Goal: Task Accomplishment & Management: Use online tool/utility

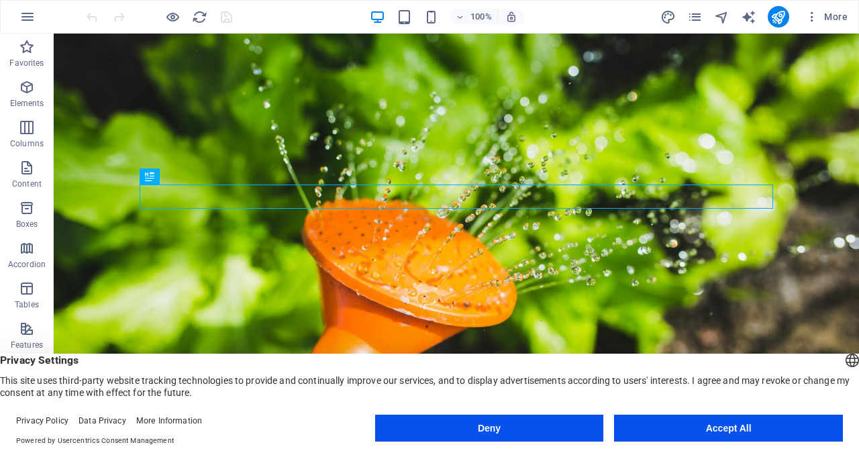
click at [578, 426] on button "Deny" at bounding box center [489, 428] width 229 height 27
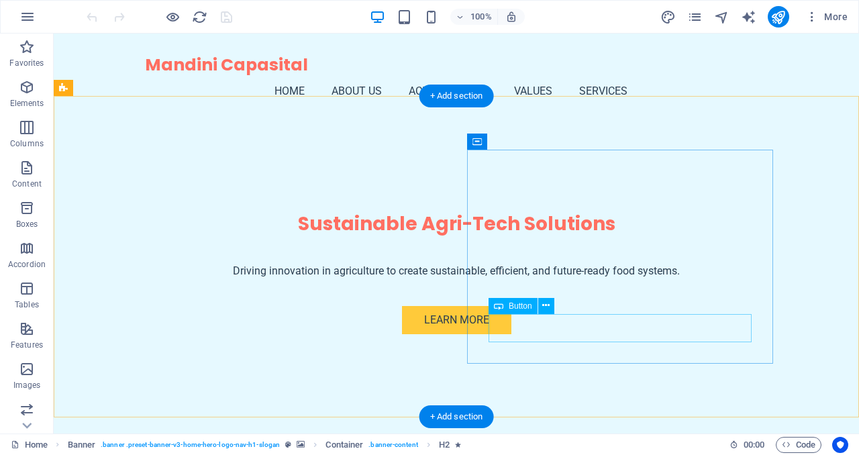
scroll to position [307, 0]
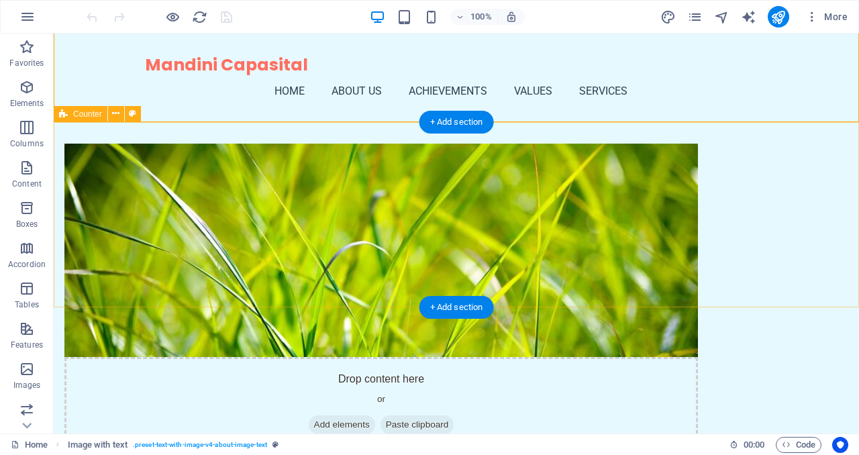
scroll to position [599, 0]
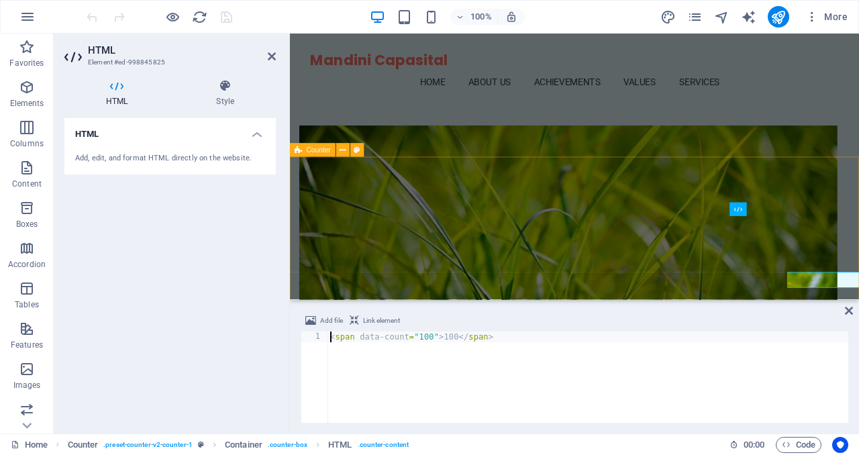
scroll to position [470, 0]
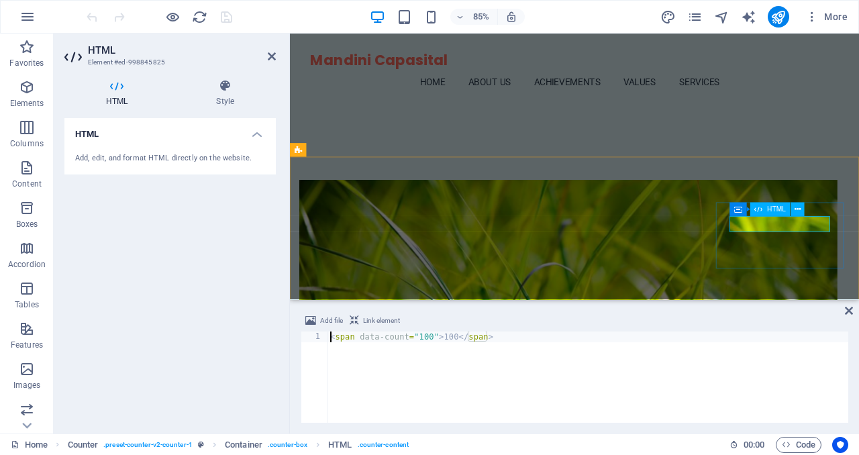
click at [429, 337] on div "< span data-count = "100" > 100 </ span >" at bounding box center [587, 387] width 521 height 113
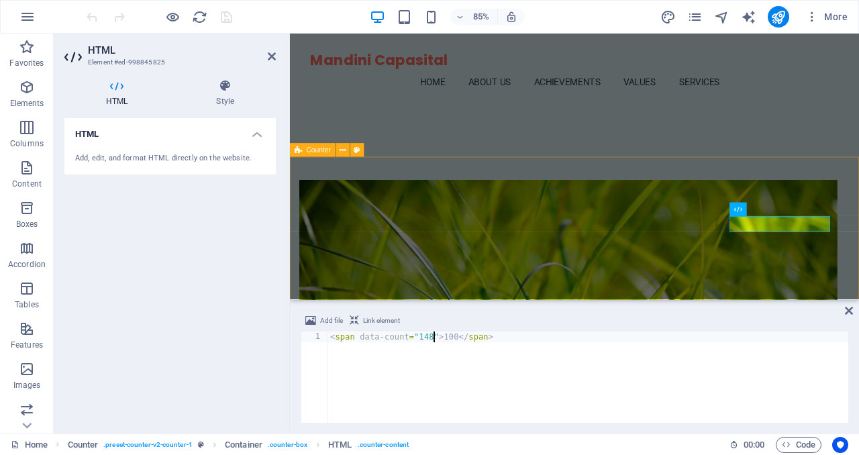
type textarea "<span data-count="148">100</span>"
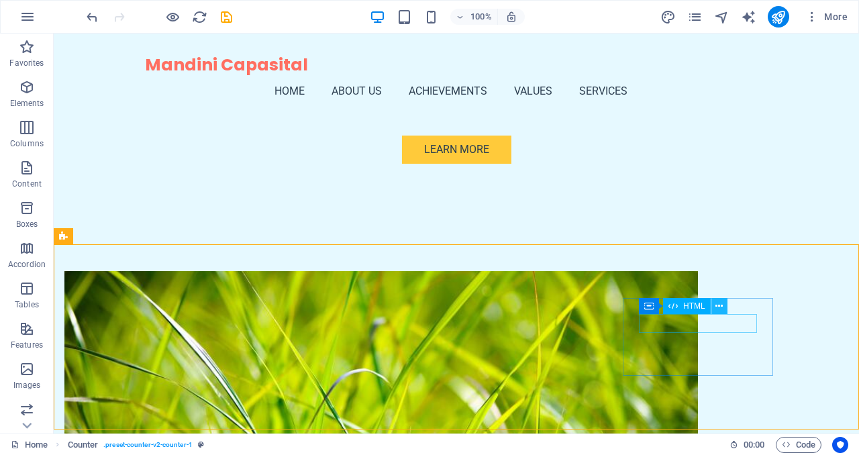
click at [722, 304] on icon at bounding box center [718, 306] width 7 height 14
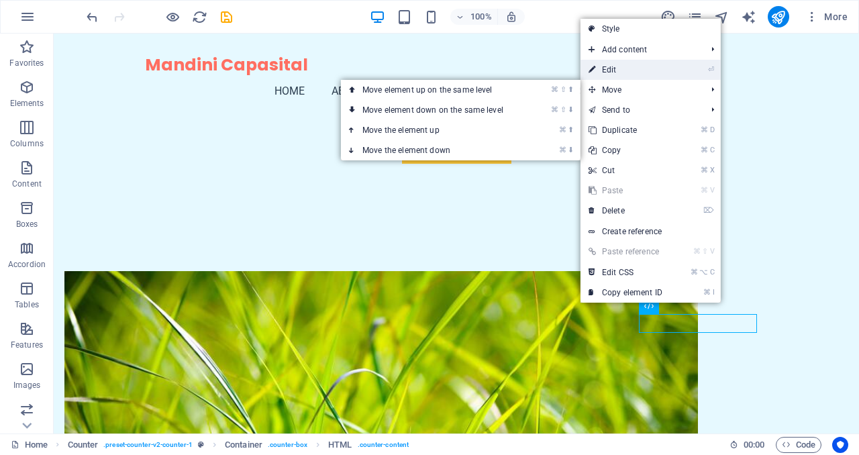
click at [626, 76] on link "⏎ Edit" at bounding box center [625, 70] width 90 height 20
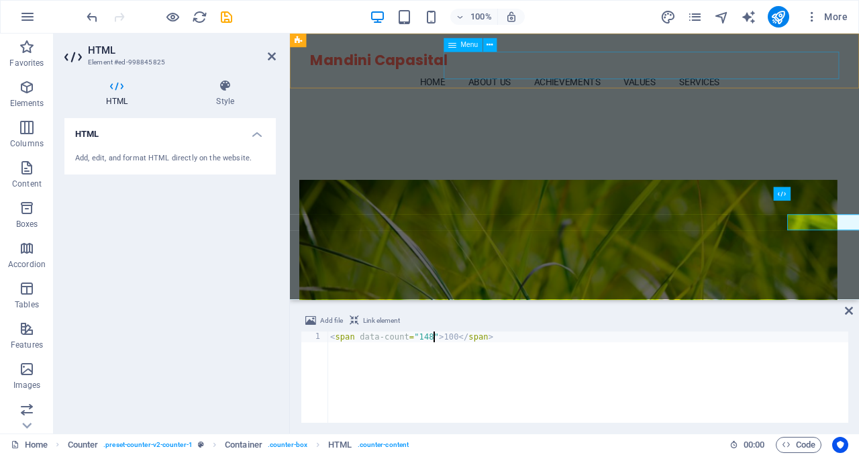
scroll to position [538, 0]
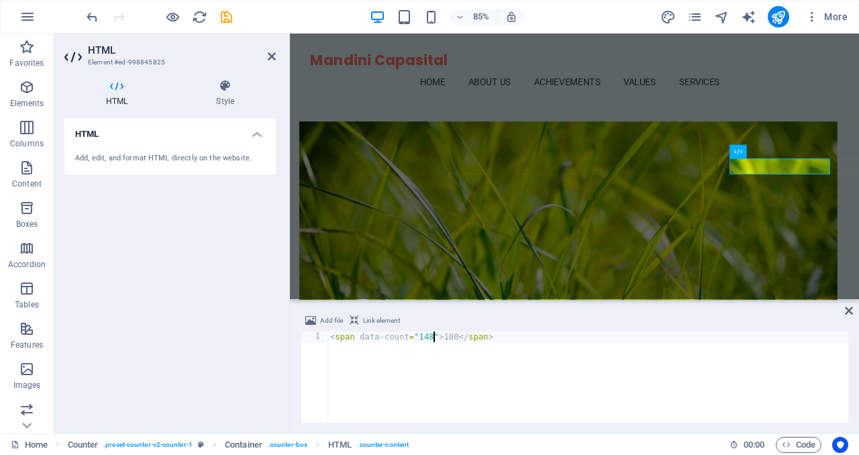
click at [451, 338] on div "< span data-count = "148" > 100 </ span >" at bounding box center [587, 387] width 521 height 113
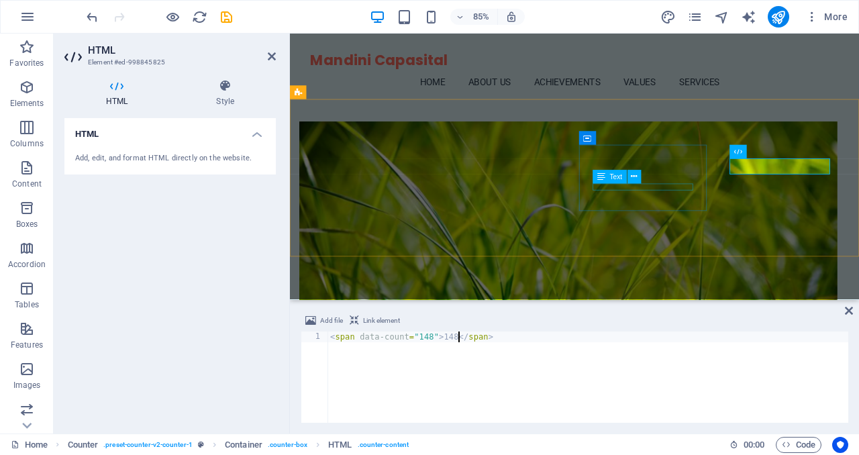
type textarea "<span data-count="148">148</span>"
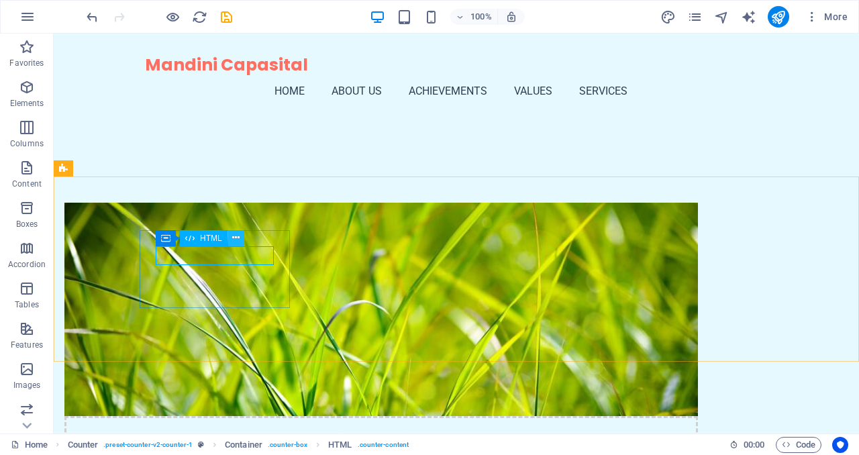
click at [232, 243] on icon at bounding box center [235, 238] width 7 height 14
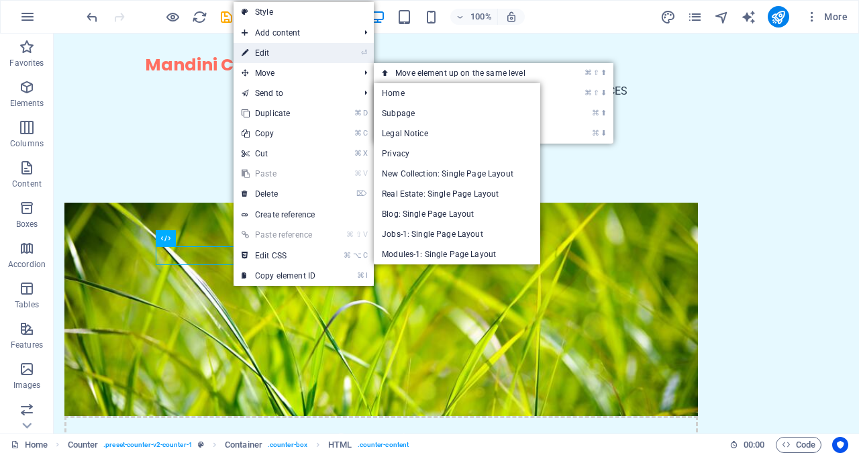
click at [294, 45] on link "⏎ Edit" at bounding box center [278, 53] width 90 height 20
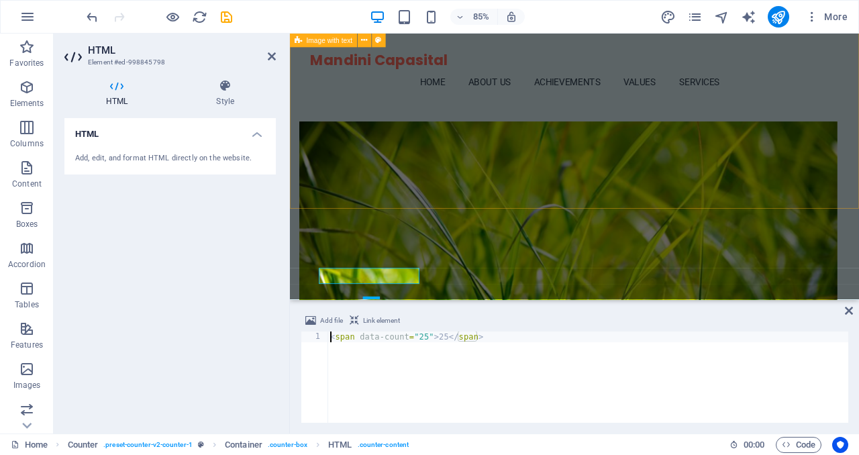
scroll to position [409, 0]
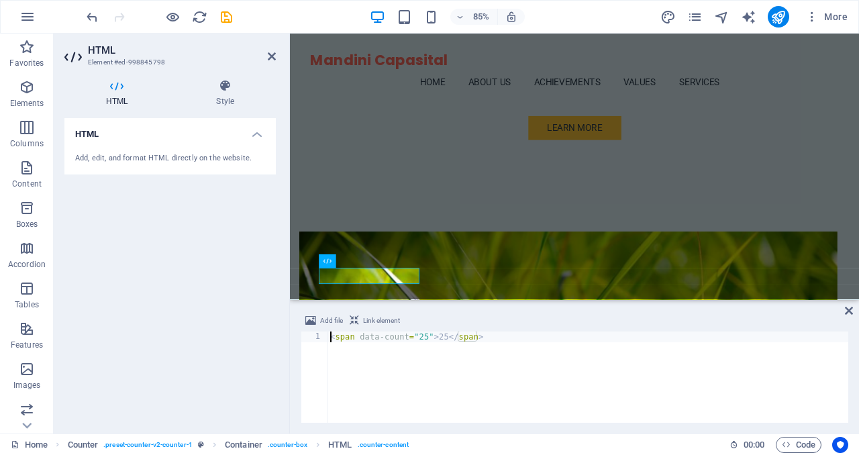
click at [443, 339] on div "< span data-count = "25" > 25 </ span >" at bounding box center [587, 387] width 521 height 113
type textarea "<span data-count="25">1000+</span>"
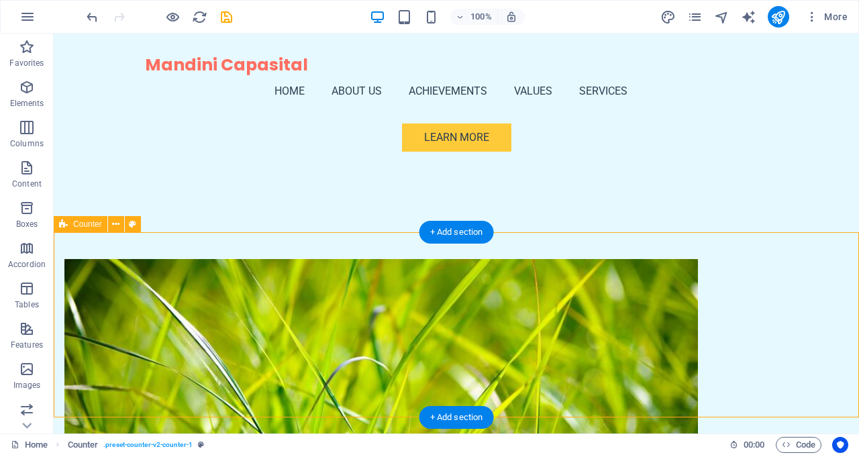
scroll to position [482, 0]
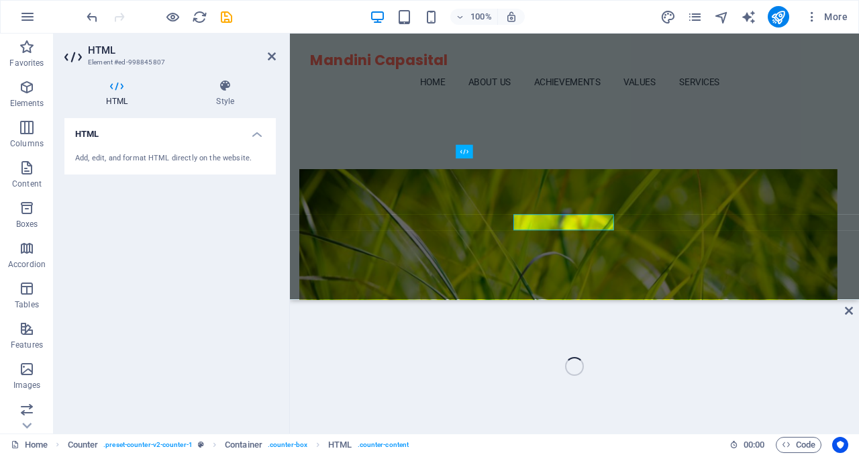
scroll to position [538, 0]
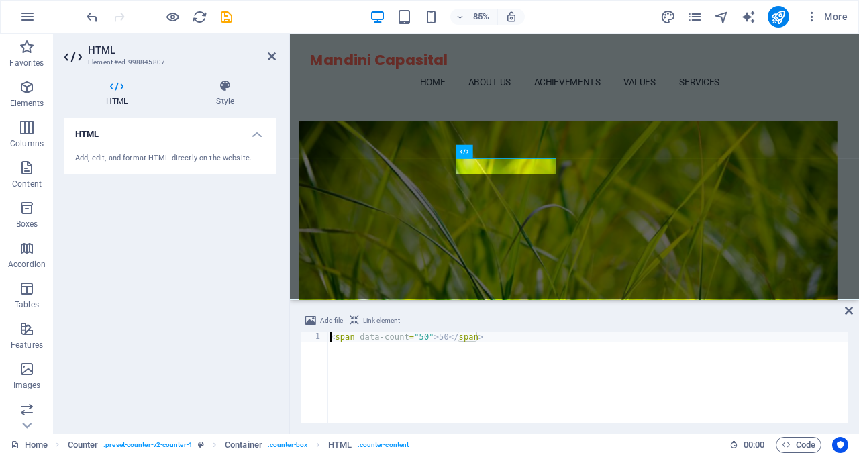
click at [441, 334] on div "< span data-count = "50" > 50 </ span >" at bounding box center [587, 387] width 521 height 113
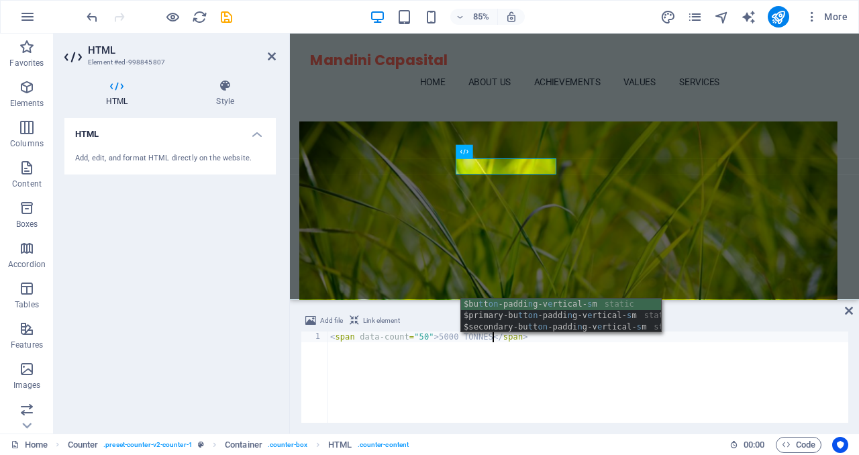
scroll to position [0, 13]
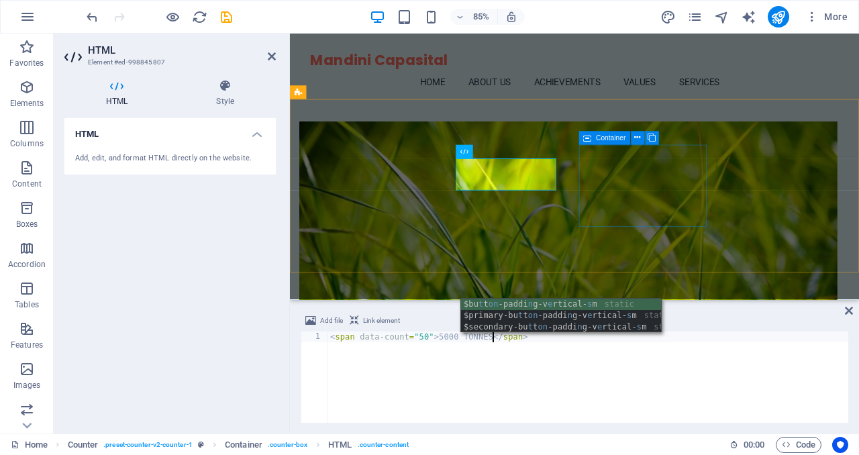
type textarea "<span data-count="50">5000 TONNES</span>"
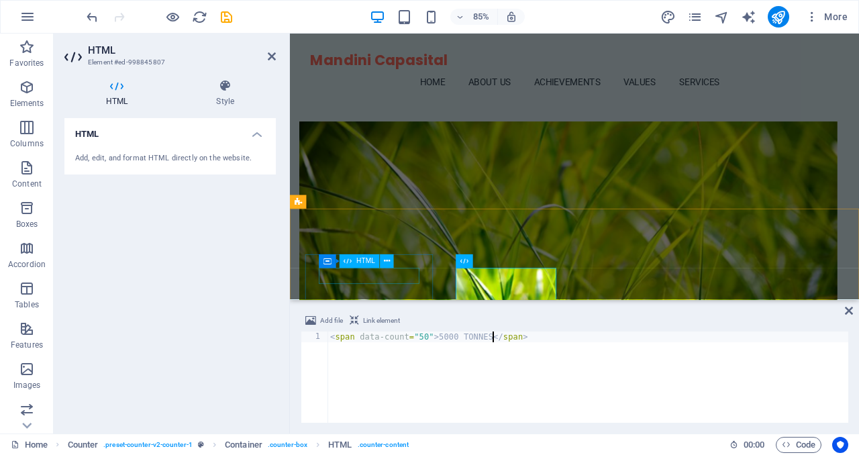
scroll to position [409, 0]
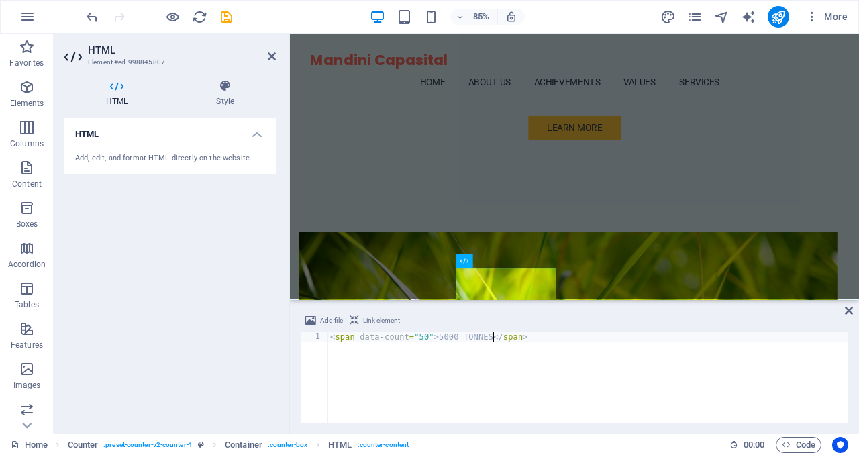
click at [472, 338] on div "< span data-count = "50" > 5000 TONNES </ span >" at bounding box center [587, 387] width 521 height 113
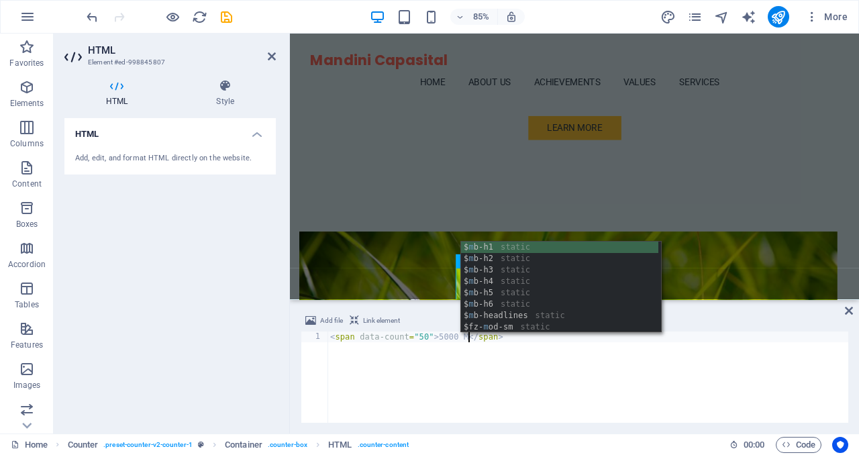
scroll to position [0, 11]
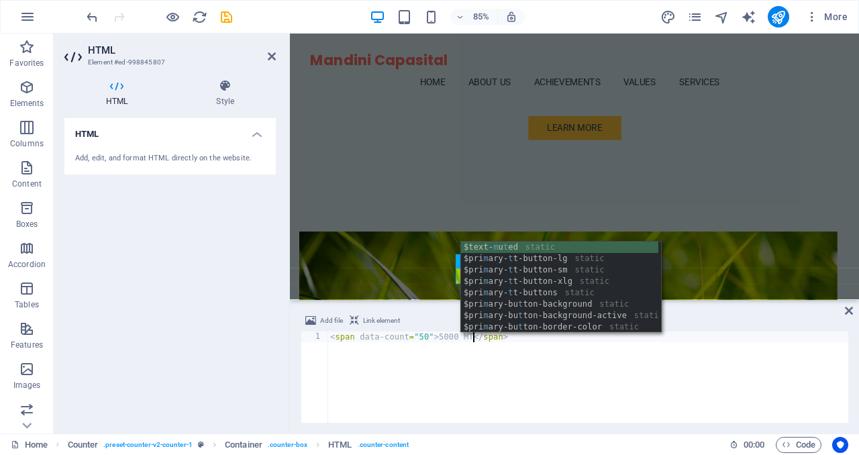
type textarea "<span data-count="50">5000 MT</span>"
click at [278, 357] on div "HTML Style HTML Add, edit, and format HTML directly on the website. Counter Ele…" at bounding box center [170, 250] width 233 height 365
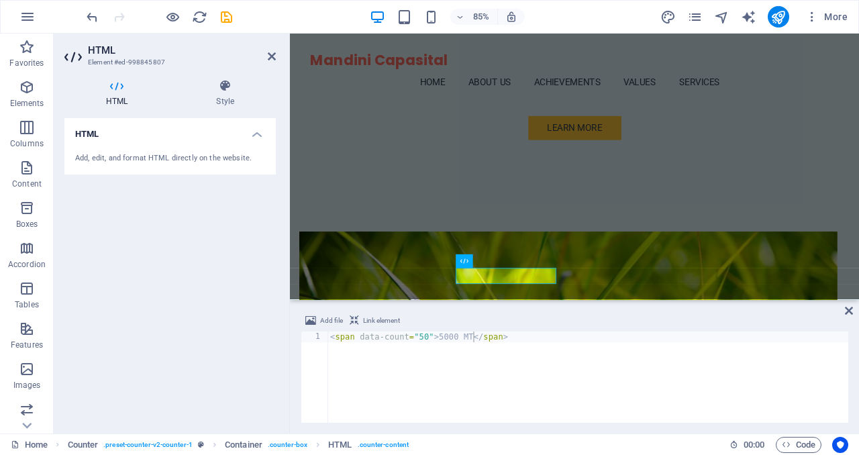
click at [858, 303] on div "Add file Link element <span data-count="50">5000 MT</span> 1 < span data-count …" at bounding box center [574, 367] width 569 height 131
click at [851, 309] on icon at bounding box center [849, 310] width 8 height 11
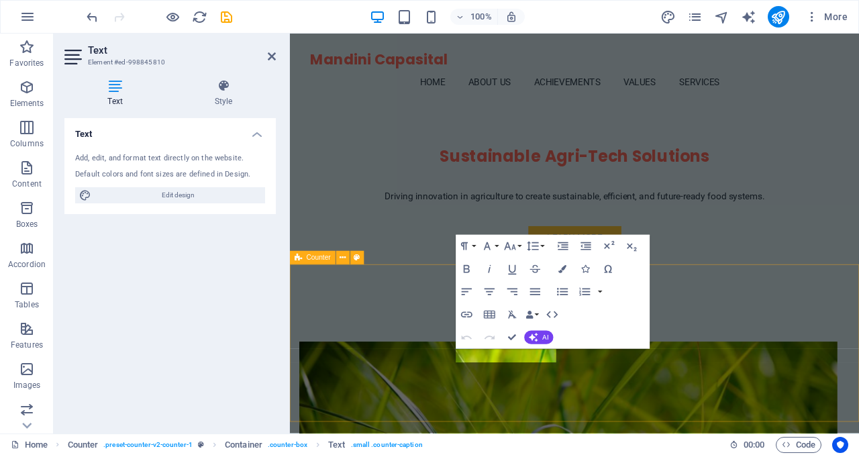
scroll to position [472, 0]
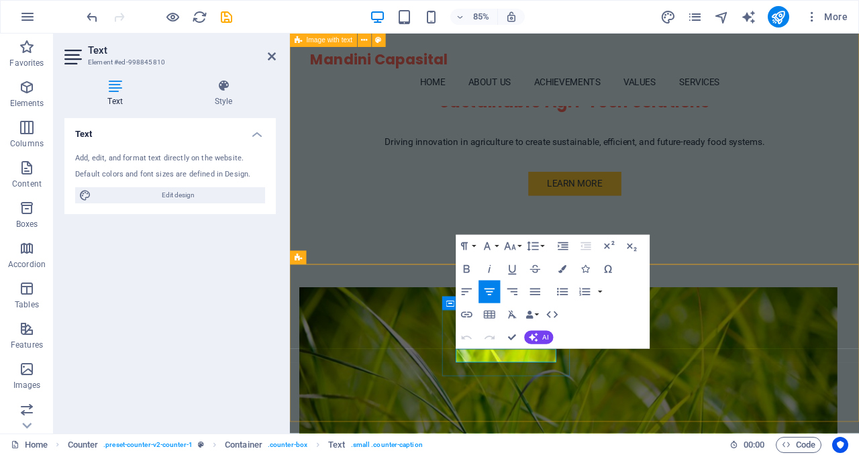
click at [228, 335] on div "Text Add, edit, and format text directly on the website. Default colors and fon…" at bounding box center [169, 270] width 211 height 305
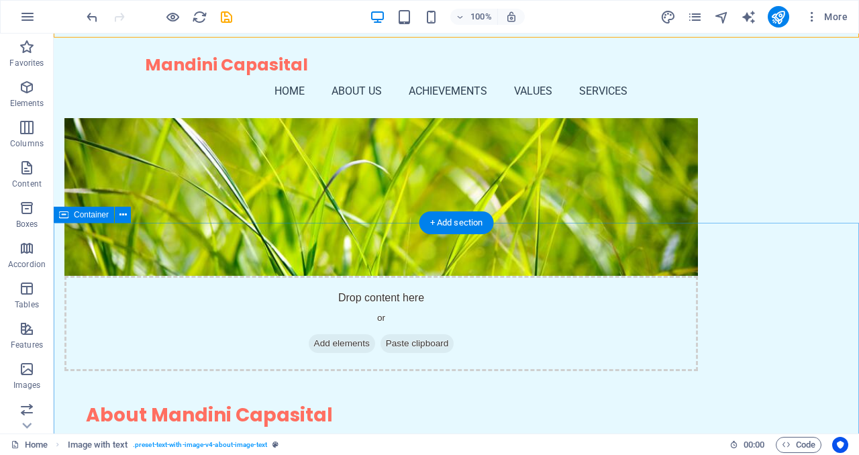
scroll to position [680, 0]
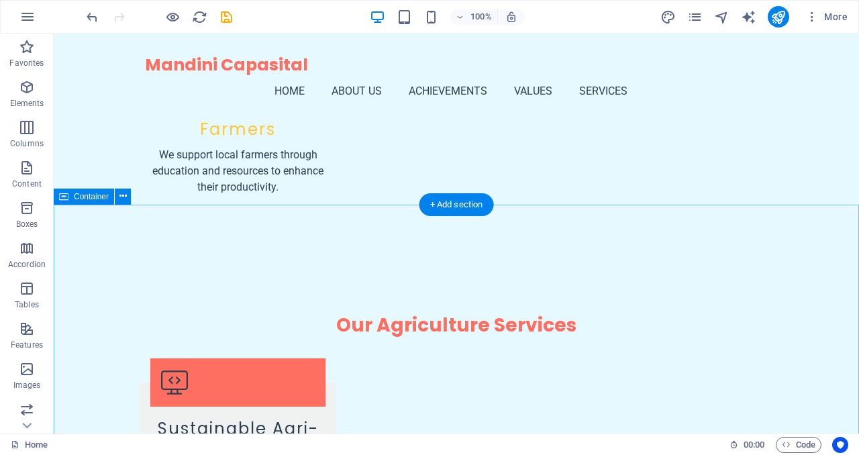
scroll to position [2259, 0]
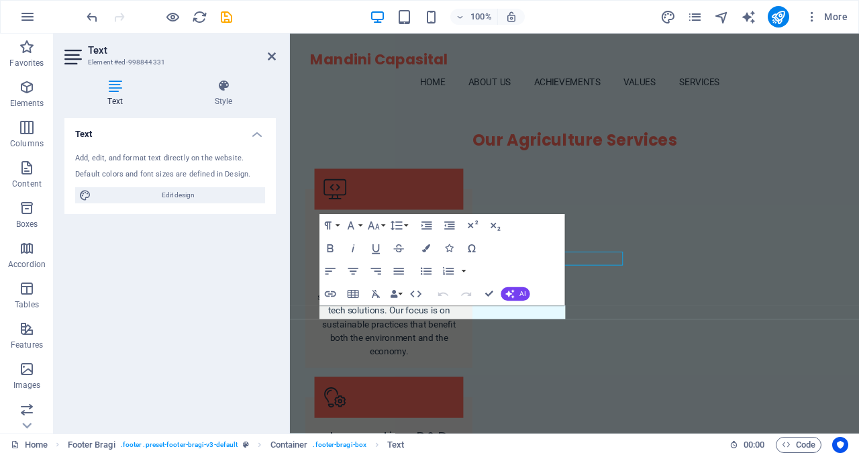
scroll to position [2253, 0]
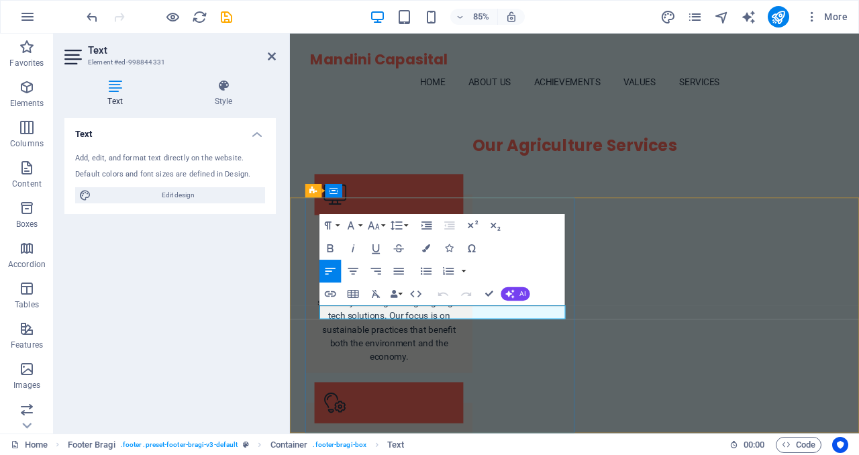
click at [192, 328] on div "Text Add, edit, and format text directly on the website. Default colors and fon…" at bounding box center [169, 270] width 211 height 305
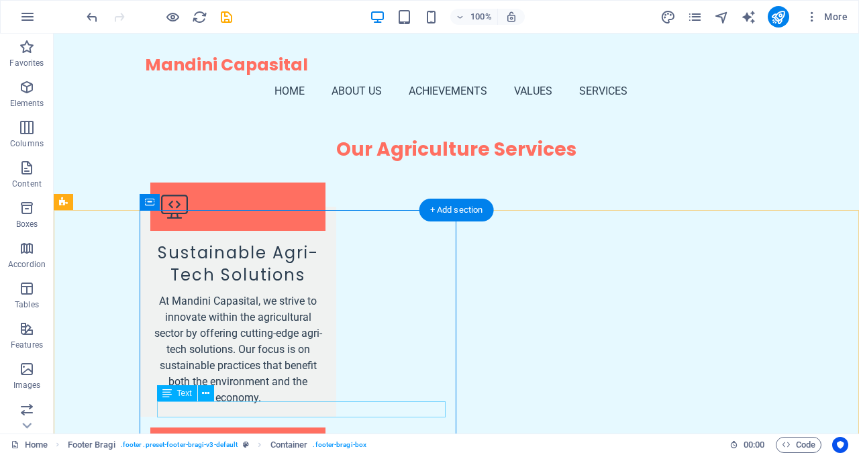
scroll to position [2259, 0]
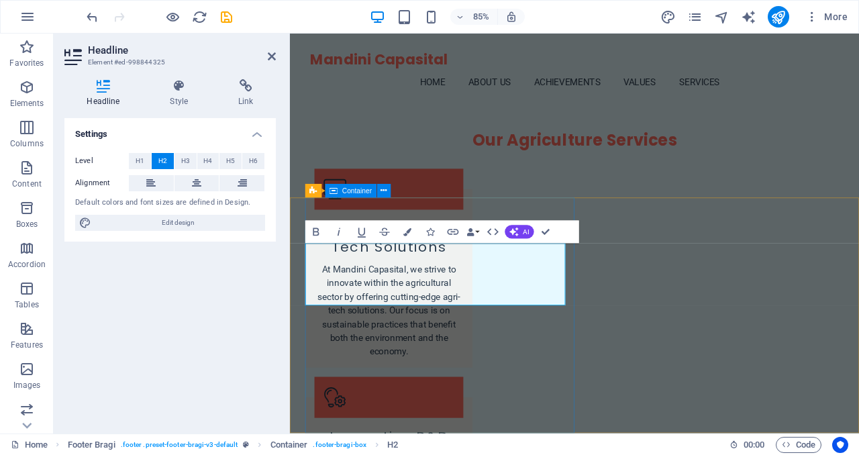
scroll to position [2253, 0]
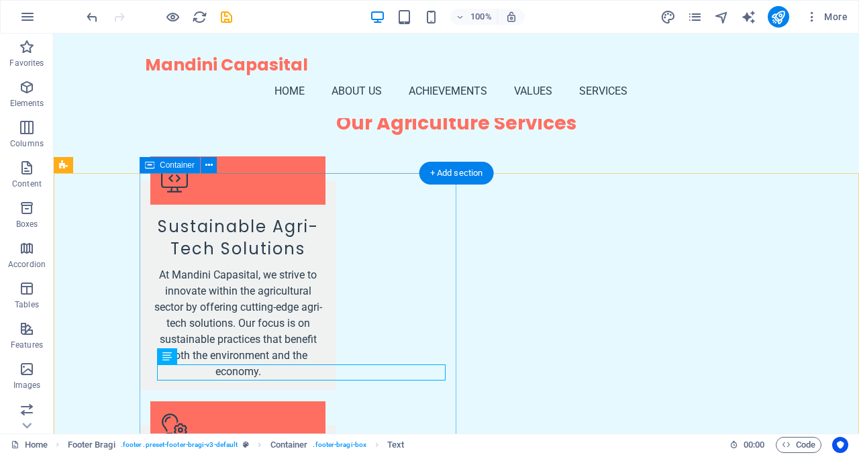
scroll to position [2249, 0]
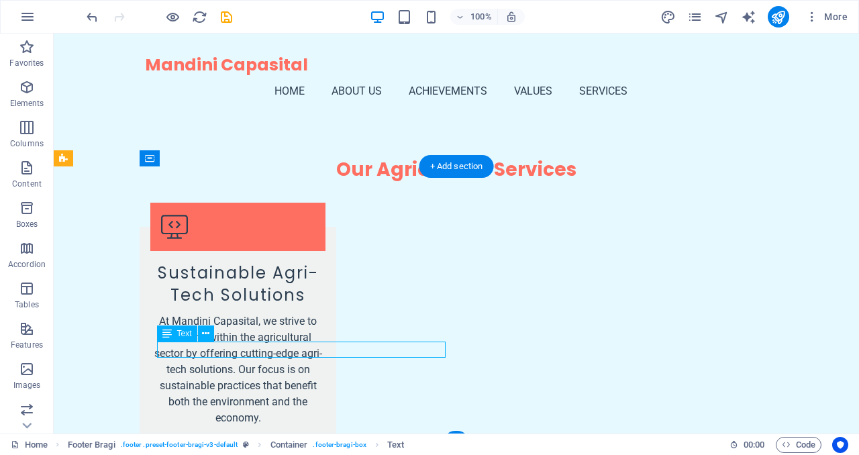
scroll to position [2253, 0]
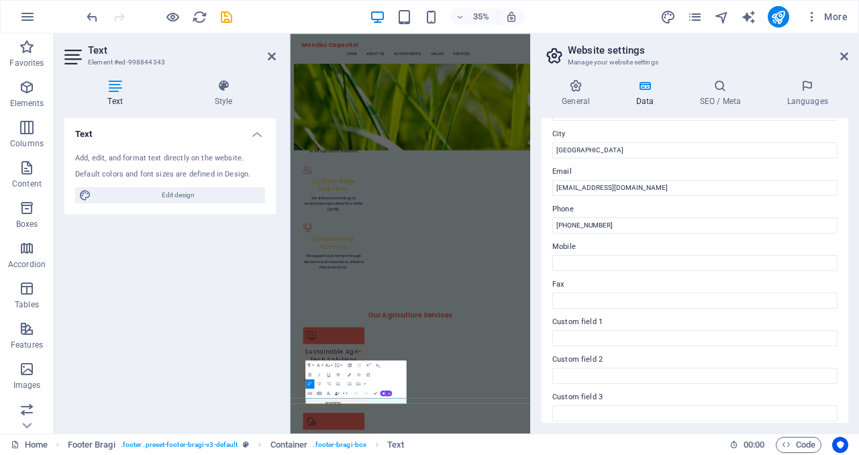
scroll to position [213, 0]
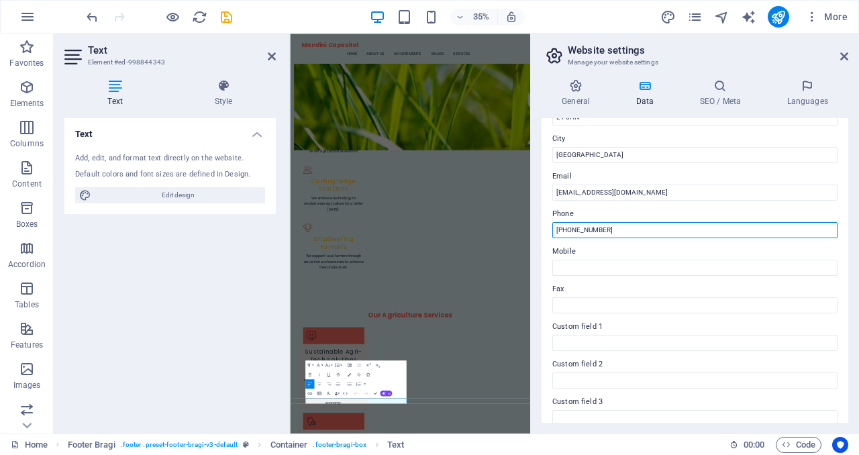
click at [572, 230] on input "+44 20 7946 0958" at bounding box center [694, 230] width 285 height 16
click at [585, 226] on input "+44 07 7946 0958" at bounding box center [694, 230] width 285 height 16
click at [602, 225] on input "+44 07 5348 0958" at bounding box center [694, 230] width 285 height 16
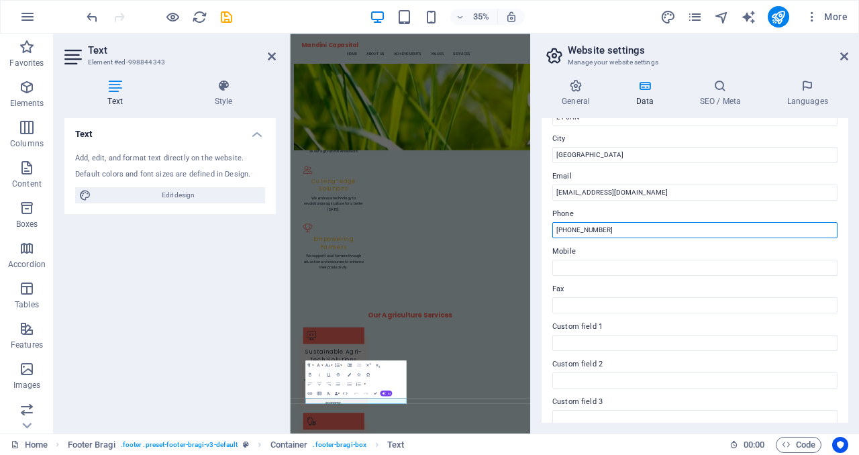
click at [602, 225] on input "+44 07 5348 0958" at bounding box center [694, 230] width 285 height 16
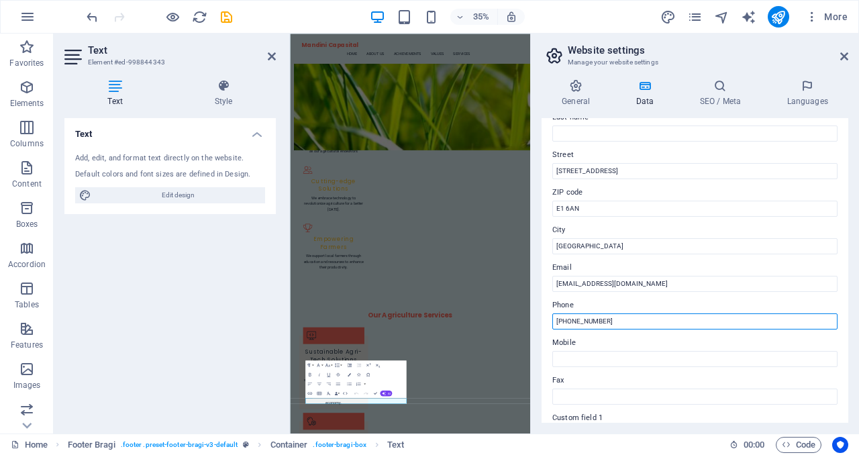
scroll to position [121, 0]
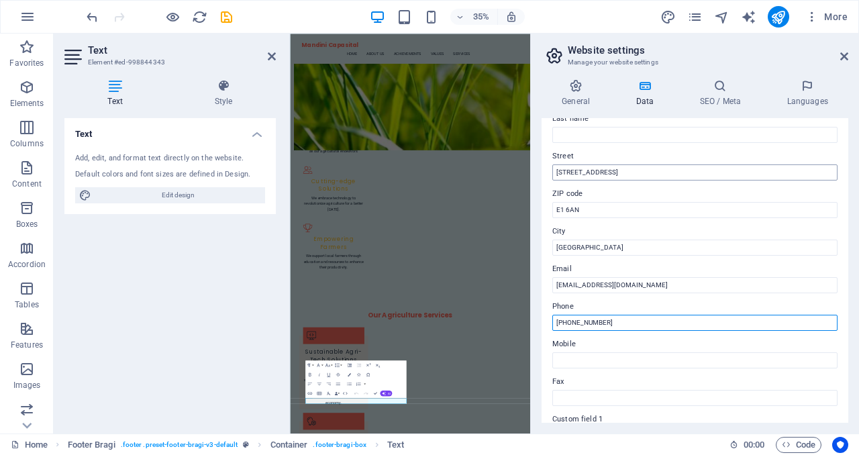
type input "[PHONE_NUMBER]"
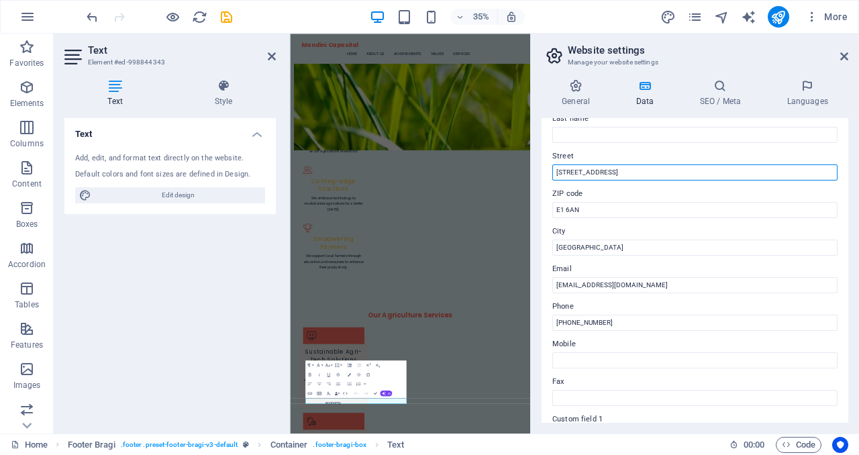
click at [610, 173] on input "123 Agri Lane" at bounding box center [694, 172] width 285 height 16
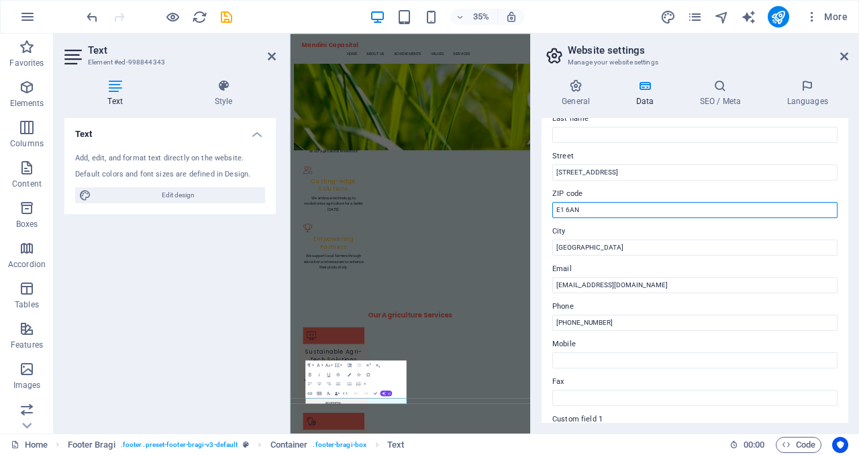
click at [603, 206] on input "E1 6AN" at bounding box center [694, 210] width 285 height 16
type input "WC2H 9JQ"
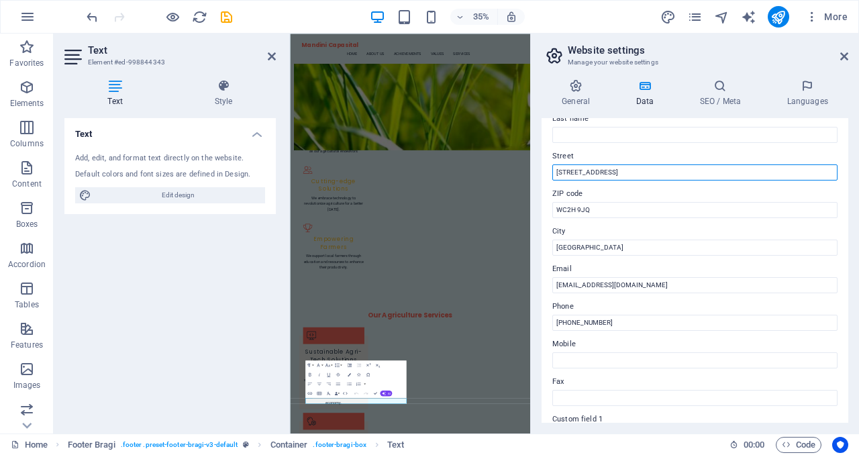
click at [564, 174] on input "123 Agri Lane" at bounding box center [694, 172] width 285 height 16
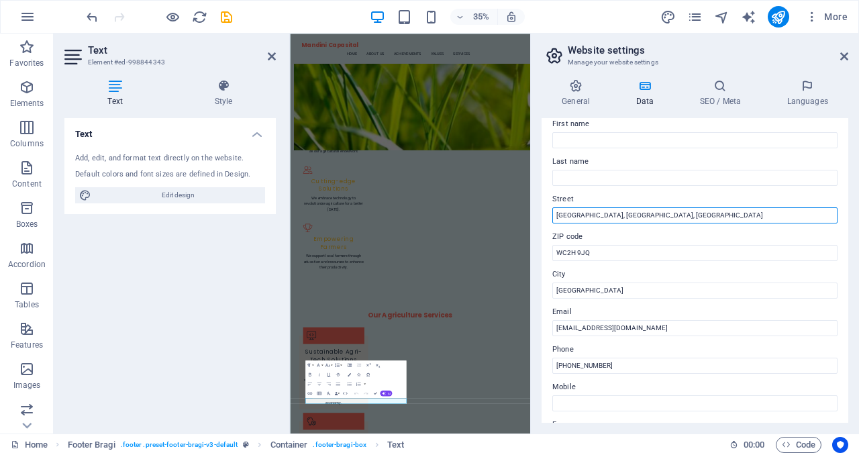
scroll to position [74, 0]
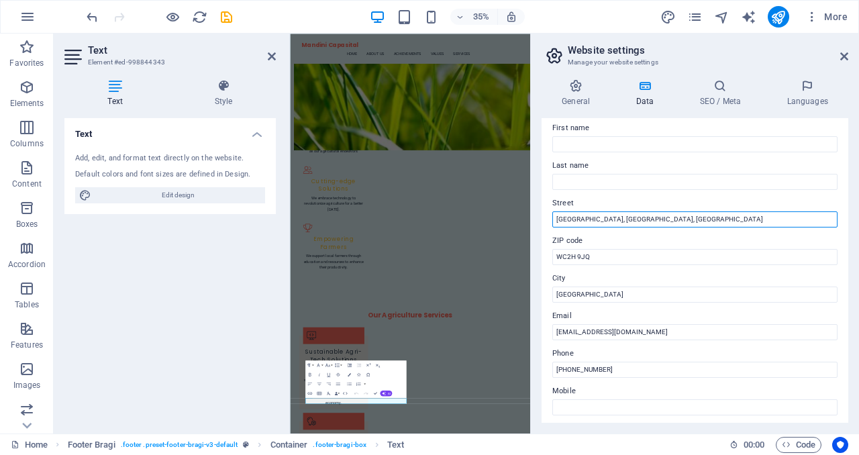
click at [558, 221] on input "Covent Garden, London, United Kingdom" at bounding box center [694, 219] width 285 height 16
click at [567, 220] on input "75, Covent Garden, London, United Kingdom" at bounding box center [694, 219] width 285 height 16
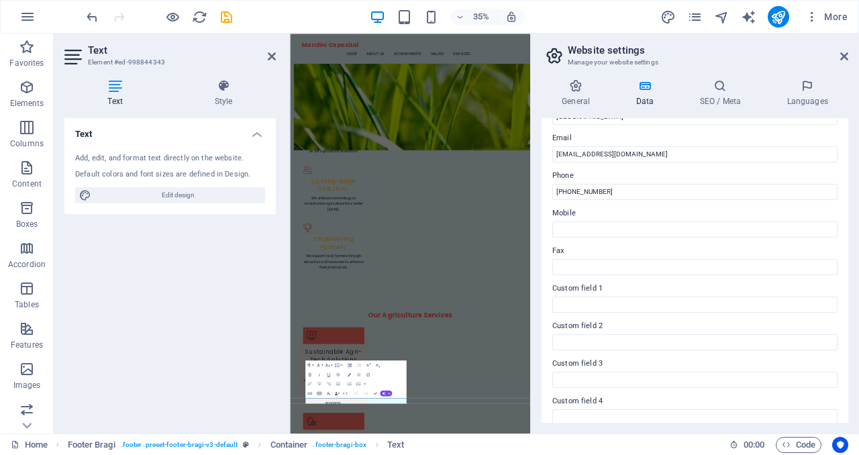
scroll to position [244, 0]
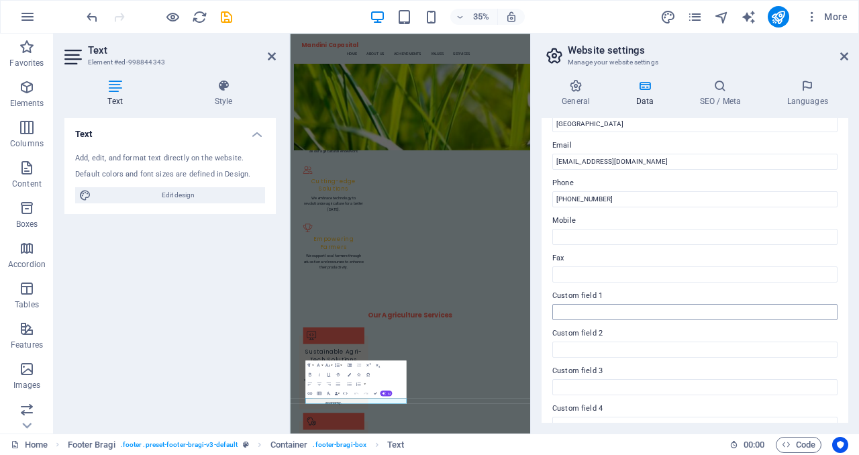
type input "[STREET_ADDRESS]"
click at [641, 314] on input "Custom field 1" at bounding box center [694, 312] width 285 height 16
type input "Mandini Capasital is the agritech investment vehicle of AI Generation Limited"
click at [643, 347] on input "Custom field 2" at bounding box center [694, 349] width 285 height 16
paste input "Mandini Capasital is the agritech investment vehicle of AI Generation Limited"
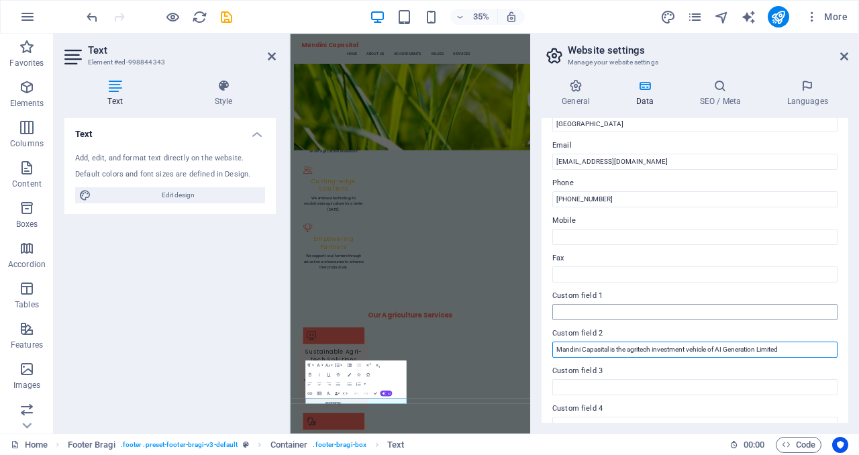
type input "Mandini Capasital is the agritech investment vehicle of AI Generation Limited"
click at [629, 307] on input "Custom field 1" at bounding box center [694, 312] width 285 height 16
paste input "Registered in England & Wales VAT Number 741 844 722"
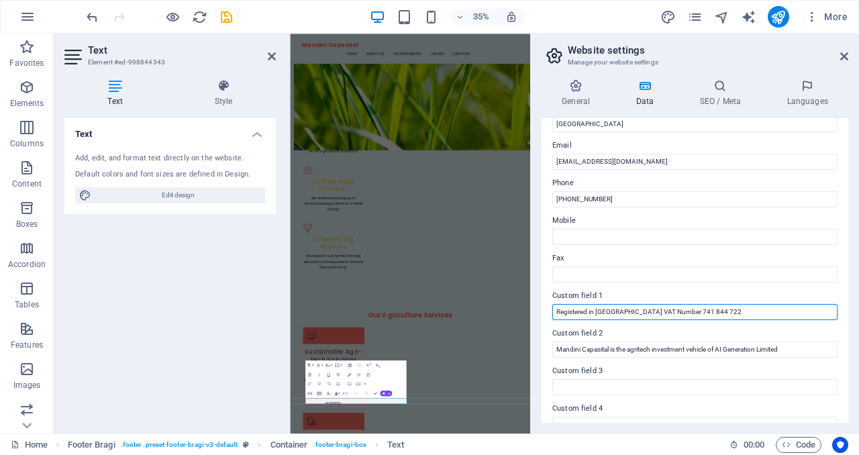
drag, startPoint x: 731, startPoint y: 313, endPoint x: 690, endPoint y: 311, distance: 41.6
click at [690, 311] on input "Registered in England & Wales VAT Number 741 844 722" at bounding box center [694, 312] width 285 height 16
click at [653, 312] on input "Registered in England & Wales VAT Number 741 844 722" at bounding box center [694, 312] width 285 height 16
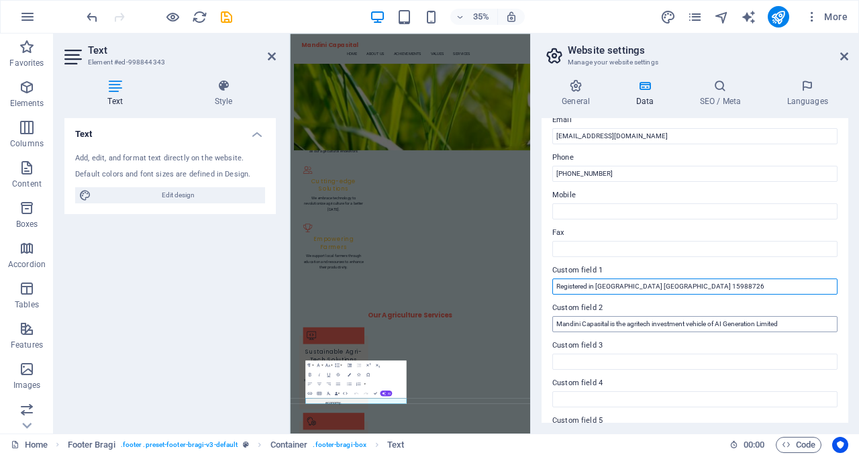
scroll to position [271, 0]
type input "Registered in England & Wales CN 15988726"
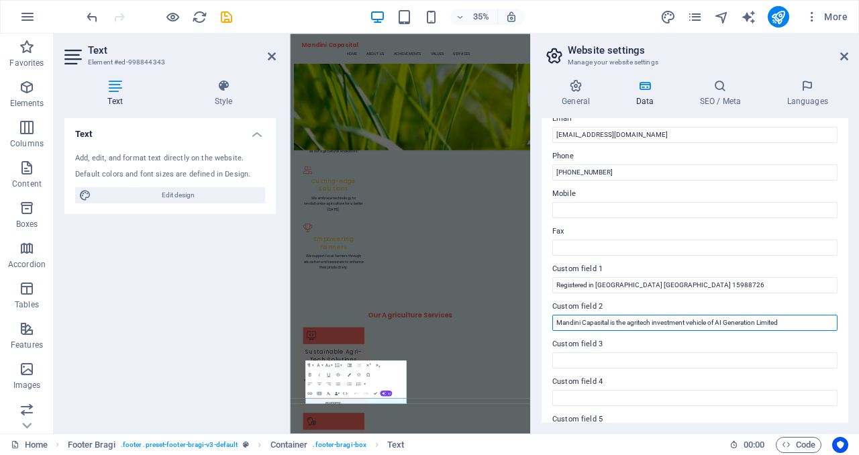
click at [647, 323] on input "Mandini Capasital is the agritech investment vehicle of AI Generation Limited" at bounding box center [694, 323] width 285 height 16
click at [567, 323] on input "Mandini Capasital is the agritech investment vehicle of AI Generation Limited" at bounding box center [694, 323] width 285 height 16
drag, startPoint x: 612, startPoint y: 321, endPoint x: 796, endPoint y: 327, distance: 184.6
click at [796, 327] on input "Mandini Capasital is the agritech investment vehicle of AI Generation Limited" at bounding box center [694, 323] width 285 height 16
paste input "PracticeWEB is a trading division of Sift Media Limited Company Registration Nu…"
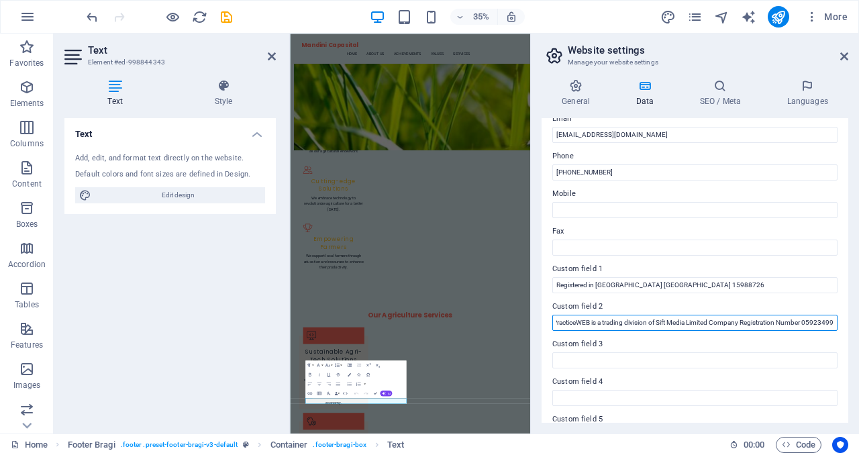
scroll to position [0, 64]
drag, startPoint x: 557, startPoint y: 321, endPoint x: 590, endPoint y: 322, distance: 32.9
click at [590, 322] on input "Mandini Capasital PracticeWEB is a trading division of Sift Media Limited Compa…" at bounding box center [694, 323] width 285 height 16
drag, startPoint x: 677, startPoint y: 323, endPoint x: 708, endPoint y: 323, distance: 30.9
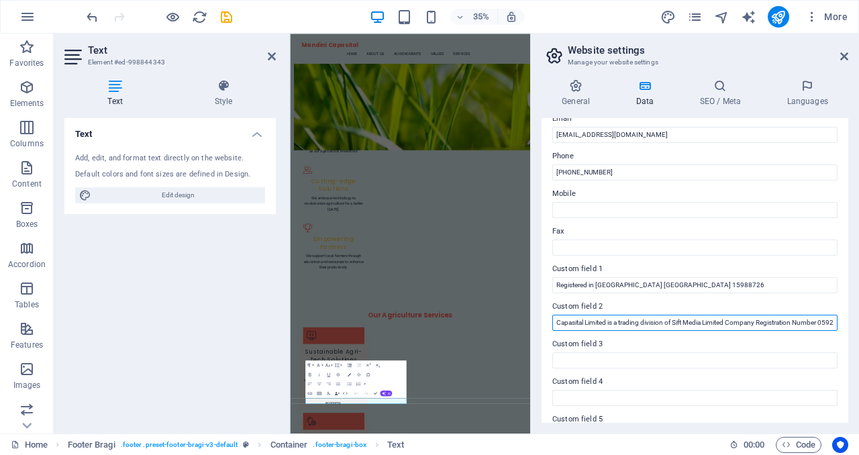
click at [708, 323] on input "Mandini Capasital Limited is a trading division of Sift Media Limited Company R…" at bounding box center [694, 323] width 285 height 16
click at [557, 321] on input "Mandini Capasital Limited is a trading division of Sift Media Limited Company R…" at bounding box center [694, 323] width 285 height 16
drag, startPoint x: 703, startPoint y: 323, endPoint x: 773, endPoint y: 317, distance: 70.6
click at [773, 317] on input "Mandini Capasital Limited is a trading division of Sift Media Limited Company R…" at bounding box center [694, 323] width 285 height 16
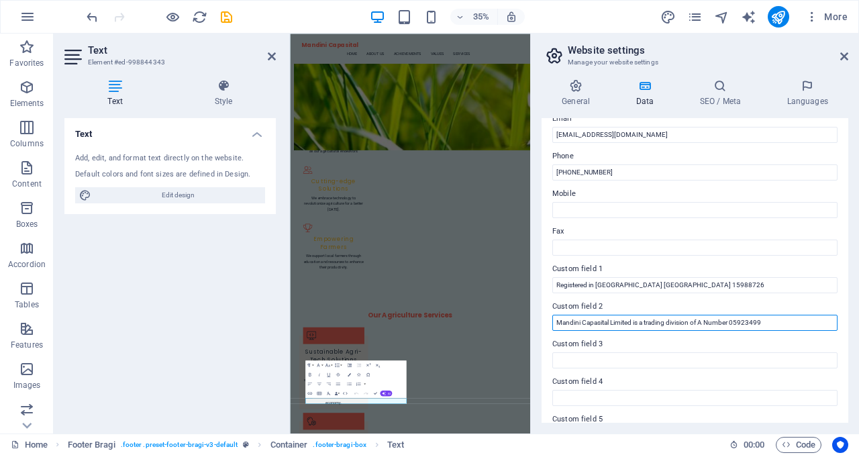
scroll to position [0, 0]
click at [636, 319] on input "Mandini Capasital Limited is a trading division of Number 05923499" at bounding box center [694, 323] width 285 height 16
click at [769, 324] on input "Mandini Capasital Limited & ASFARM is a trading division of Number 05923499" at bounding box center [694, 323] width 285 height 16
drag, startPoint x: 737, startPoint y: 322, endPoint x: 812, endPoint y: 315, distance: 75.4
click at [812, 315] on input "Mandini Capasital Limited & ASFARM is a trading division of Number 05923499" at bounding box center [694, 323] width 285 height 16
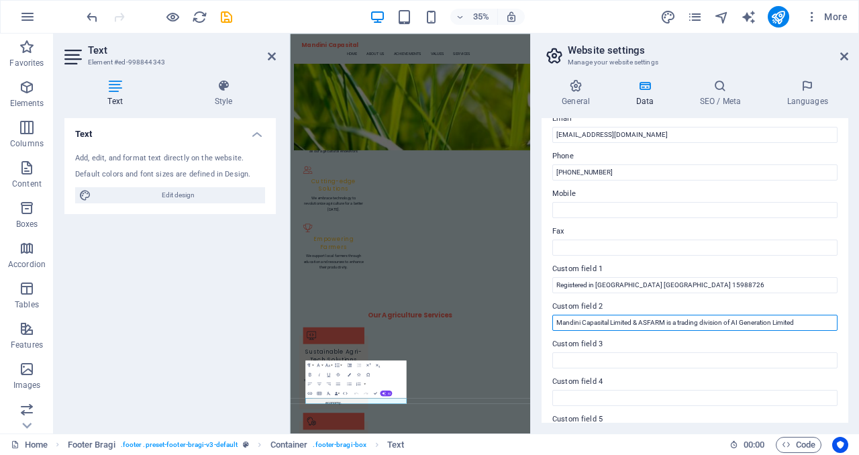
paste input "Registration Number"
click at [823, 324] on input "Mandini Capasital Limited & ASFARM is a trading division of AI Generation Limit…" at bounding box center [694, 323] width 285 height 16
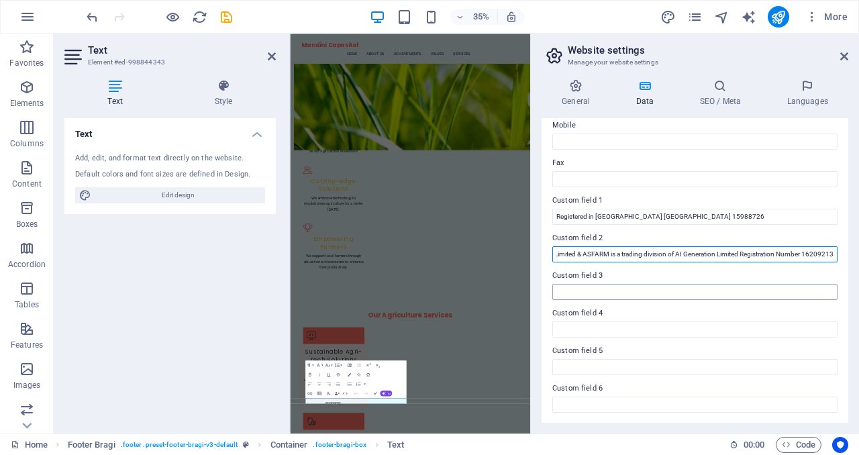
type input "Mandini Capasital Limited & ASFARM is a trading division of AI Generation Limit…"
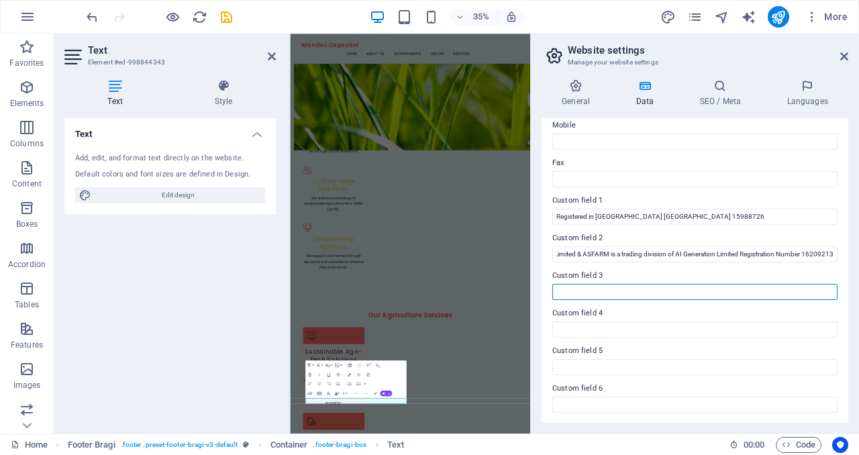
click at [733, 291] on input "Custom field 3" at bounding box center [694, 292] width 285 height 16
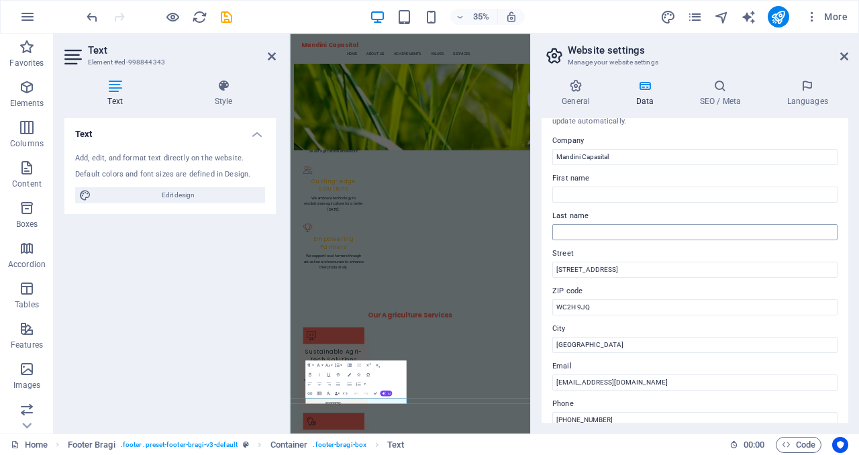
scroll to position [0, 0]
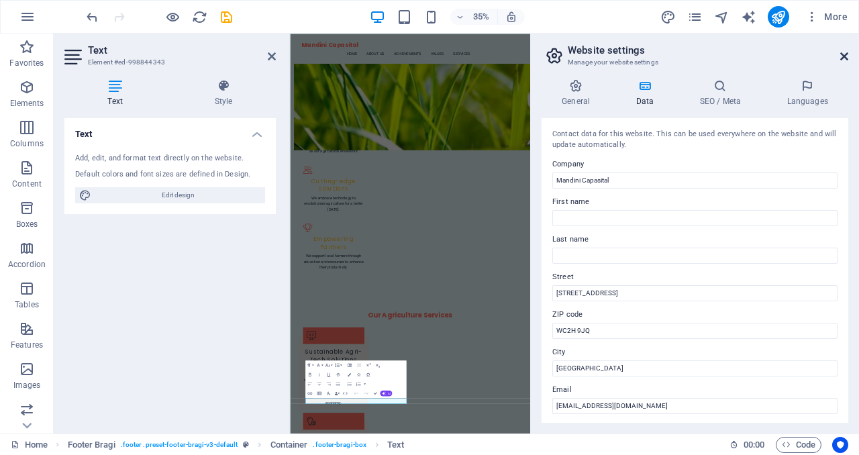
click at [842, 57] on icon at bounding box center [844, 56] width 8 height 11
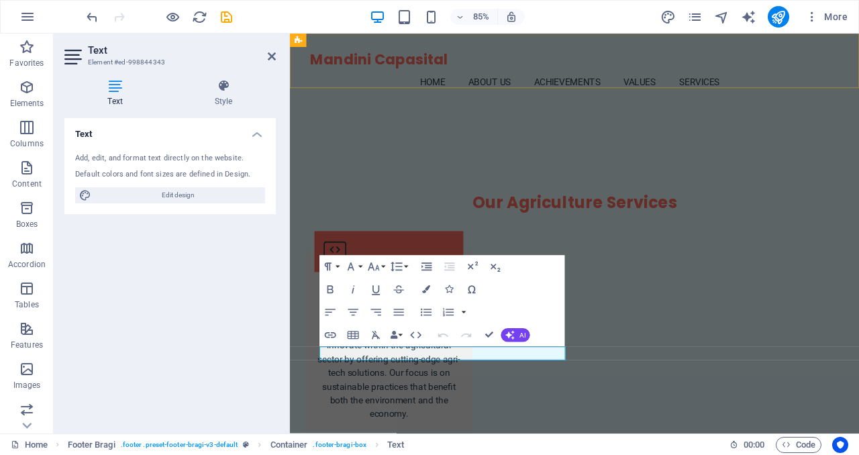
scroll to position [2253, 0]
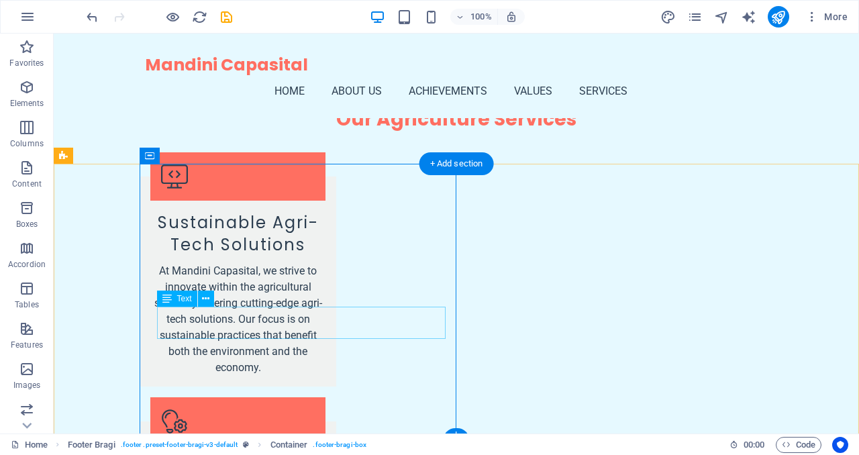
scroll to position [2259, 0]
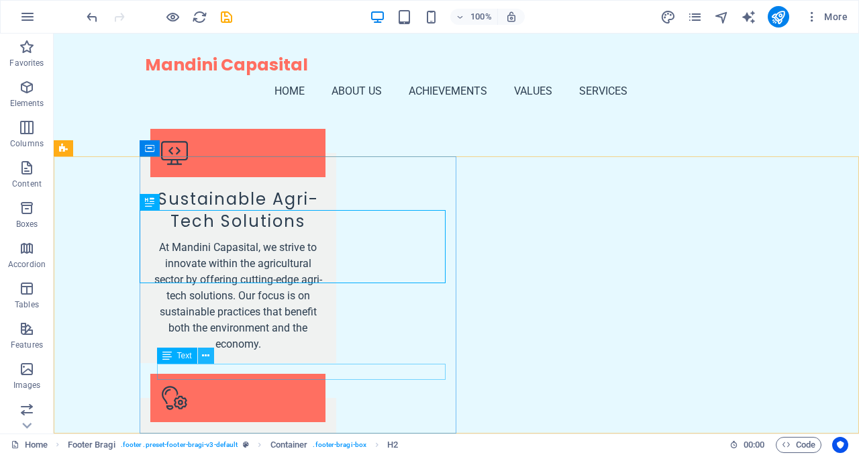
click at [206, 356] on icon at bounding box center [205, 356] width 7 height 14
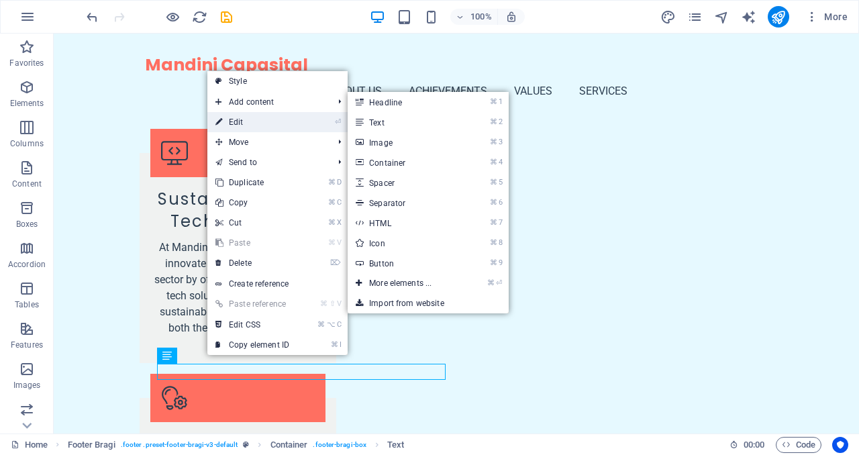
click at [248, 128] on link "⏎ Edit" at bounding box center [252, 122] width 90 height 20
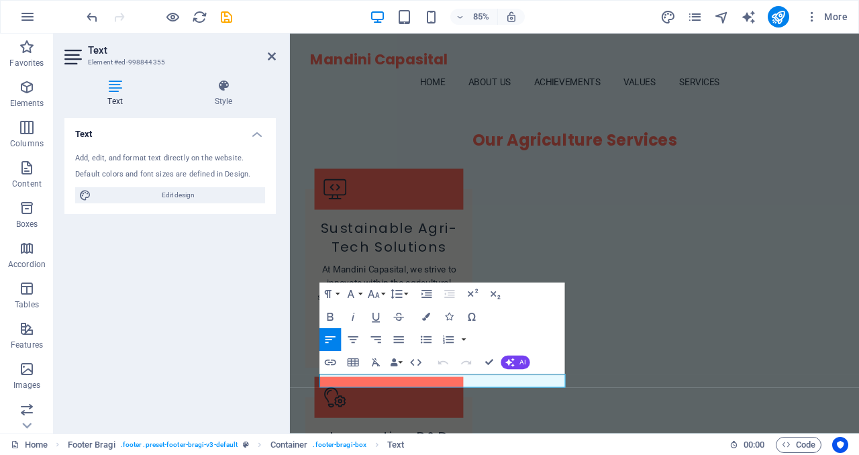
scroll to position [2253, 0]
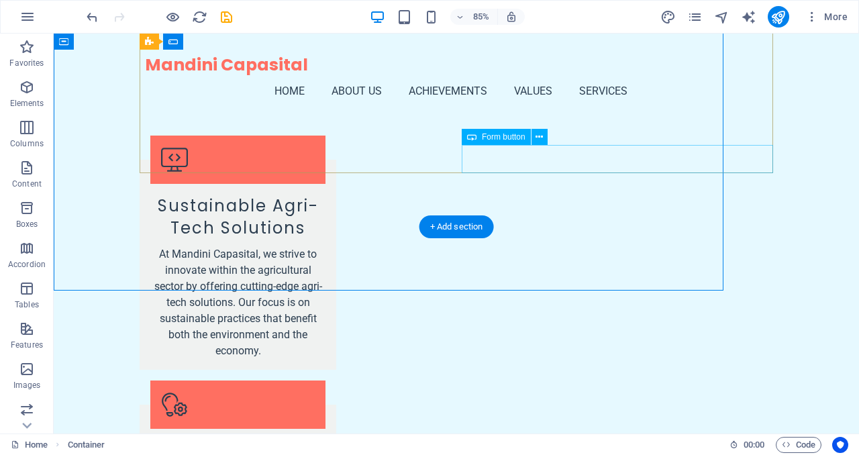
scroll to position [2189, 0]
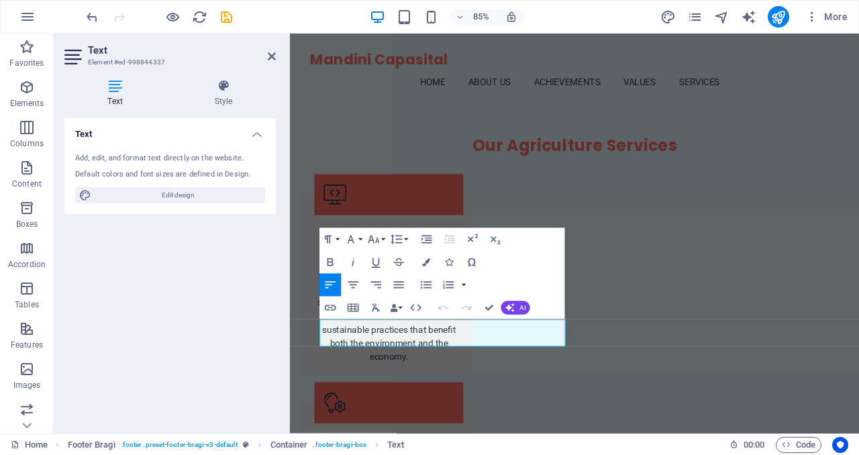
click at [259, 358] on div "Text Add, edit, and format text directly on the website. Default colors and fon…" at bounding box center [169, 270] width 211 height 305
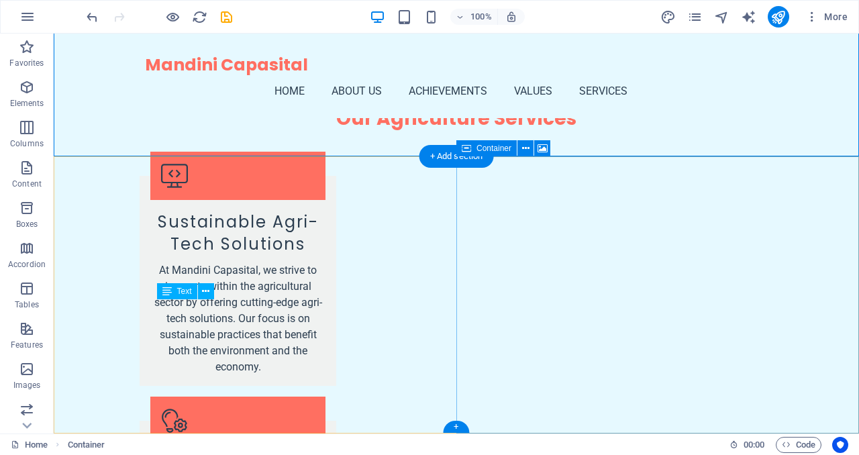
scroll to position [2259, 0]
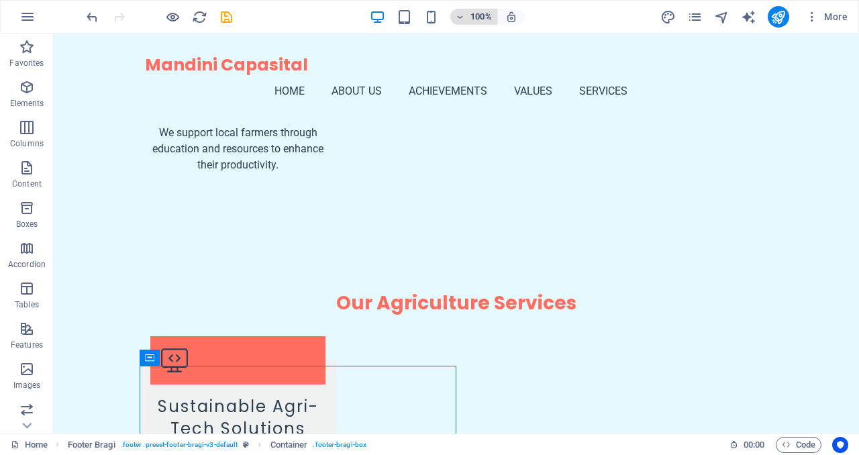
scroll to position [2050, 0]
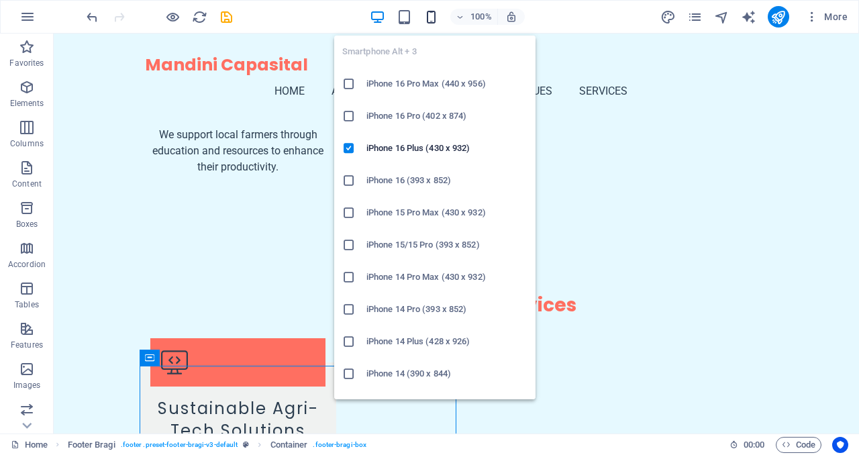
click at [431, 18] on icon "button" at bounding box center [430, 16] width 15 height 15
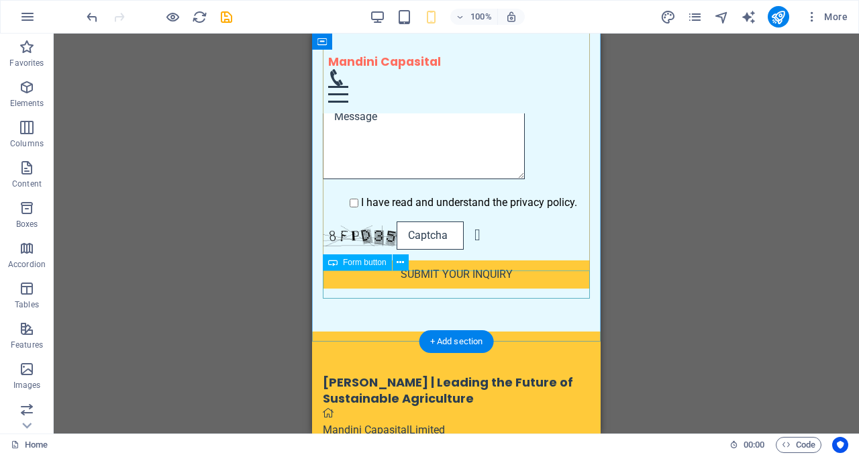
scroll to position [3471, 0]
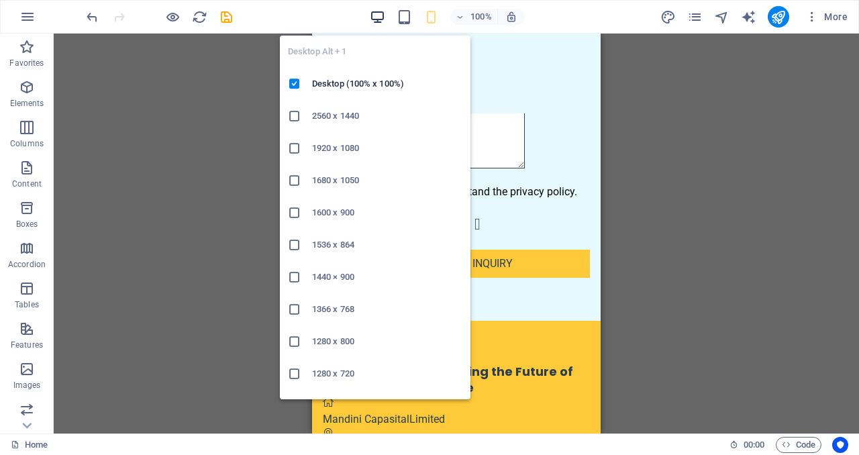
click at [379, 15] on icon "button" at bounding box center [377, 16] width 15 height 15
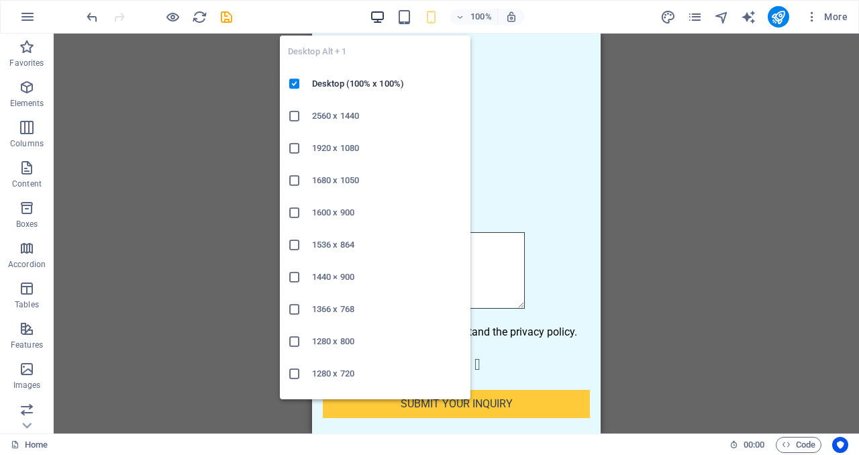
scroll to position [2259, 0]
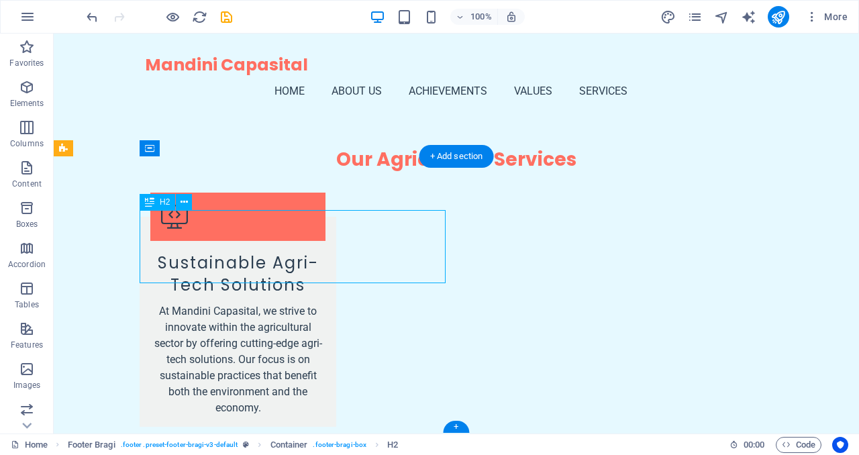
scroll to position [2253, 0]
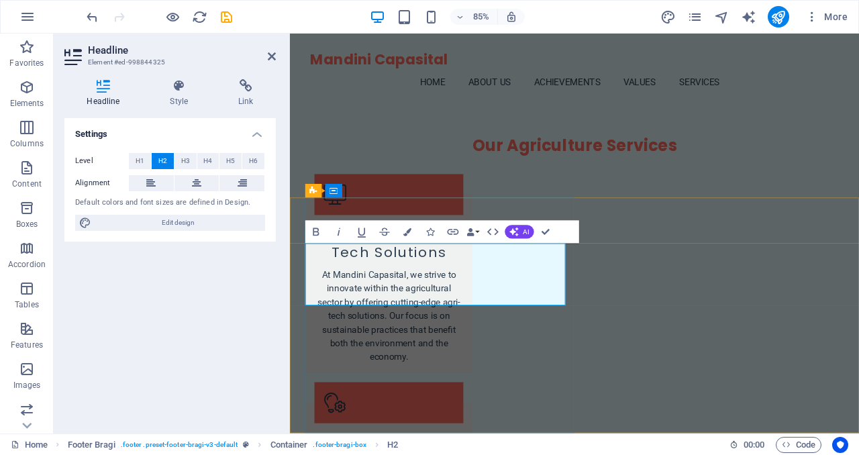
click at [337, 343] on div "Text" at bounding box center [337, 339] width 34 height 13
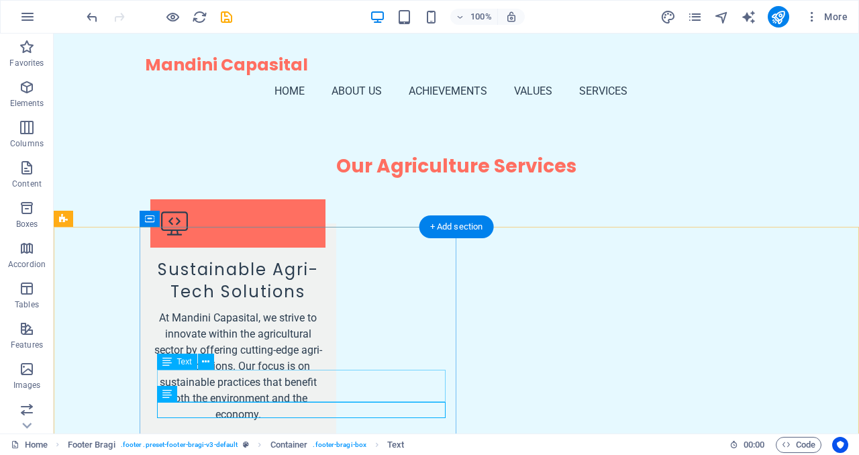
scroll to position [2259, 0]
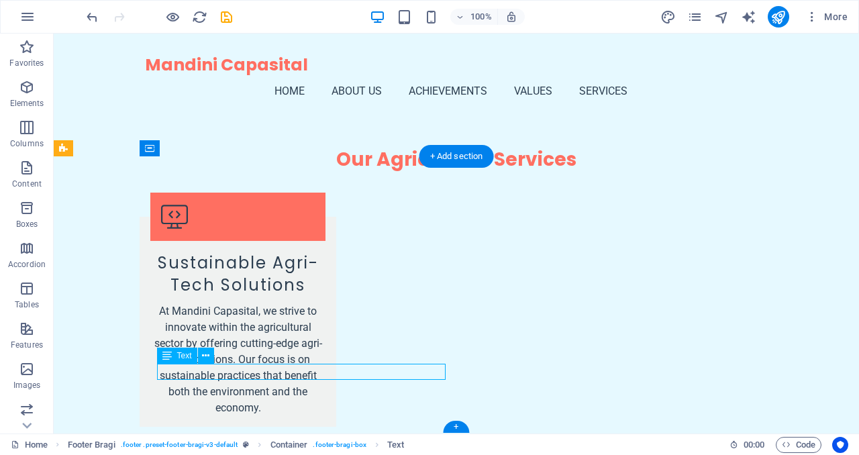
scroll to position [2253, 0]
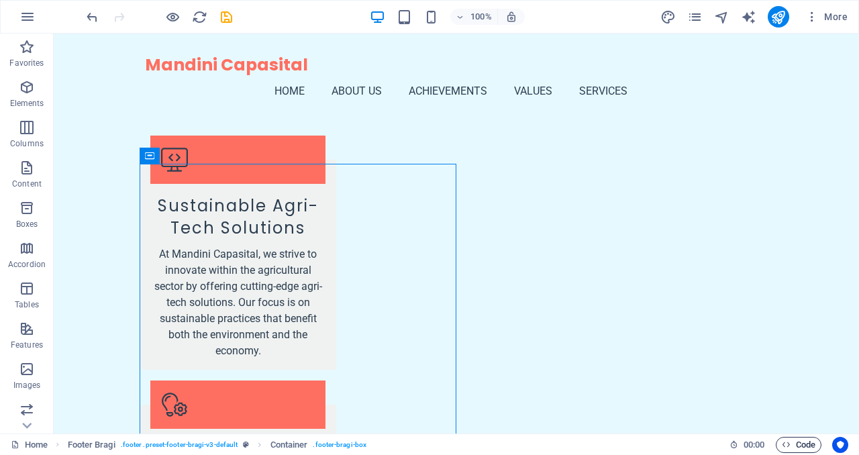
click at [802, 443] on span "Code" at bounding box center [799, 445] width 34 height 16
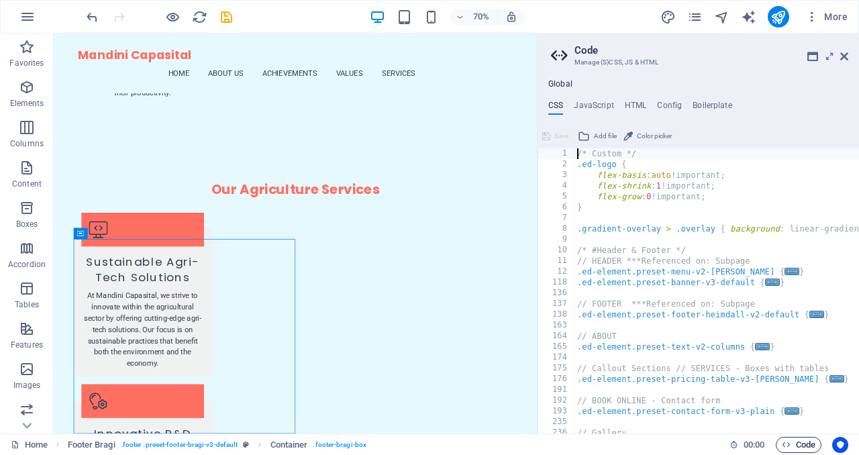
scroll to position [2243, 0]
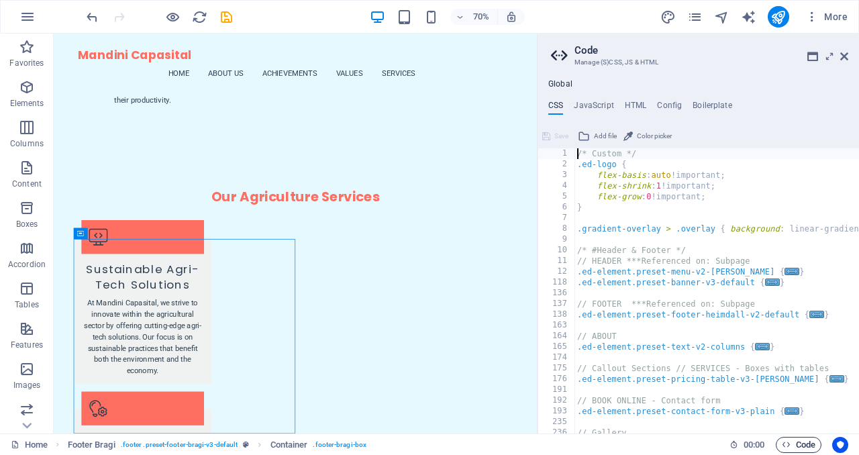
click at [802, 443] on span "Code" at bounding box center [799, 445] width 34 height 16
click at [845, 58] on icon at bounding box center [844, 56] width 8 height 11
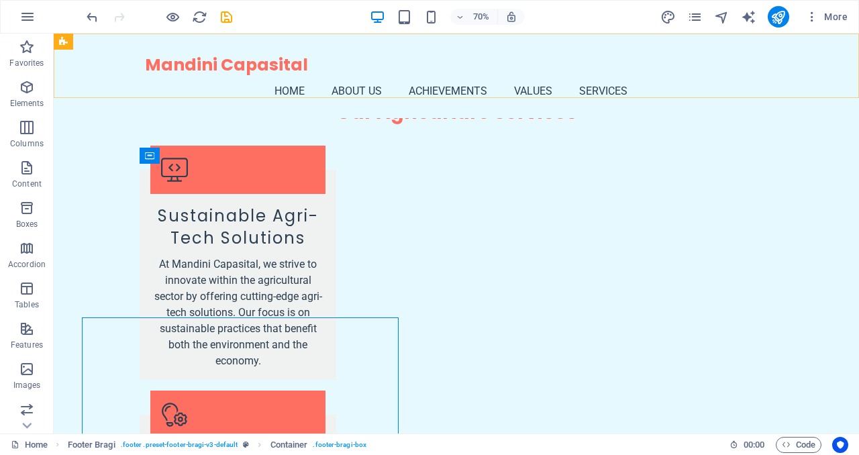
scroll to position [2253, 0]
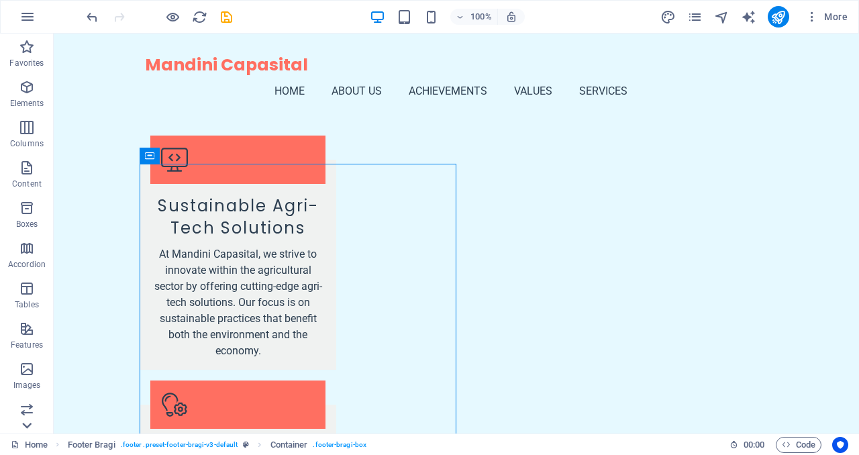
click at [27, 429] on icon at bounding box center [26, 425] width 19 height 19
click at [366, 75] on nav "Home About Us Achievements Values Services" at bounding box center [456, 91] width 623 height 32
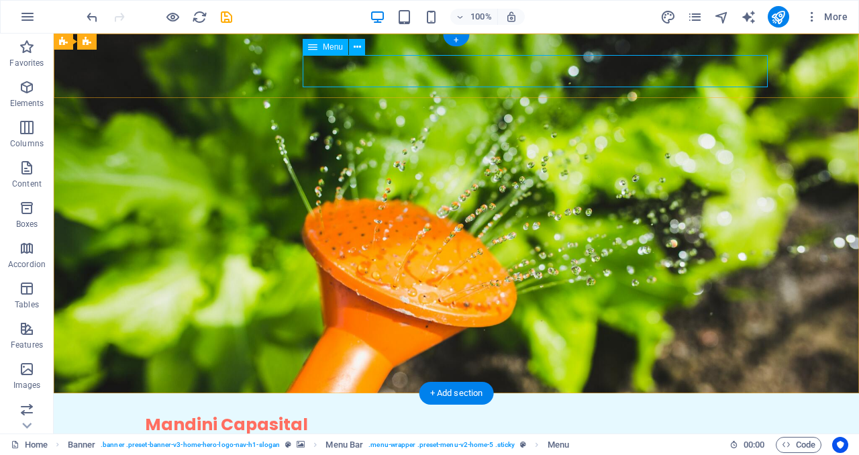
click at [529, 435] on nav "Home About Us Achievements Values Services" at bounding box center [456, 451] width 623 height 32
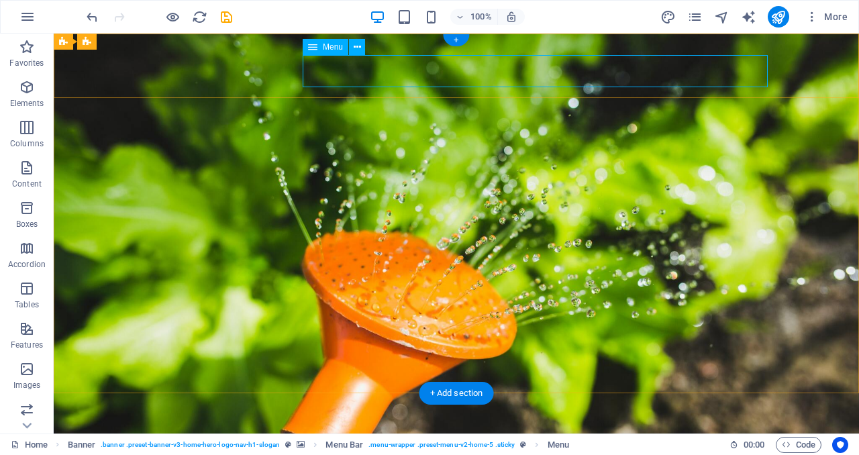
select select
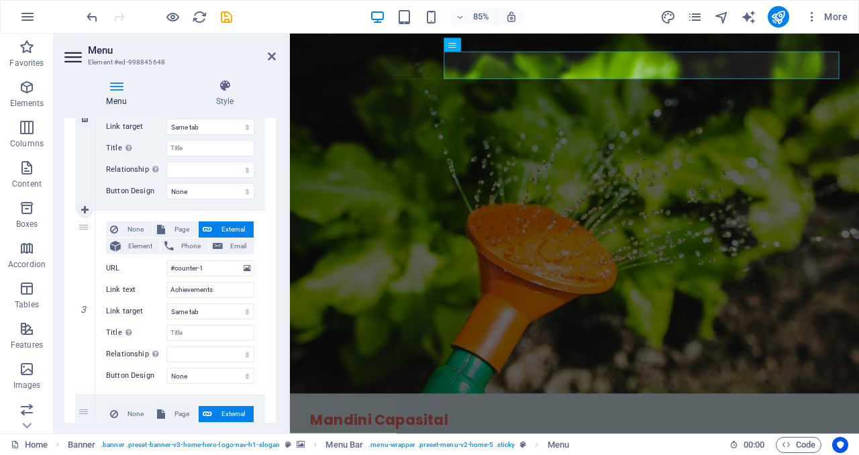
scroll to position [411, 0]
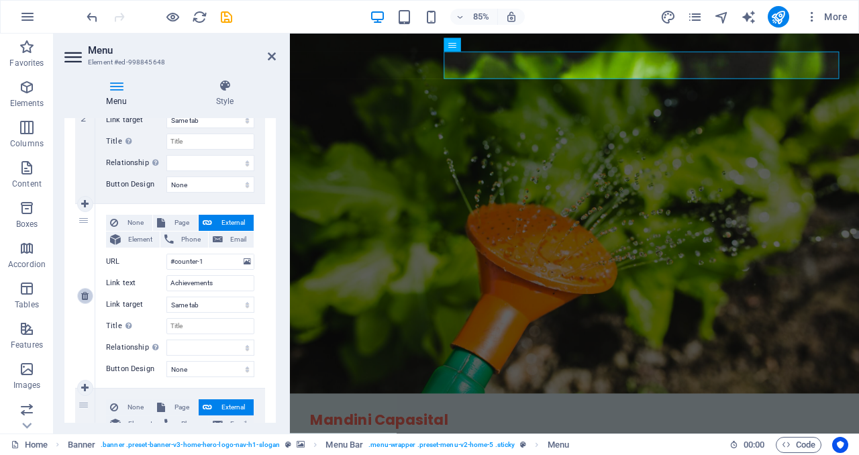
click at [84, 297] on icon at bounding box center [84, 295] width 7 height 9
select select
type input "#values"
type input "Values"
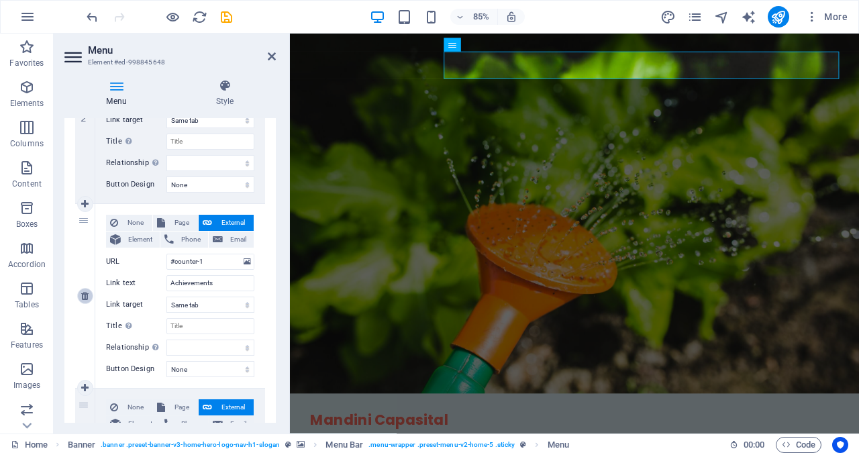
select select
type input "#services-2"
type input "Services"
select select
click at [84, 297] on icon at bounding box center [84, 295] width 7 height 9
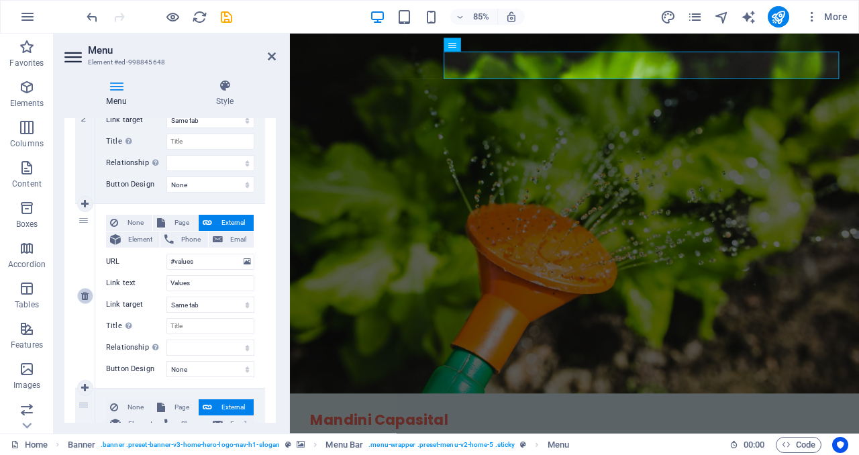
select select
type input "#services-2"
type input "Services"
select select
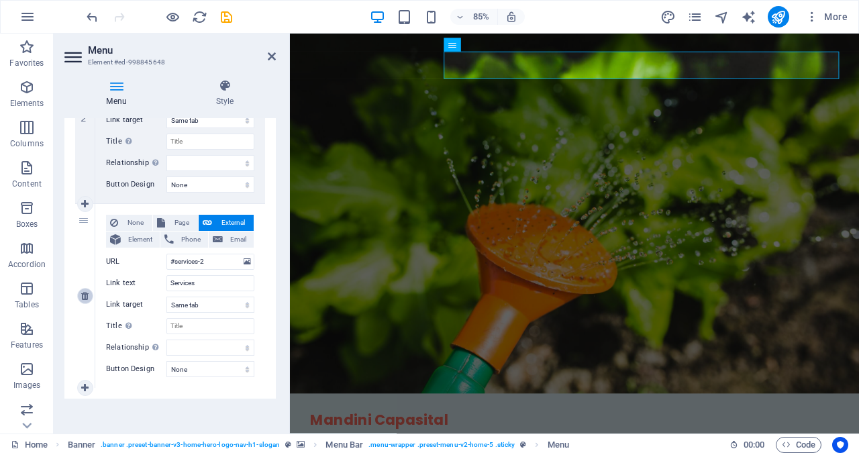
scroll to position [413, 0]
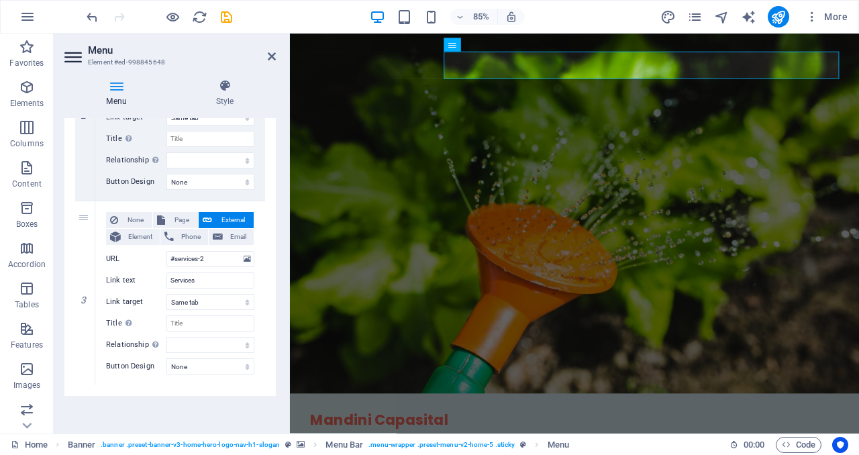
click at [135, 415] on div "Menu Auto Custom Create custom menu items for this menu. Recommended for one-pa…" at bounding box center [169, 270] width 211 height 305
click at [19, 92] on icon "button" at bounding box center [27, 87] width 16 height 16
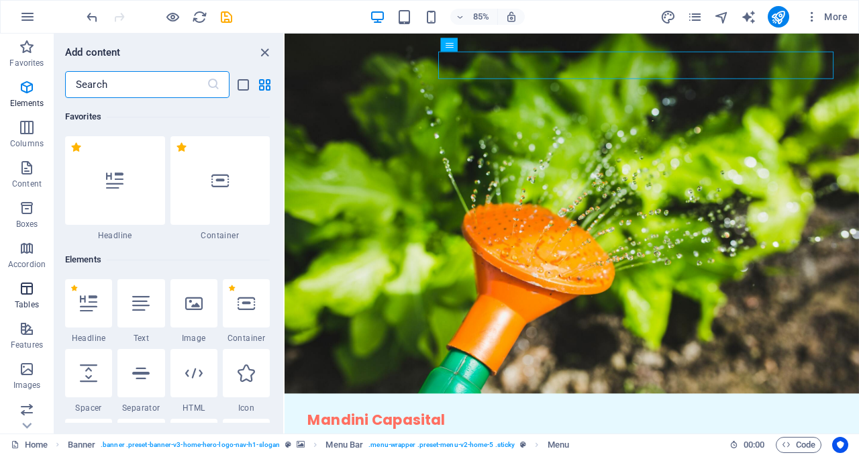
scroll to position [143, 0]
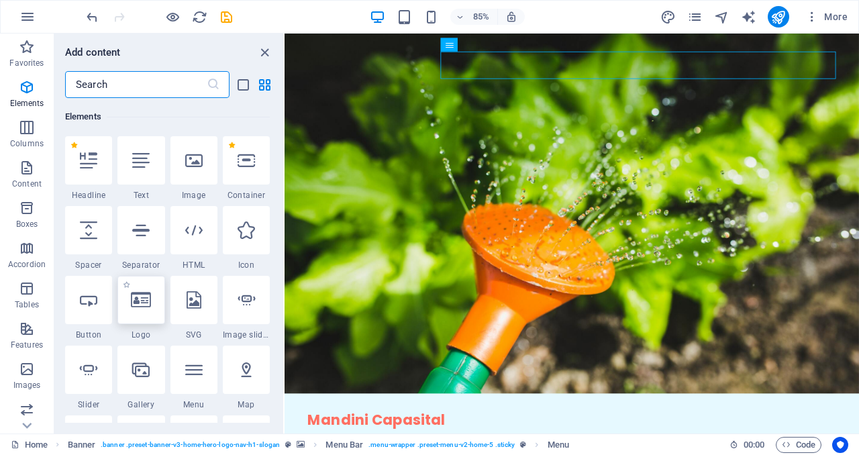
click at [146, 312] on div at bounding box center [140, 300] width 47 height 48
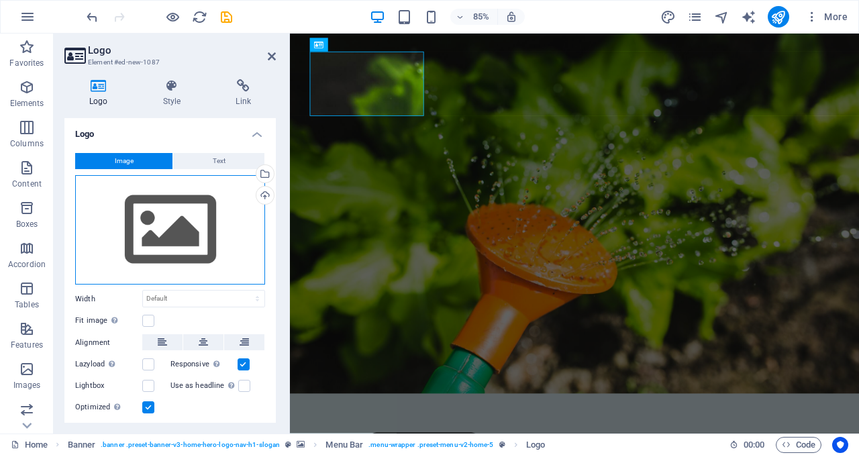
click at [182, 241] on div "Drag files here, click to choose files or select files from Files or our free s…" at bounding box center [170, 230] width 190 height 110
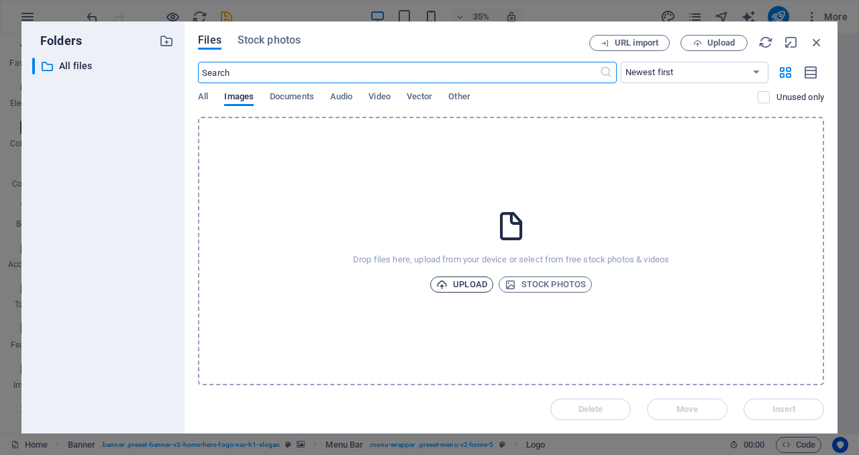
click at [449, 277] on span "Upload" at bounding box center [461, 284] width 51 height 16
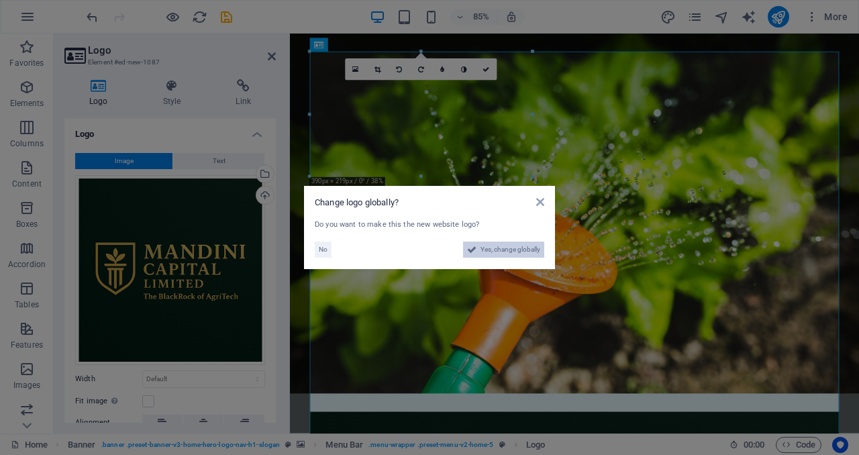
click at [494, 248] on span "Yes, change globally" at bounding box center [510, 250] width 60 height 16
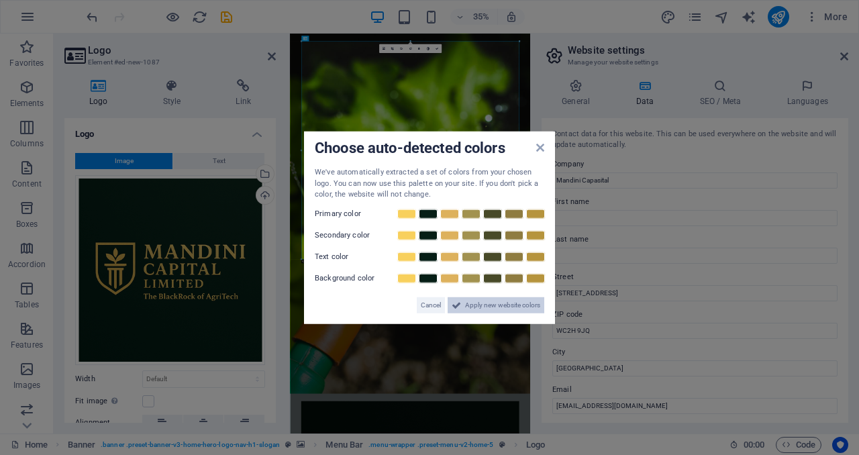
click at [501, 311] on span "Apply new website colors" at bounding box center [502, 305] width 75 height 16
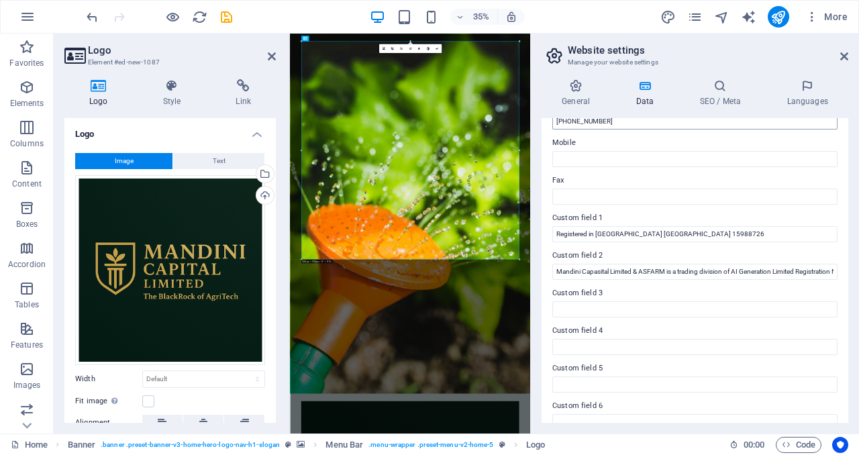
scroll to position [332, 0]
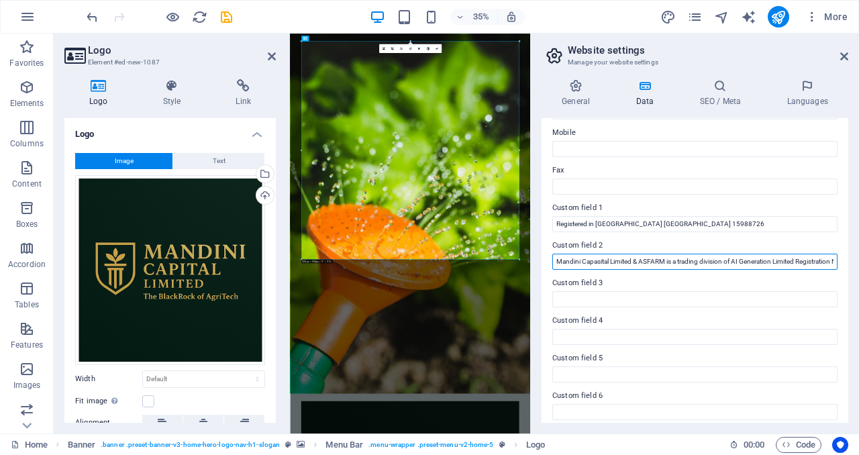
click at [749, 257] on input "Mandini Capasital Limited & ASFARM is a trading division of AI Generation Limit…" at bounding box center [694, 262] width 285 height 16
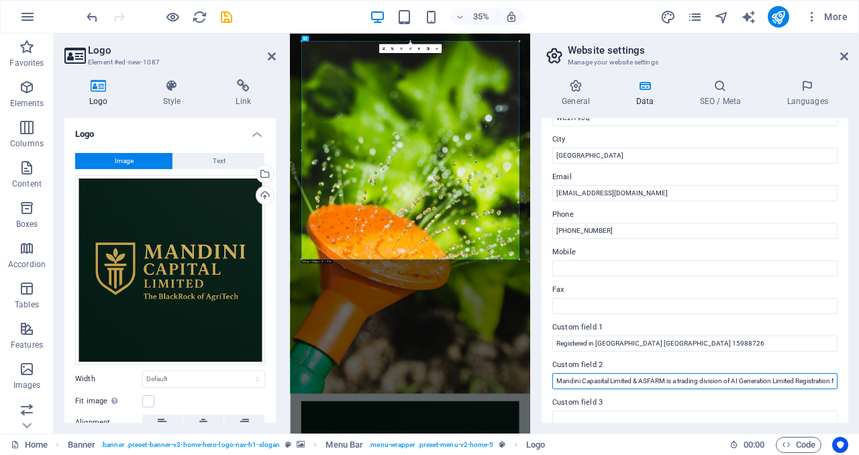
scroll to position [219, 0]
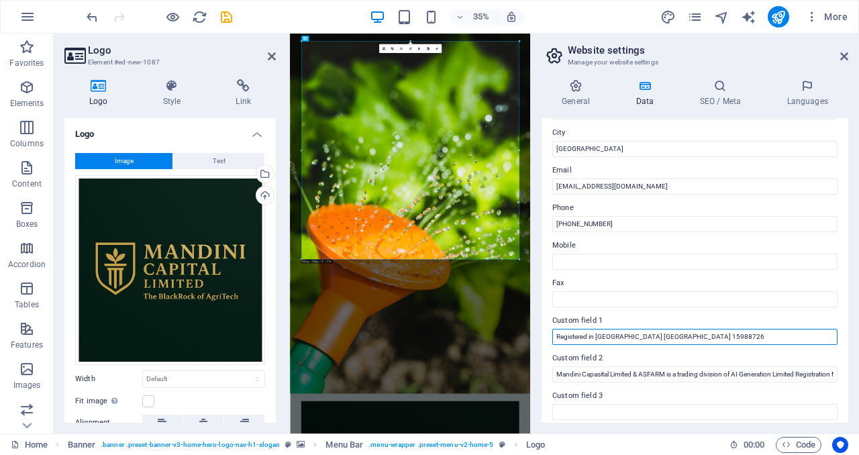
click at [743, 339] on input "Registered in England & Wales CN 15988726" at bounding box center [694, 337] width 285 height 16
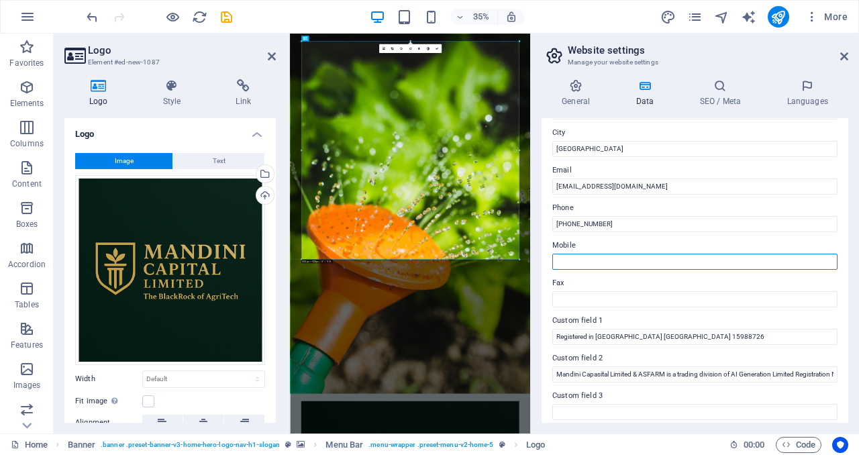
click at [659, 254] on input "Mobile" at bounding box center [694, 262] width 285 height 16
paste input "Registered in England & Wales CN 15988726"
type input "Registered in England & Wales CN 15988726"
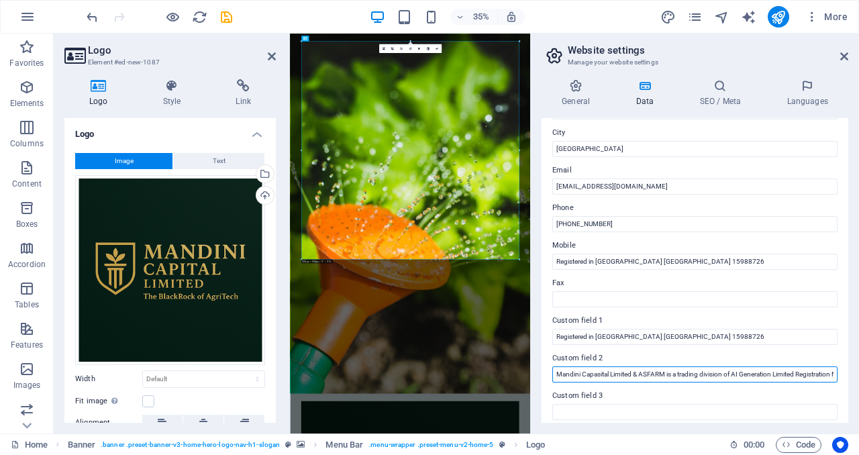
click at [669, 370] on input "Mandini Capasital Limited & ASFARM is a trading division of AI Generation Limit…" at bounding box center [694, 374] width 285 height 16
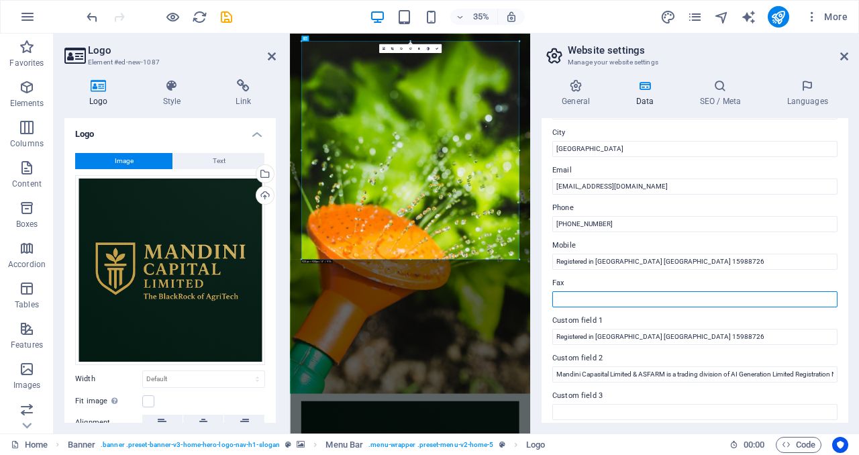
click at [667, 305] on input "Fax" at bounding box center [694, 299] width 285 height 16
paste input "Mandini Capasital Limited & ASFARM is a trading division of AI Generation Limit…"
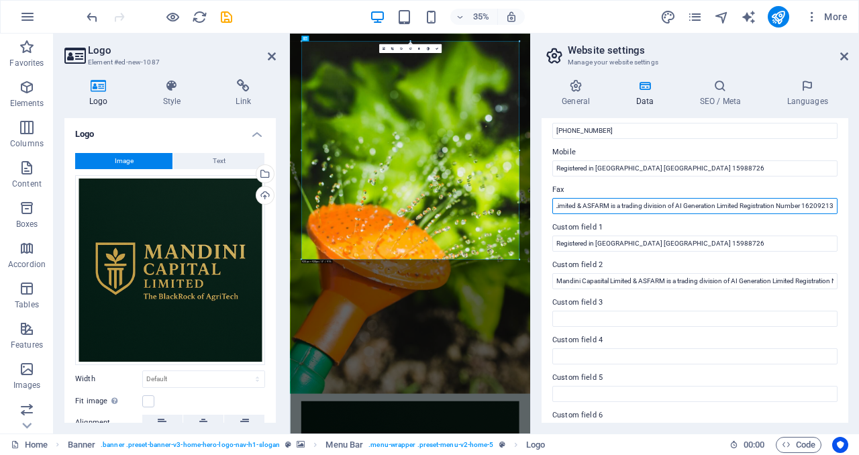
scroll to position [339, 0]
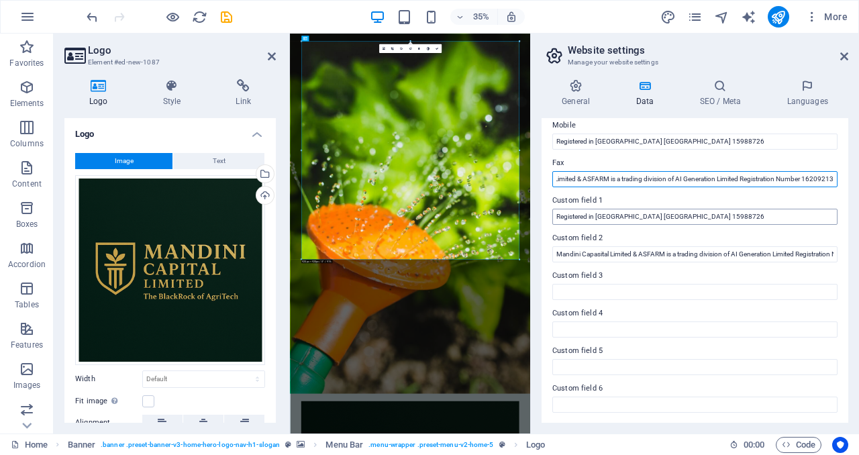
type input "Mandini Capasital Limited & ASFARM is a trading division of AI Generation Limit…"
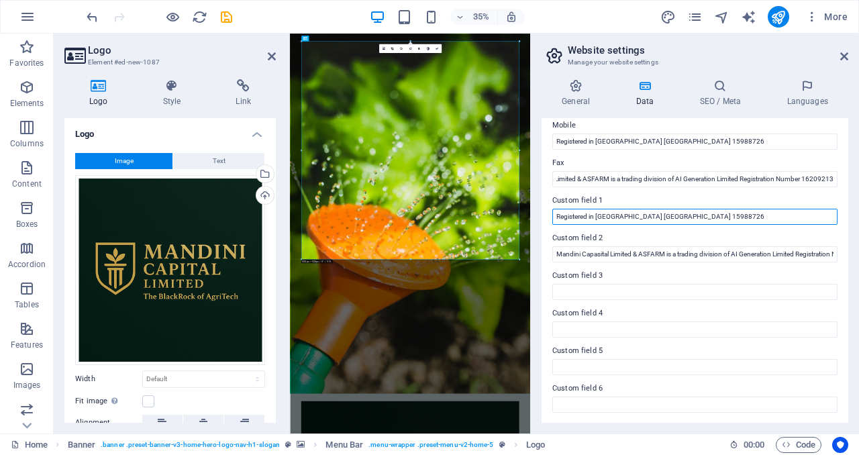
click at [639, 220] on input "Registered in England & Wales CN 15988726" at bounding box center [694, 217] width 285 height 16
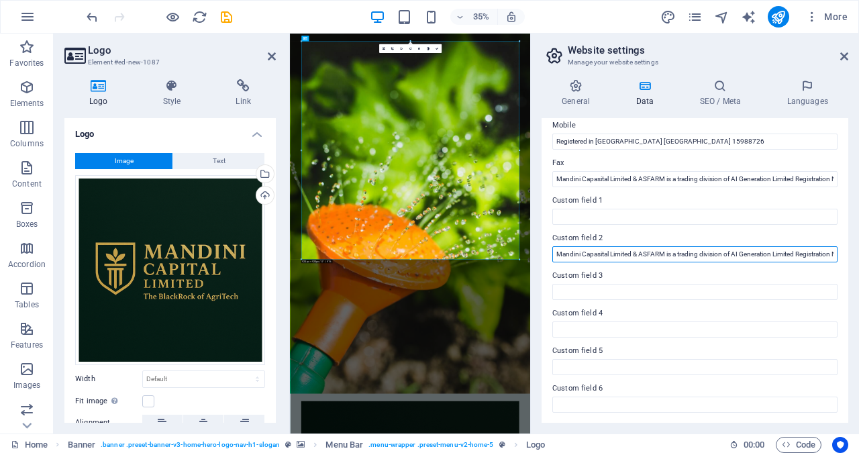
click at [668, 253] on input "Mandini Capasital Limited & ASFARM is a trading division of AI Generation Limit…" at bounding box center [694, 254] width 285 height 16
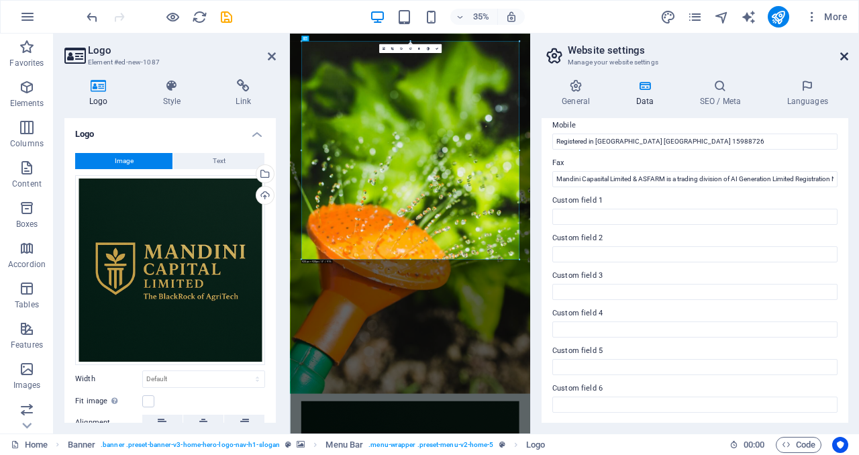
click at [845, 56] on icon at bounding box center [844, 56] width 8 height 11
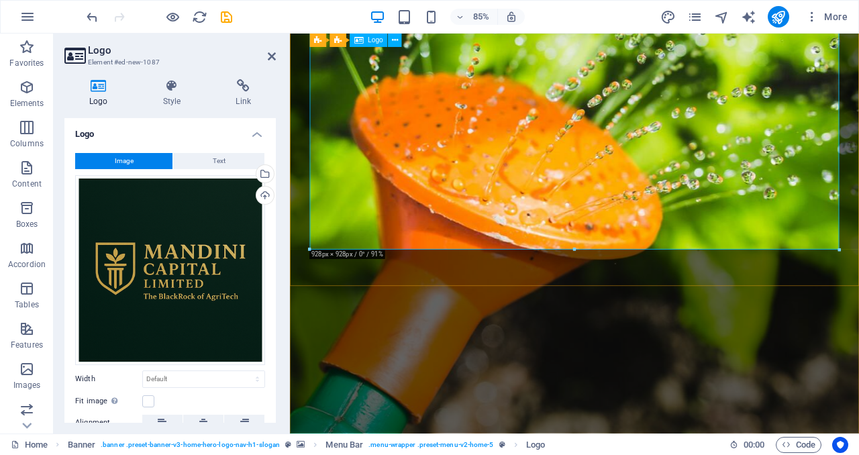
scroll to position [390, 0]
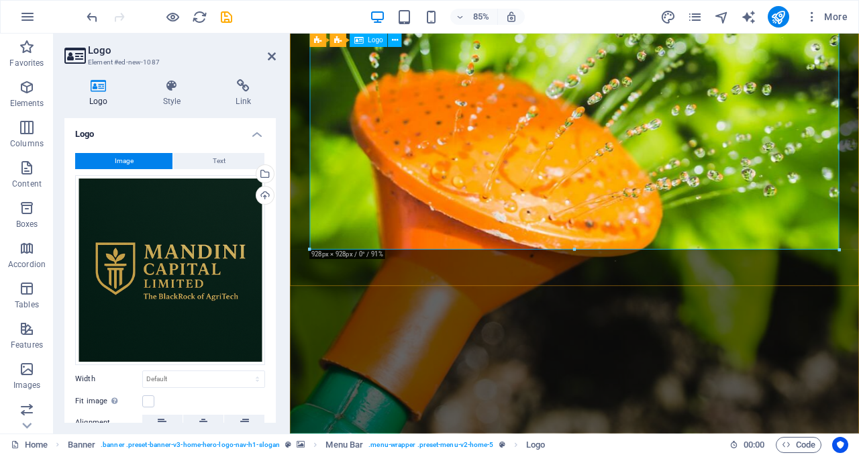
drag, startPoint x: 1128, startPoint y: 282, endPoint x: 754, endPoint y: 112, distance: 411.3
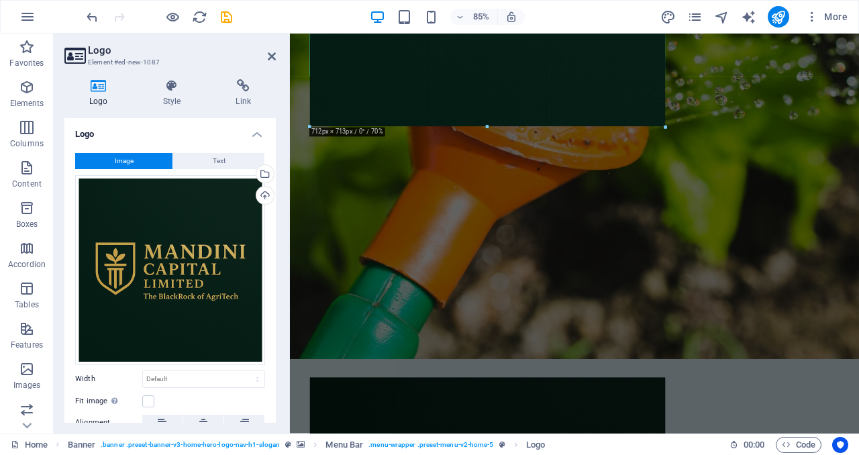
type input "623"
select select "px"
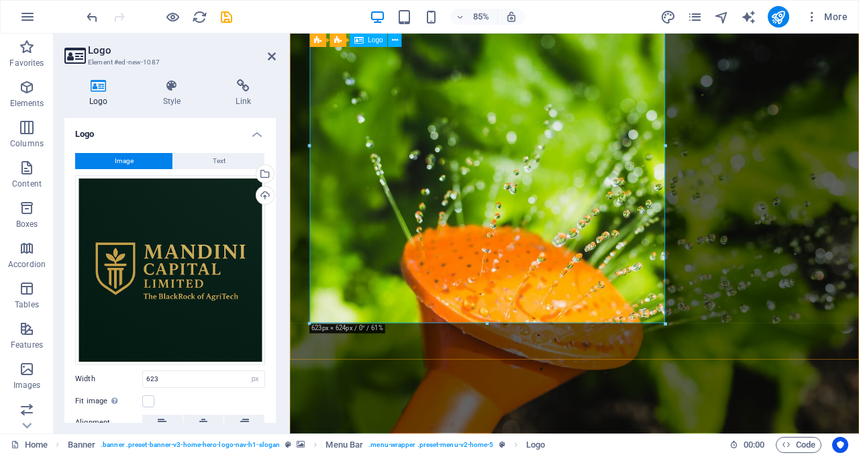
scroll to position [82, 0]
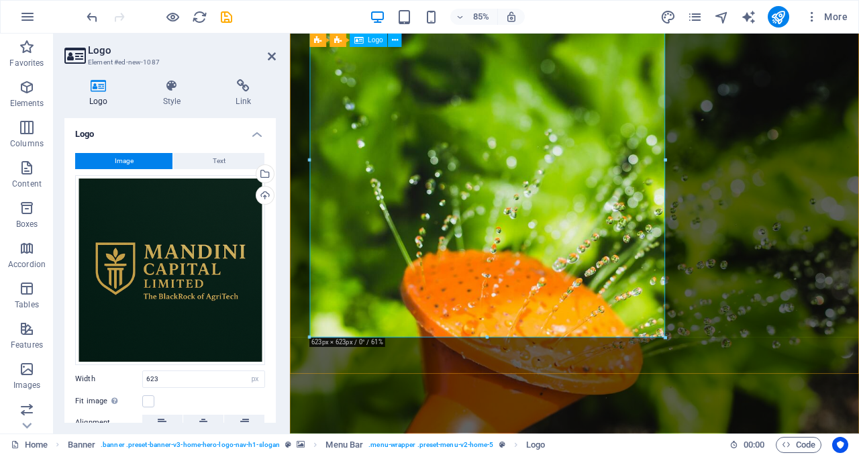
drag, startPoint x: 953, startPoint y: 370, endPoint x: 521, endPoint y: 182, distance: 471.7
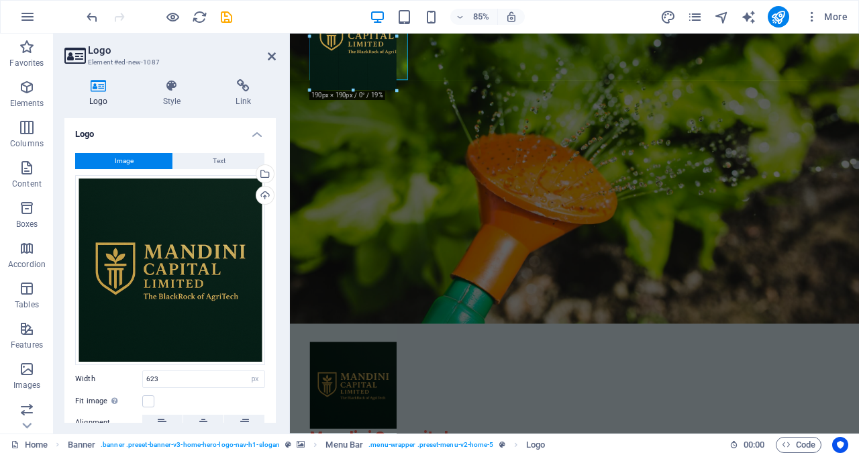
drag, startPoint x: 665, startPoint y: 338, endPoint x: 315, endPoint y: 22, distance: 471.7
type input "159"
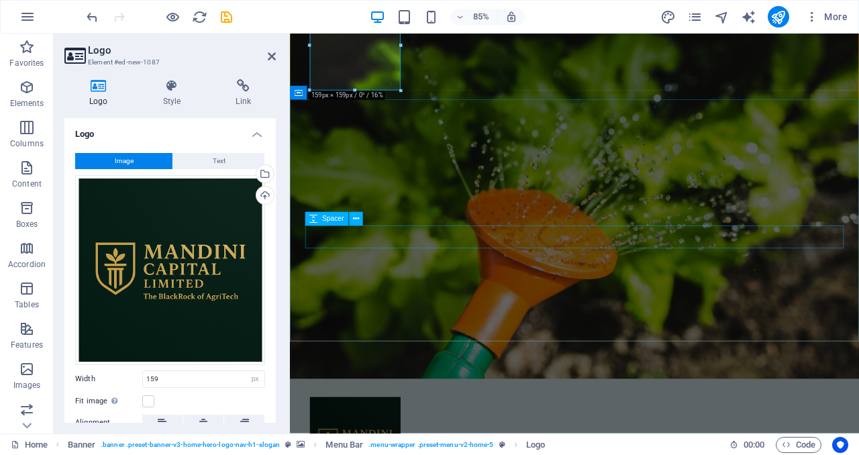
scroll to position [0, 0]
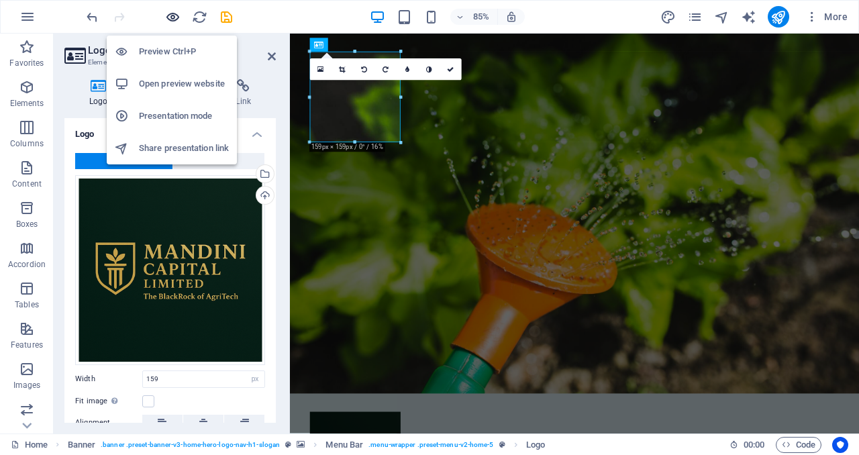
click at [171, 14] on icon "button" at bounding box center [172, 16] width 15 height 15
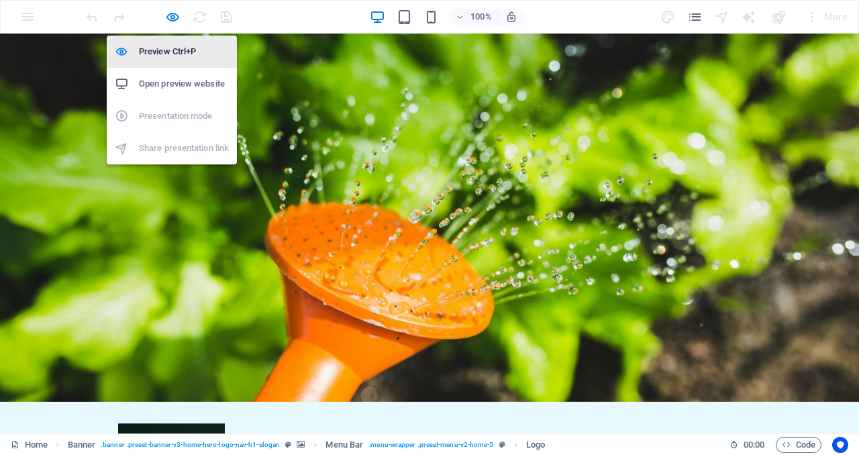
click at [160, 54] on h6 "Preview Ctrl+P" at bounding box center [184, 52] width 90 height 16
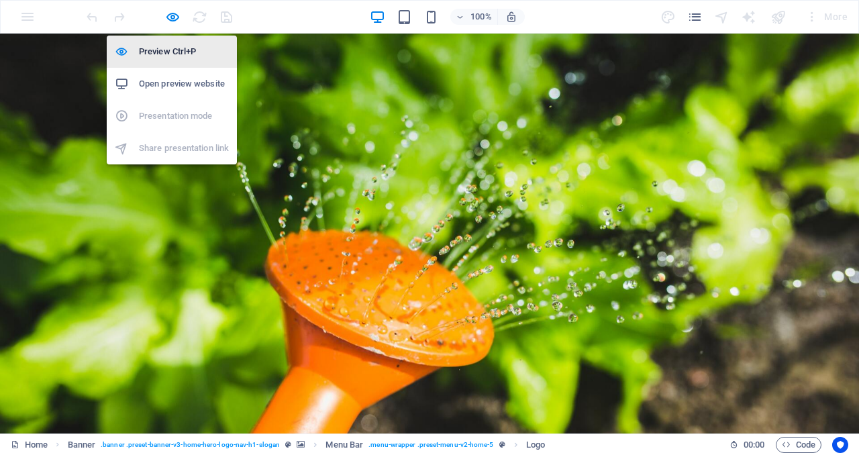
select select "px"
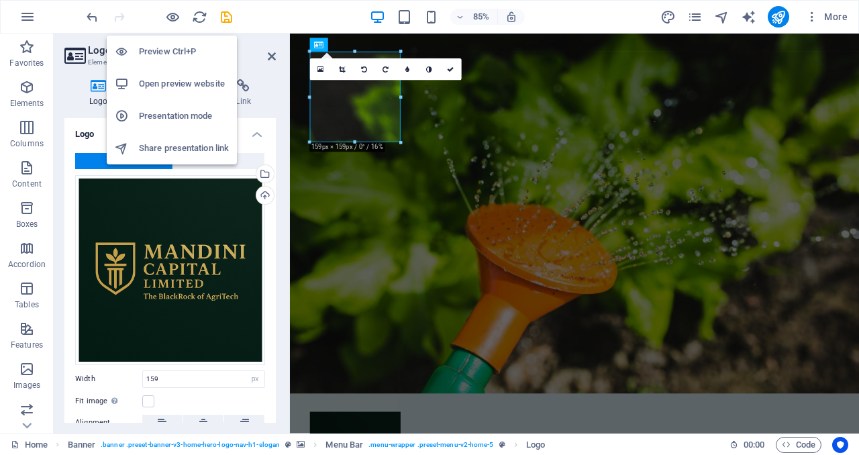
click at [160, 54] on h6 "Preview Ctrl+P" at bounding box center [184, 52] width 90 height 16
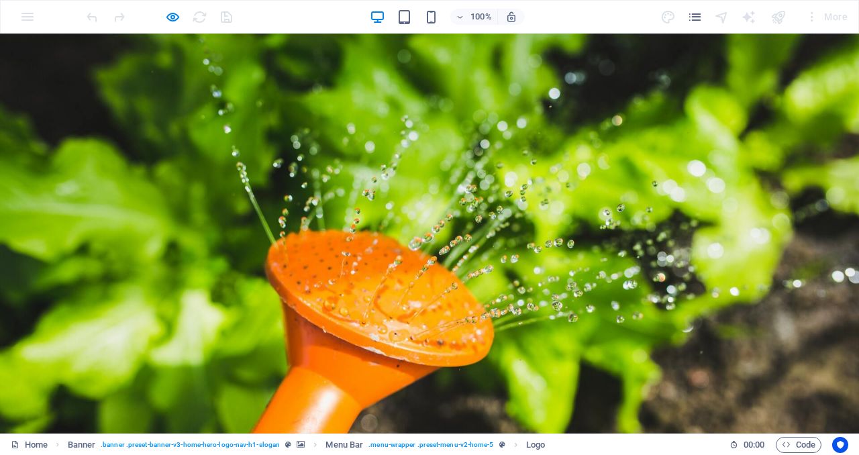
select select "px"
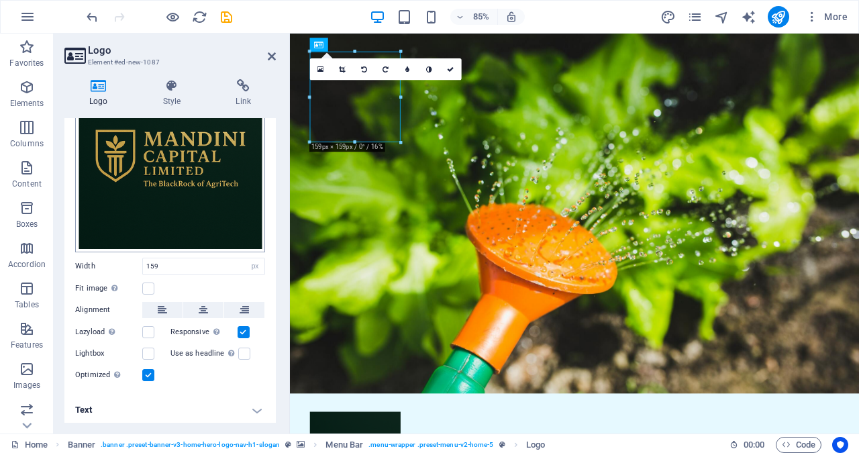
scroll to position [111, 0]
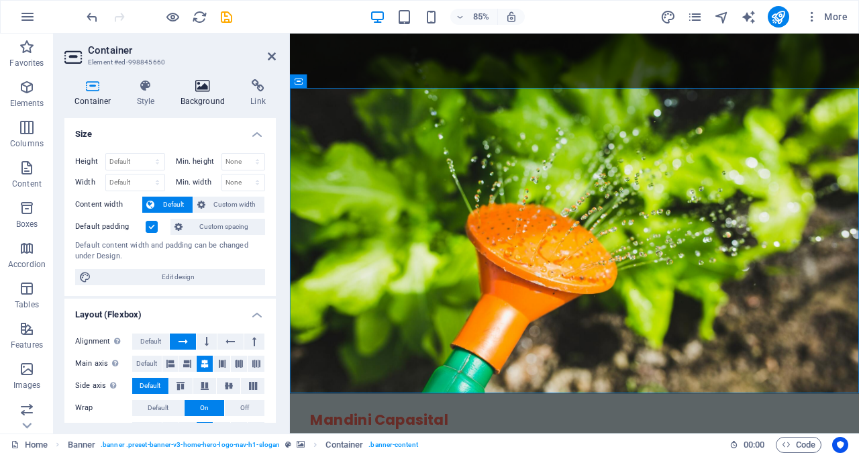
click at [195, 96] on h4 "Background" at bounding box center [205, 93] width 70 height 28
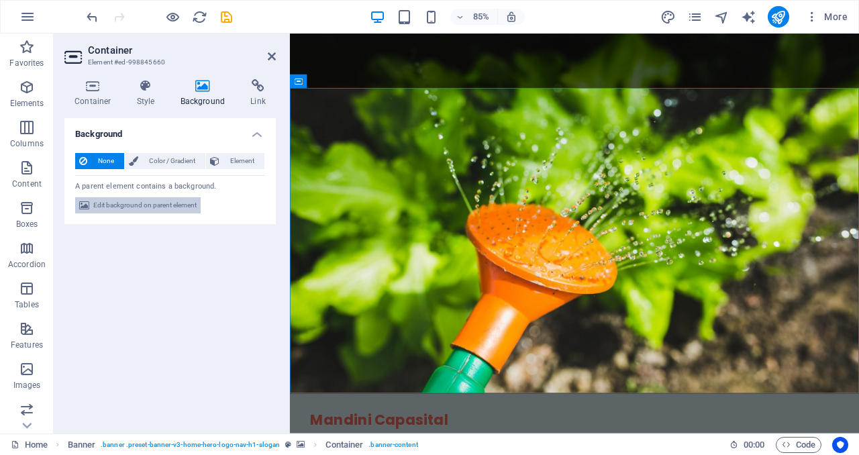
click at [156, 205] on span "Edit background on parent element" at bounding box center [144, 205] width 103 height 16
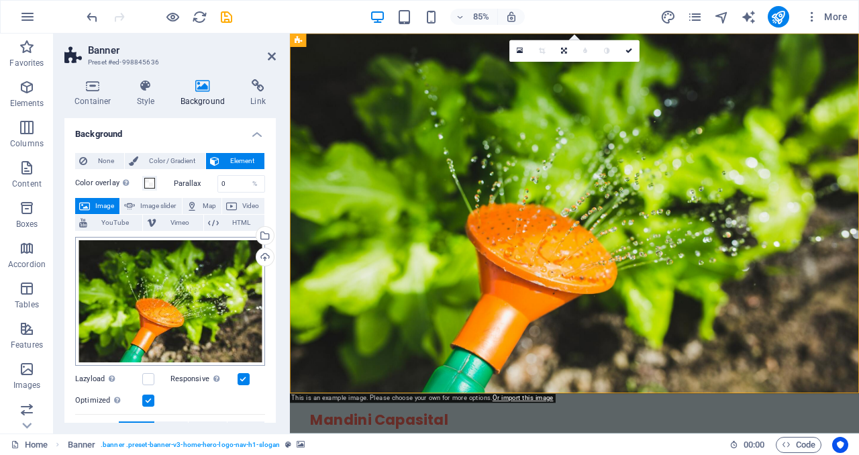
scroll to position [48, 0]
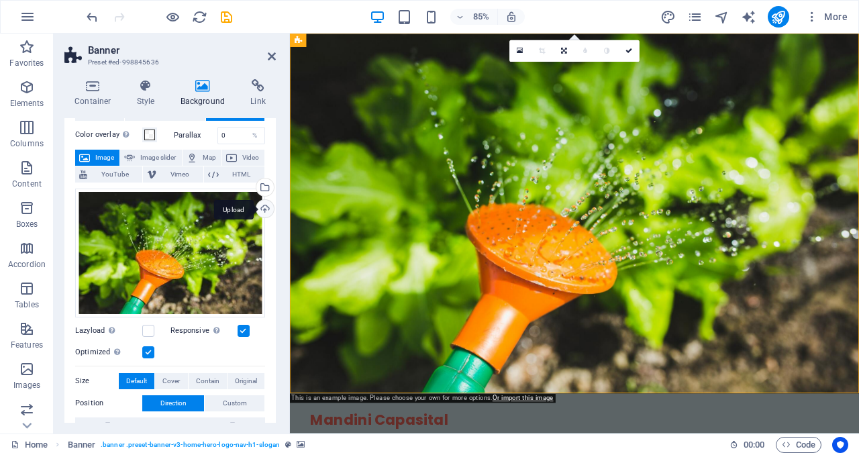
click at [262, 207] on div "Upload" at bounding box center [264, 210] width 20 height 20
click at [261, 207] on div "Upload" at bounding box center [264, 210] width 20 height 20
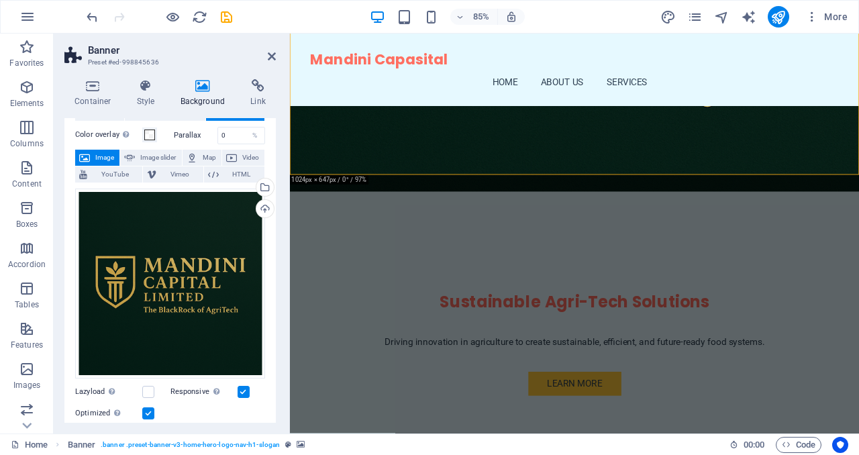
scroll to position [270, 0]
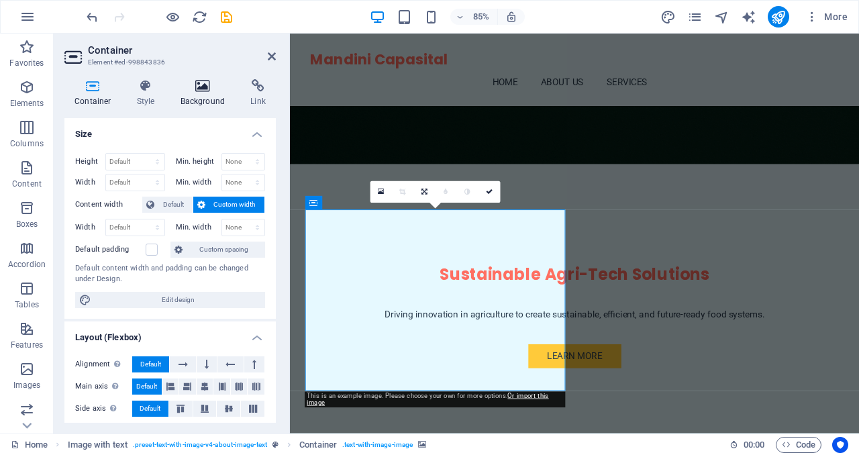
click at [203, 94] on h4 "Background" at bounding box center [205, 93] width 70 height 28
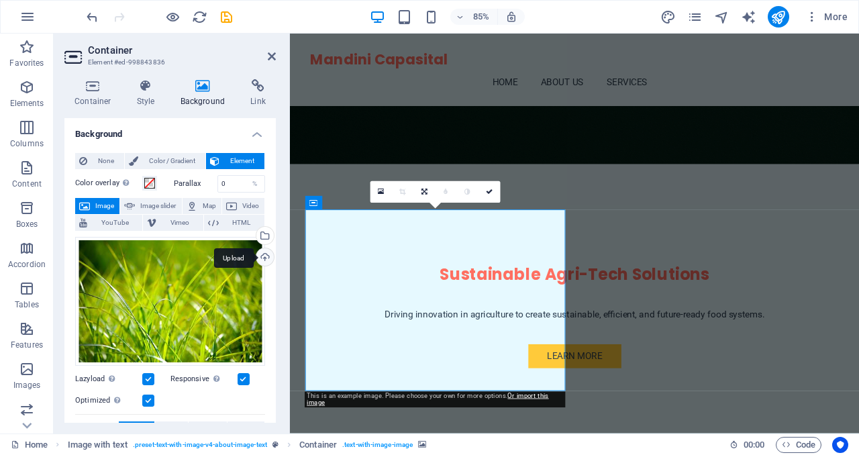
click at [262, 254] on div "Upload" at bounding box center [264, 258] width 20 height 20
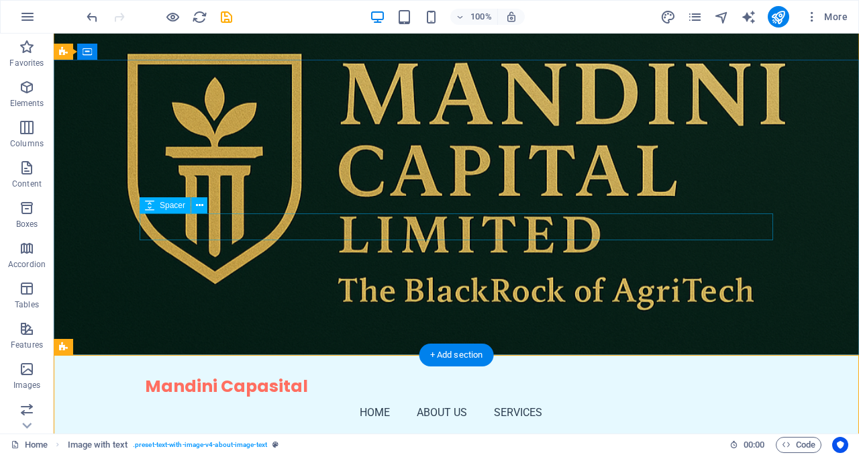
scroll to position [0, 0]
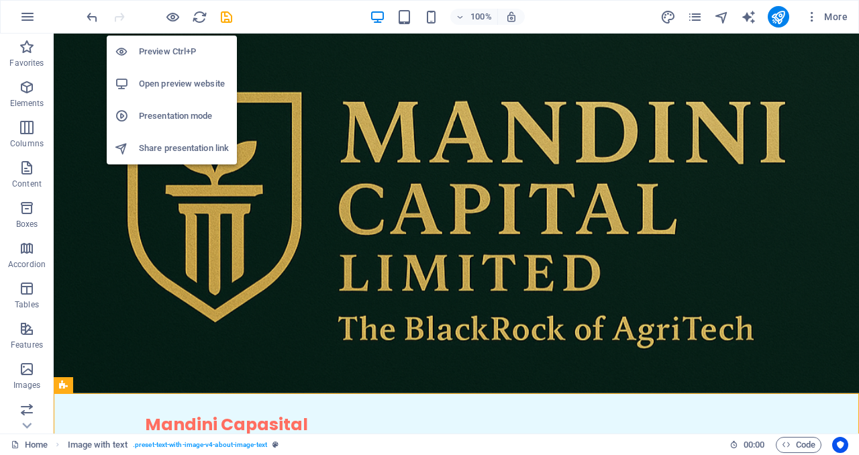
click at [173, 85] on h6 "Open preview website" at bounding box center [184, 84] width 90 height 16
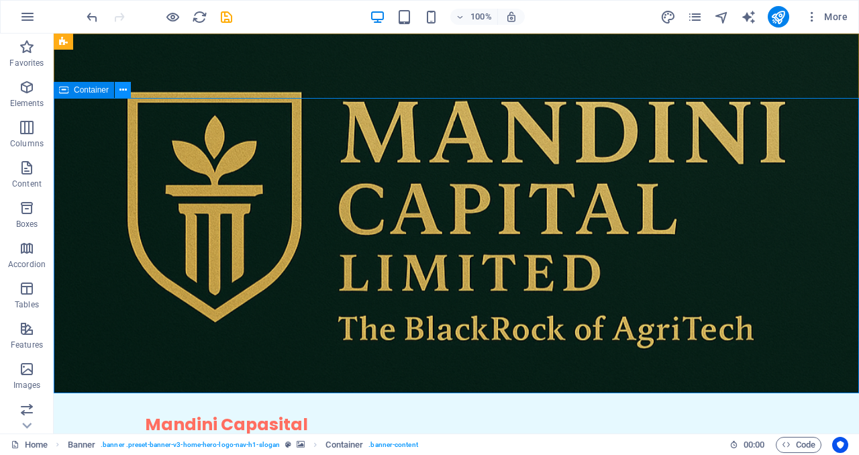
click at [120, 89] on icon at bounding box center [122, 90] width 7 height 14
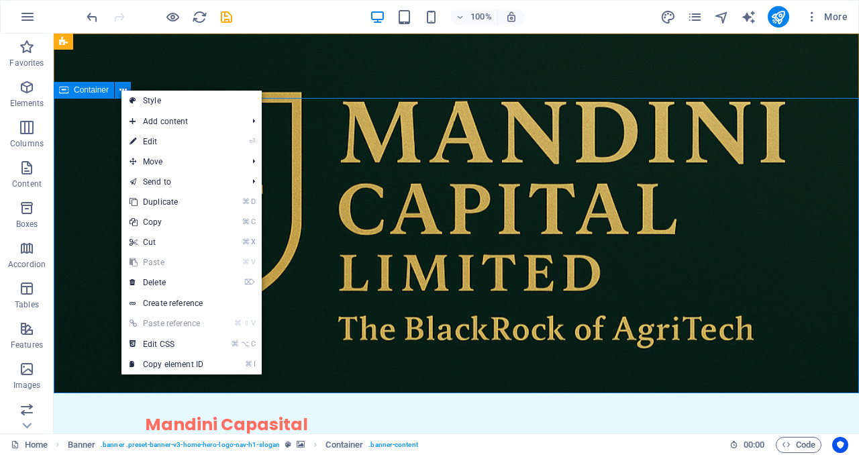
click at [91, 90] on span "Container" at bounding box center [91, 90] width 35 height 8
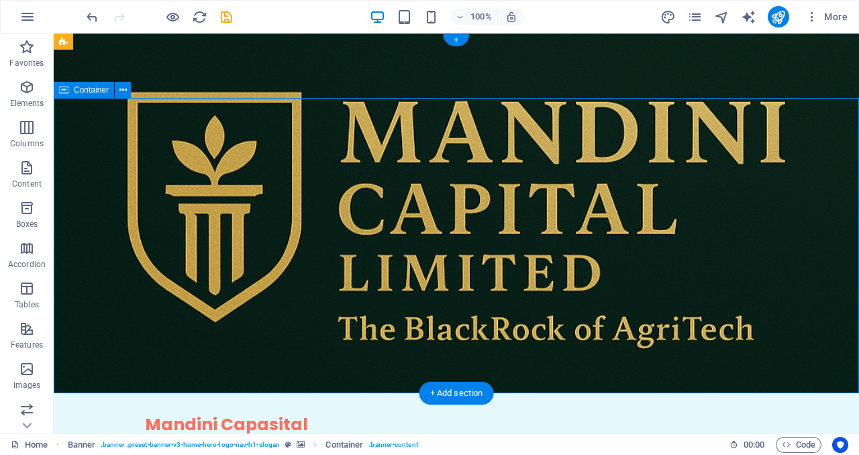
drag, startPoint x: 364, startPoint y: 313, endPoint x: 361, endPoint y: 340, distance: 27.0
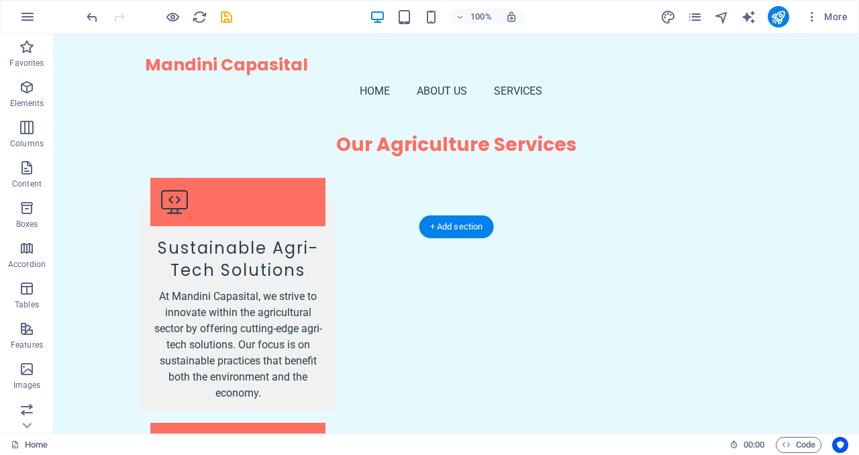
scroll to position [2259, 0]
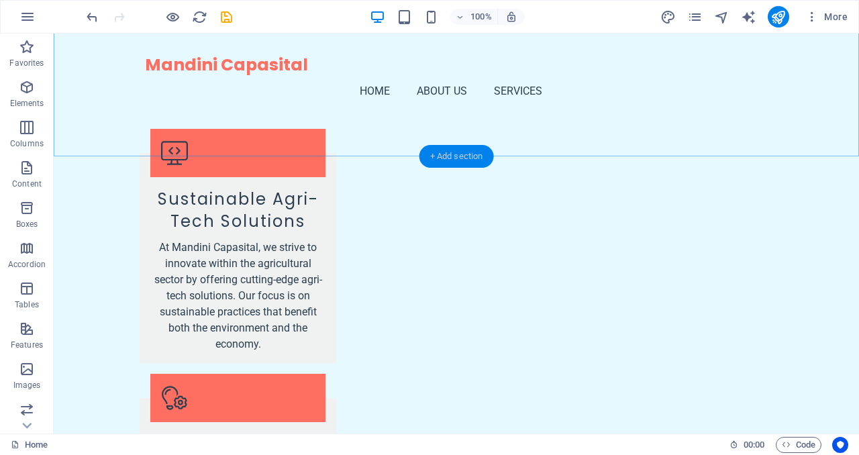
click at [439, 154] on div "+ Add section" at bounding box center [456, 156] width 74 height 23
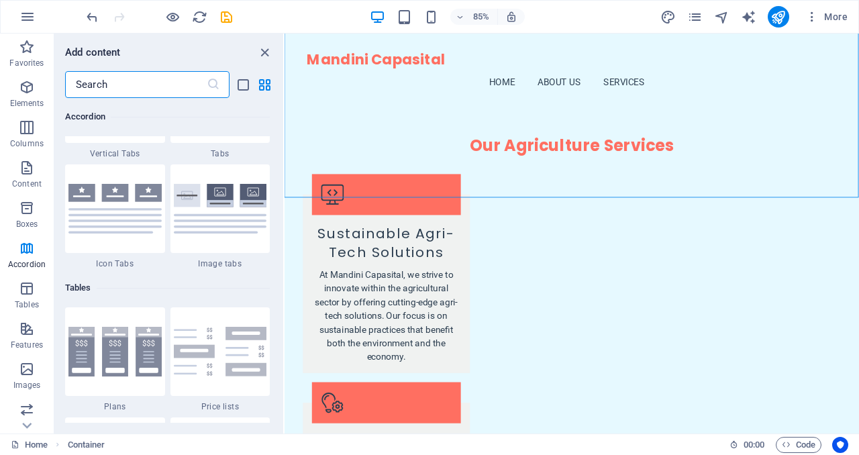
scroll to position [4531, 0]
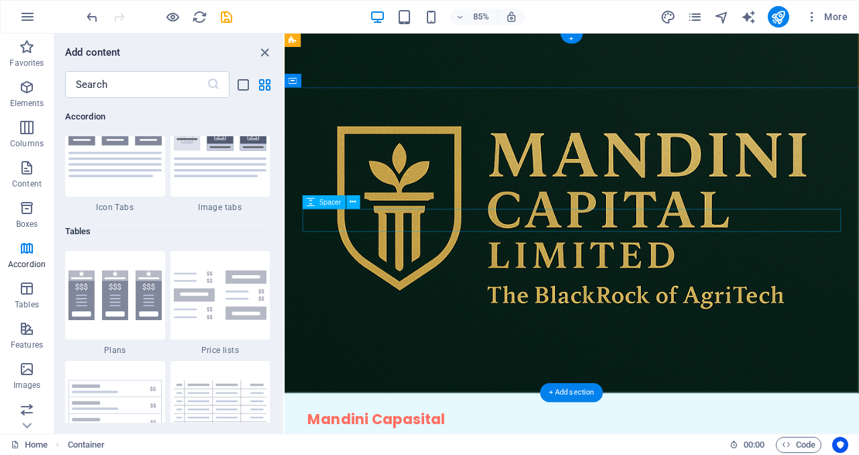
scroll to position [0, 0]
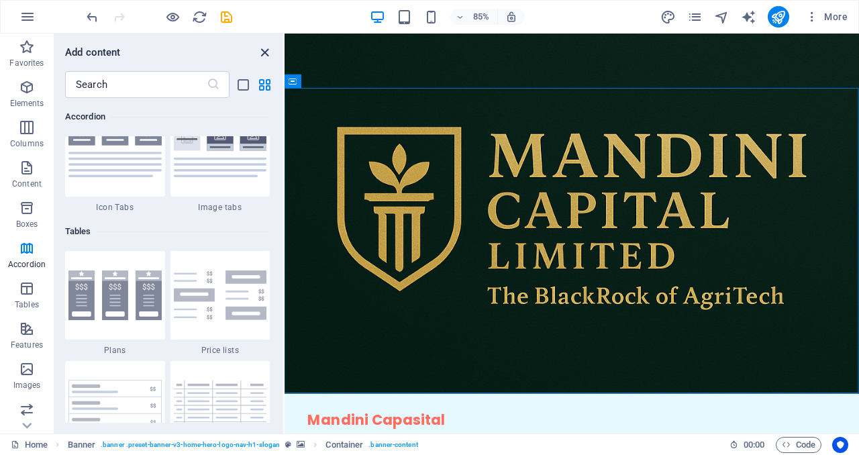
click at [263, 50] on icon "close panel" at bounding box center [264, 52] width 15 height 15
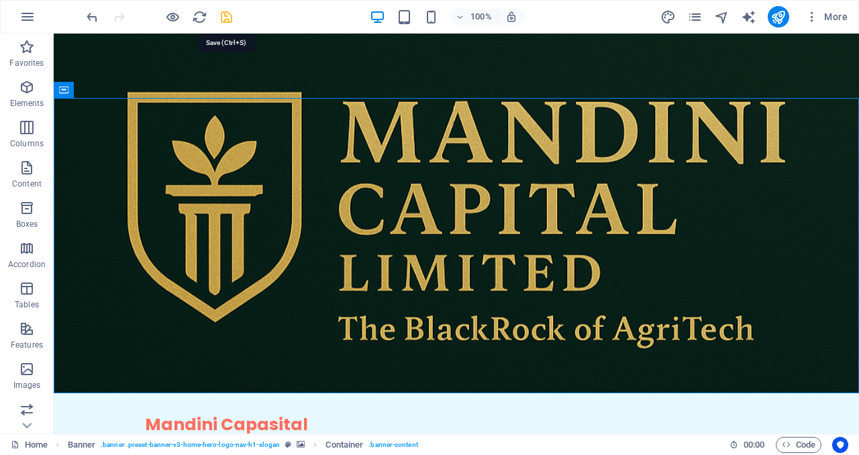
click at [224, 17] on icon "save" at bounding box center [226, 16] width 15 height 15
checkbox input "false"
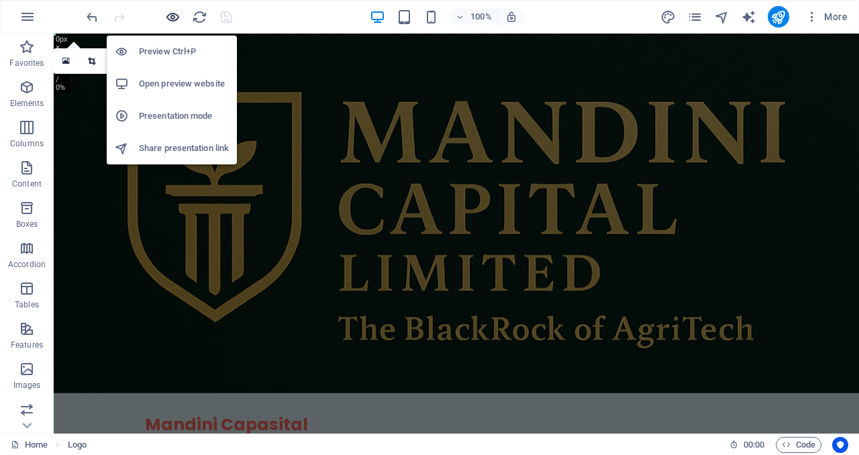
click at [168, 14] on icon "button" at bounding box center [172, 16] width 15 height 15
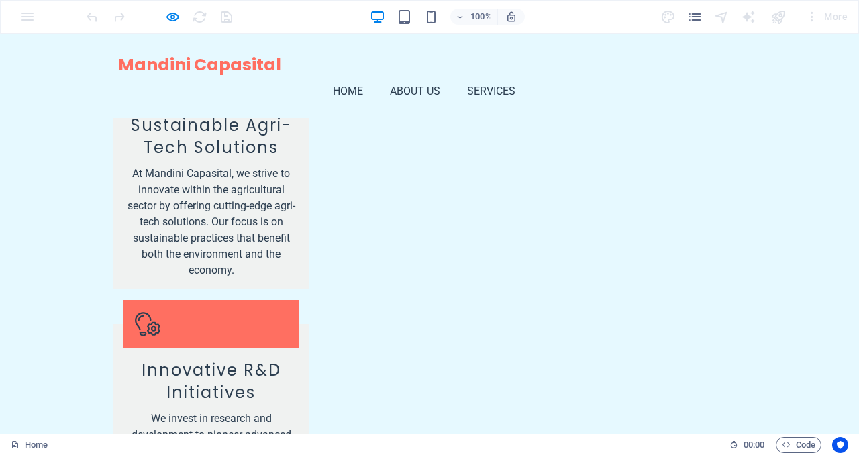
scroll to position [2259, 0]
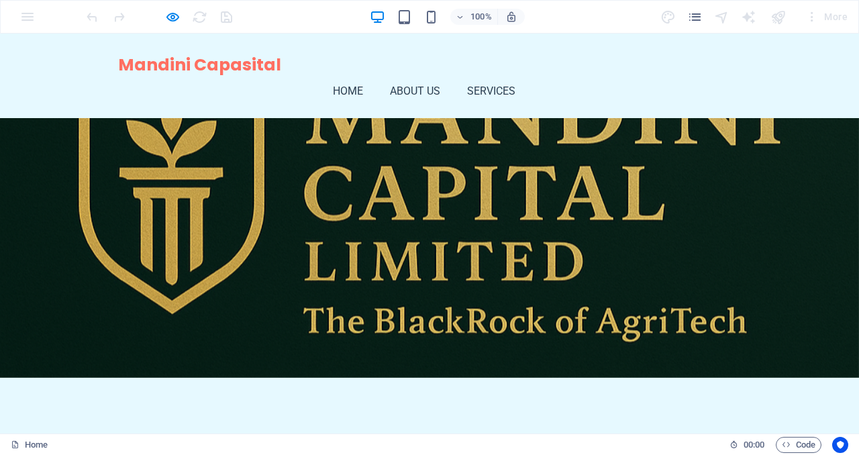
scroll to position [0, 0]
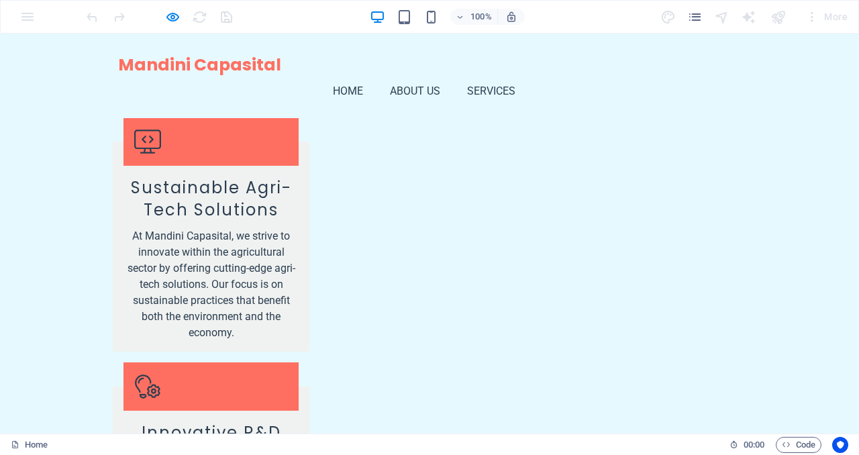
scroll to position [2259, 0]
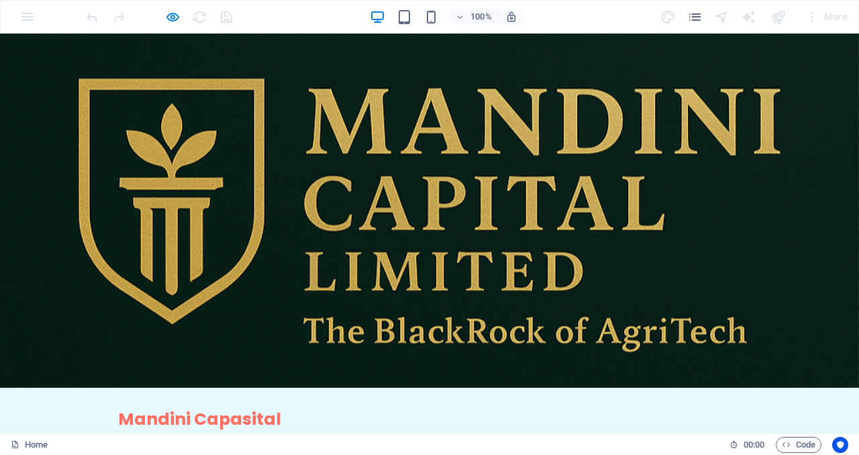
scroll to position [0, 0]
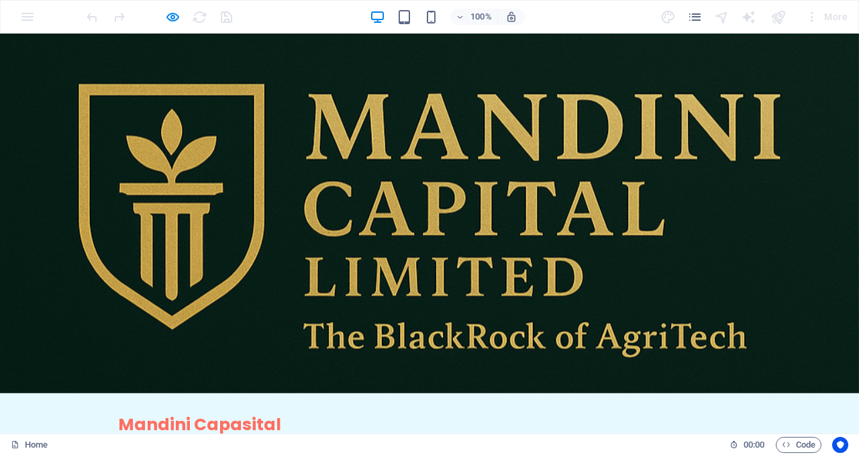
click at [374, 435] on link "Home" at bounding box center [353, 451] width 41 height 32
click at [451, 435] on link "About Us" at bounding box center [420, 451] width 61 height 32
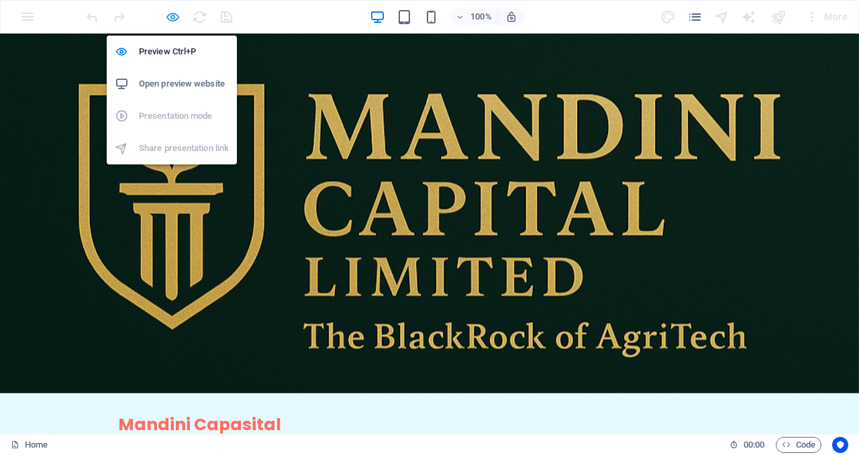
click at [173, 12] on icon "button" at bounding box center [172, 16] width 15 height 15
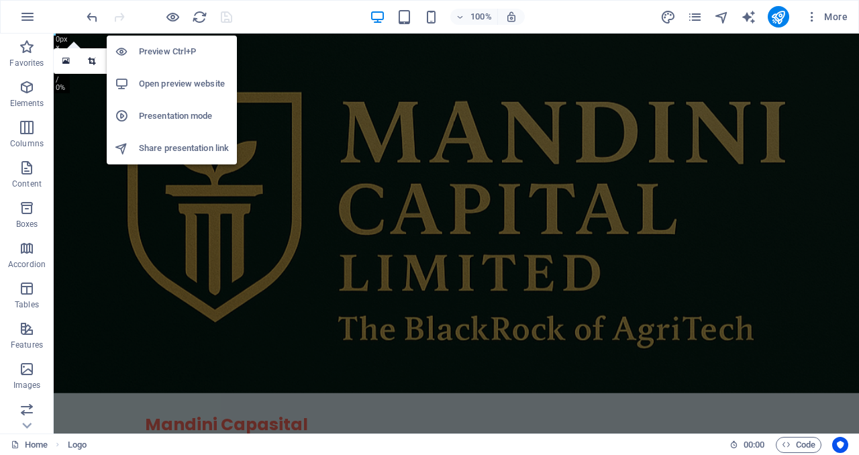
click at [184, 89] on h6 "Open preview website" at bounding box center [184, 84] width 90 height 16
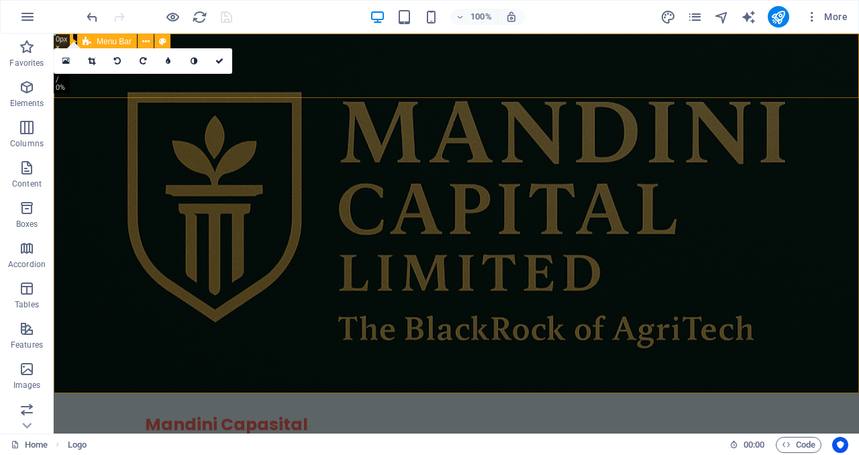
click at [285, 393] on div "Mandini Capasital Home About Us Services Menu" at bounding box center [456, 435] width 805 height 85
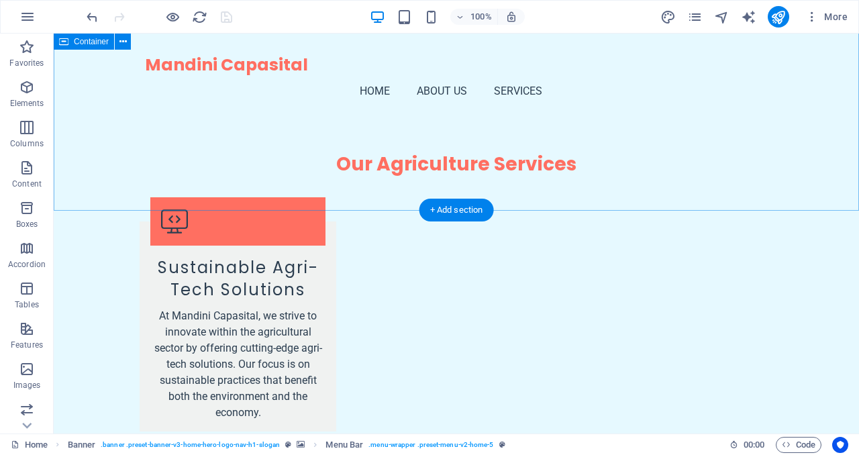
scroll to position [2259, 0]
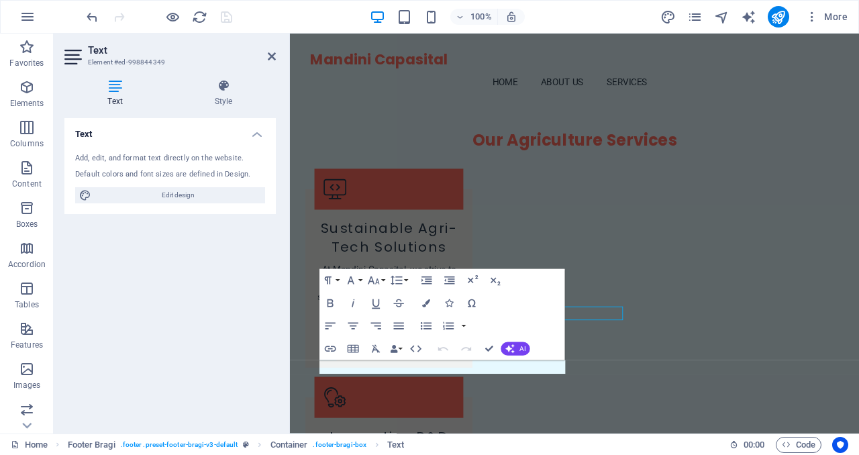
scroll to position [2253, 0]
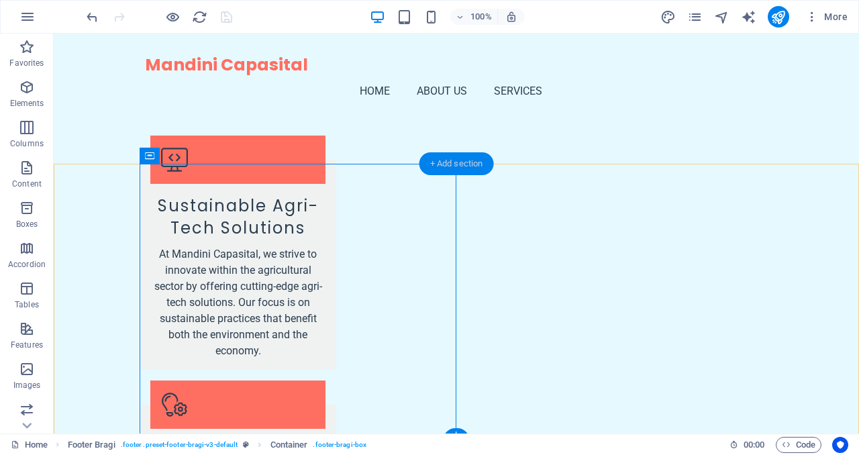
click at [457, 165] on div "+ Add section" at bounding box center [456, 163] width 74 height 23
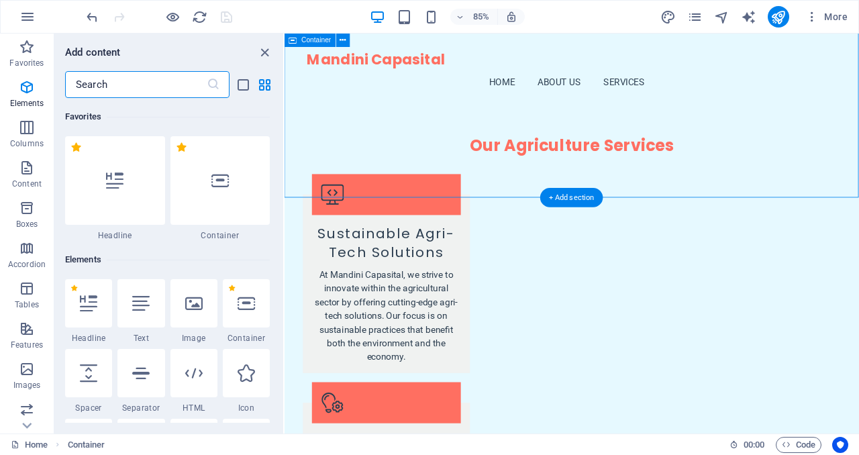
scroll to position [2347, 0]
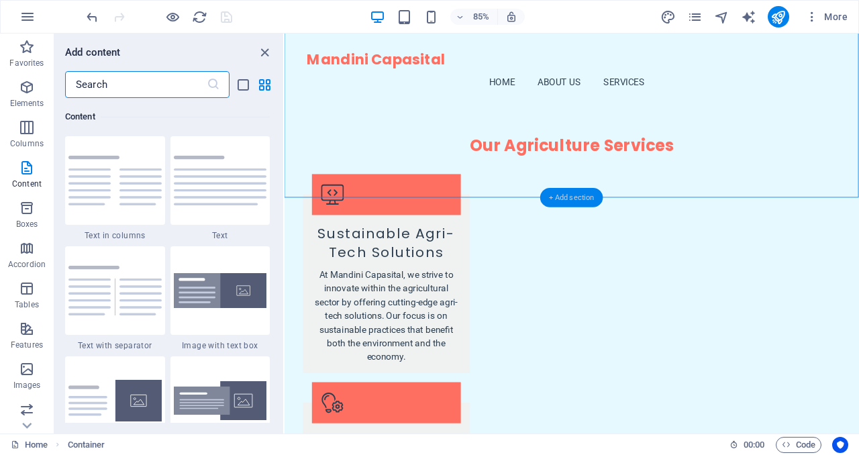
click at [586, 201] on div "+ Add section" at bounding box center [571, 197] width 63 height 19
click at [269, 60] on div "Add content" at bounding box center [168, 52] width 229 height 16
click at [264, 53] on icon "close panel" at bounding box center [264, 52] width 15 height 15
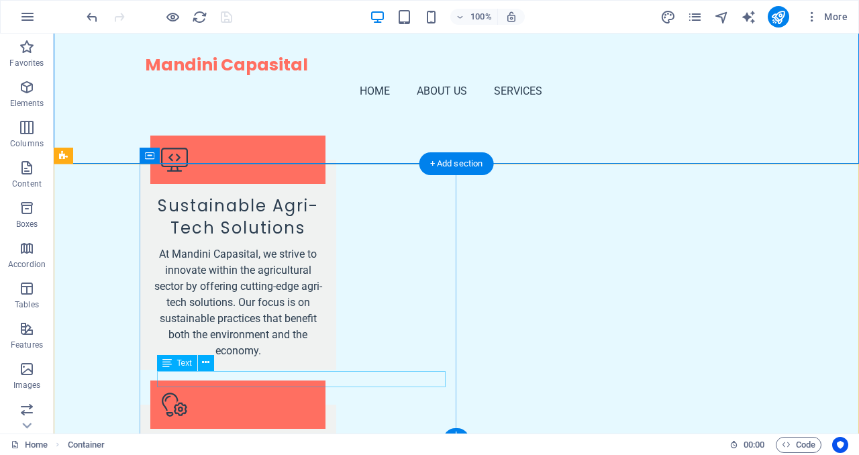
scroll to position [2259, 0]
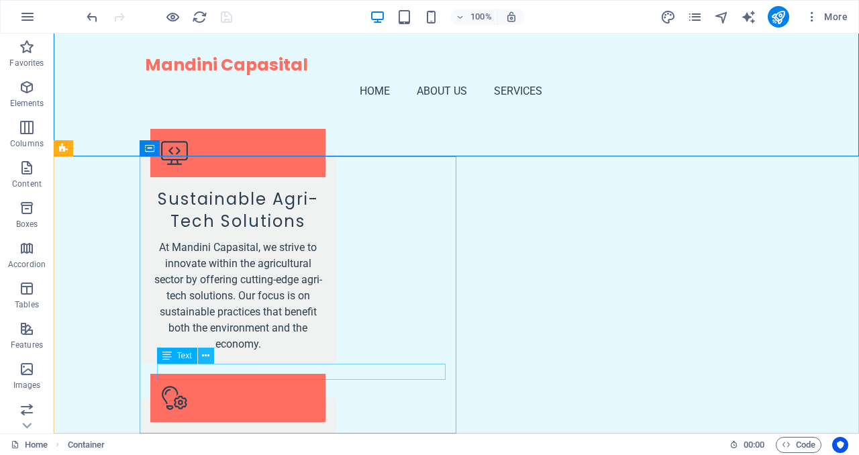
click at [206, 352] on icon at bounding box center [205, 356] width 7 height 14
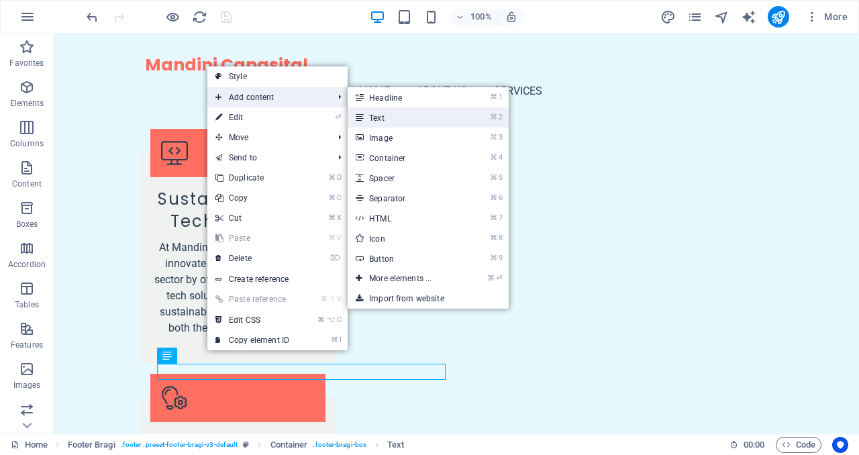
click at [378, 123] on link "⌘ 2 Text" at bounding box center [402, 117] width 111 height 20
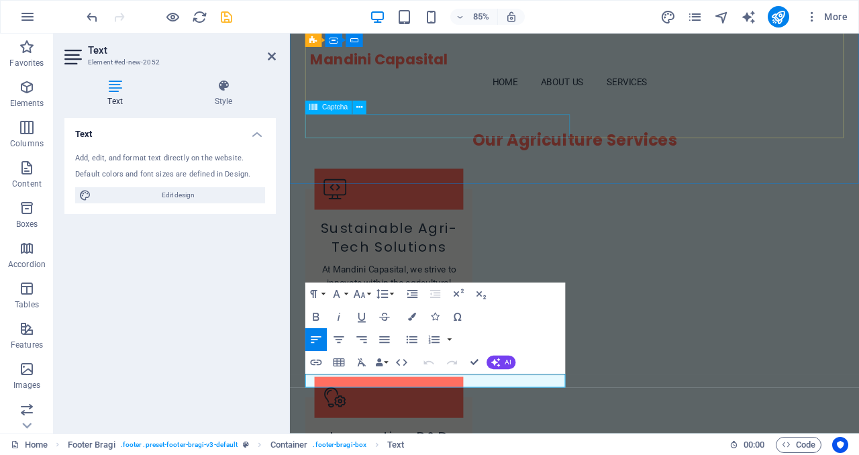
scroll to position [2269, 0]
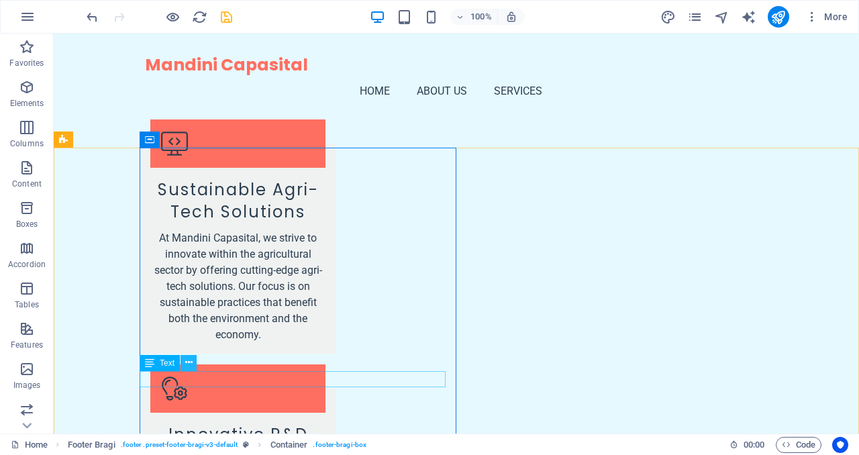
click at [189, 364] on icon at bounding box center [188, 363] width 7 height 14
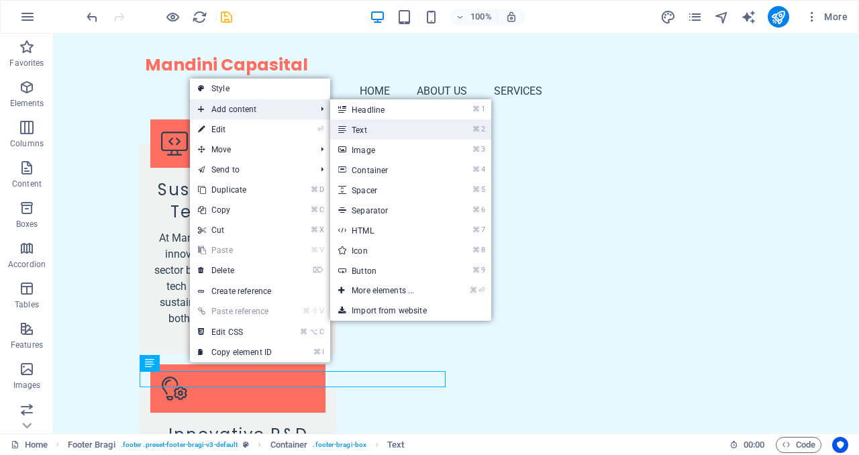
click at [358, 133] on link "⌘ 2 Text" at bounding box center [385, 129] width 111 height 20
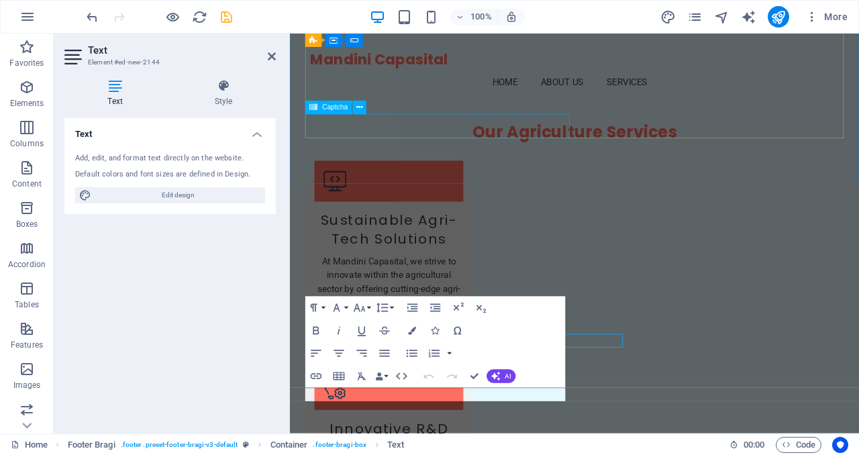
scroll to position [2285, 0]
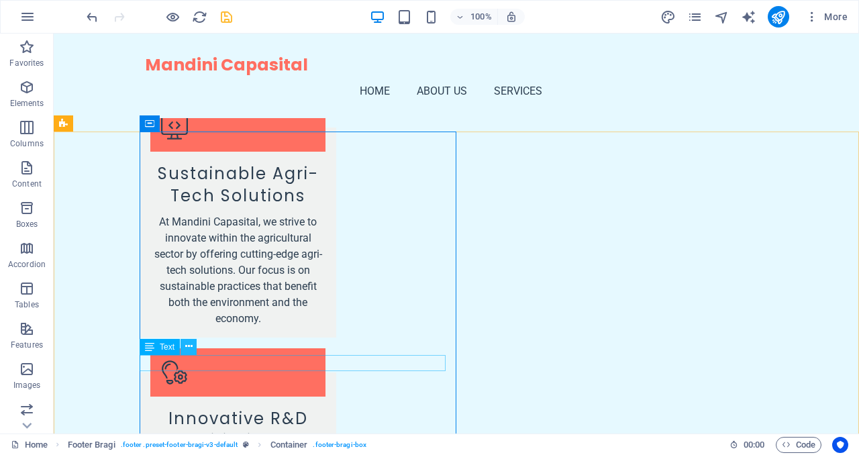
click at [182, 344] on button at bounding box center [188, 347] width 16 height 16
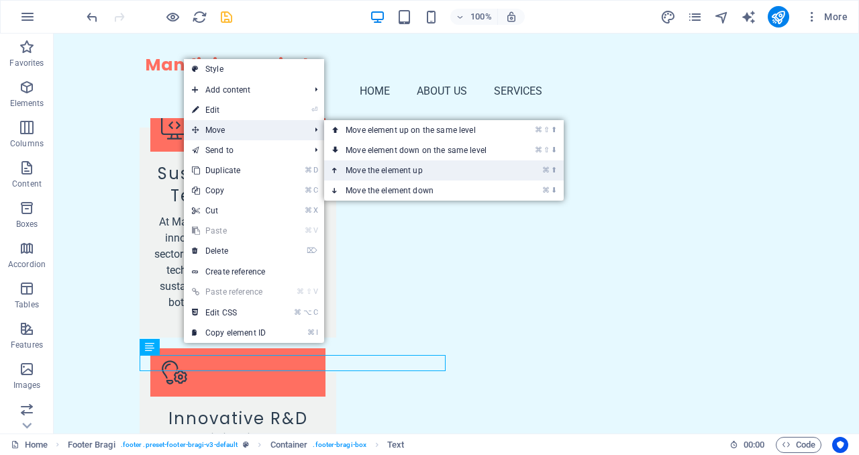
click at [361, 168] on link "⌘ ⬆ Move the element up" at bounding box center [418, 170] width 189 height 20
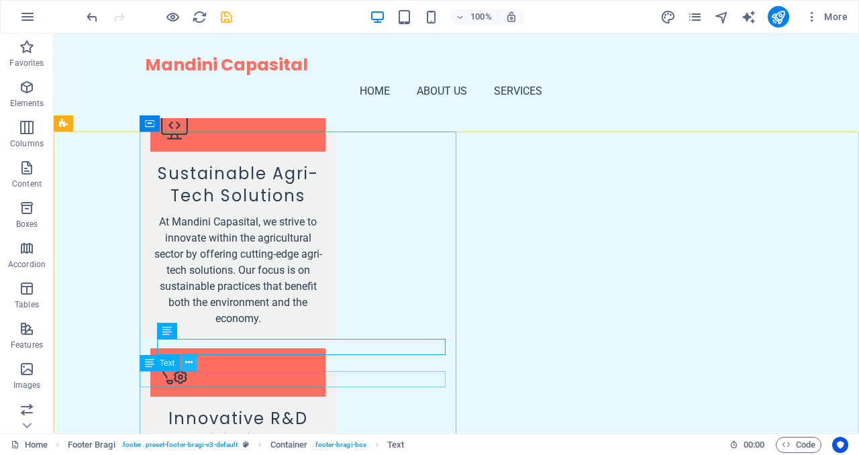
click at [189, 362] on icon at bounding box center [188, 363] width 7 height 14
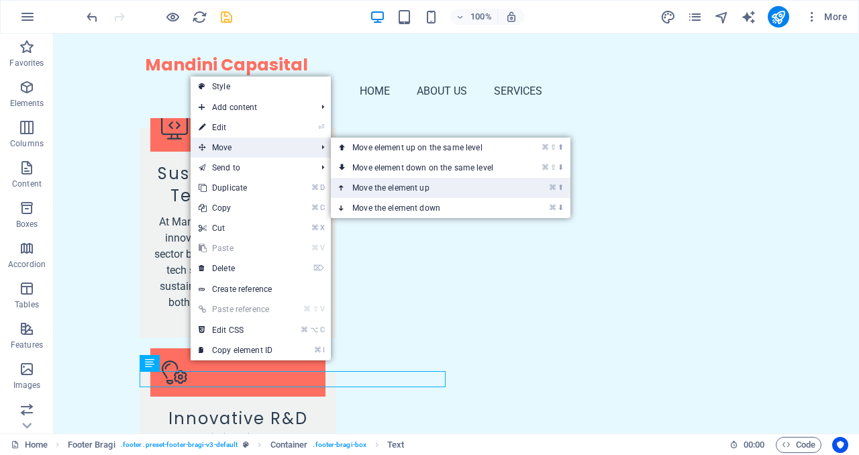
click at [363, 192] on link "⌘ ⬆ Move the element up" at bounding box center [425, 188] width 189 height 20
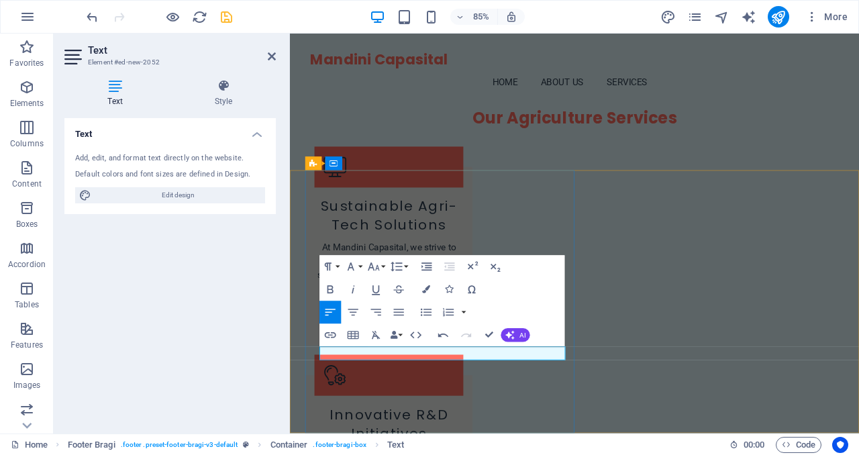
drag, startPoint x: 546, startPoint y: 409, endPoint x: 496, endPoint y: 409, distance: 49.6
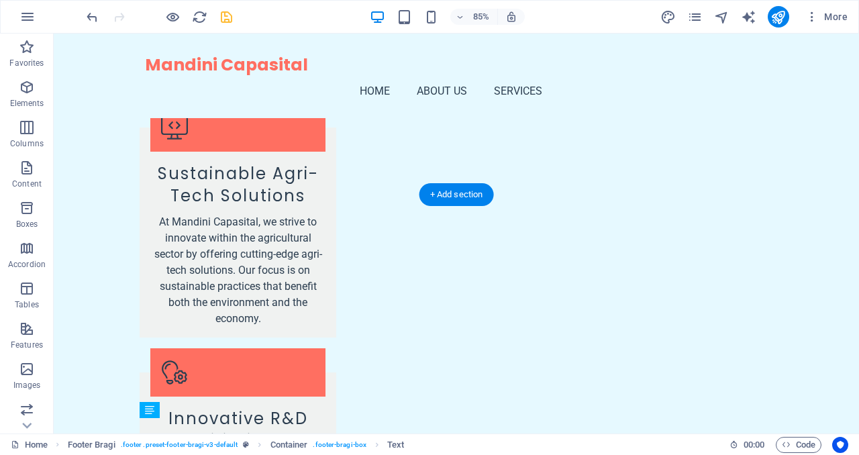
scroll to position [2221, 0]
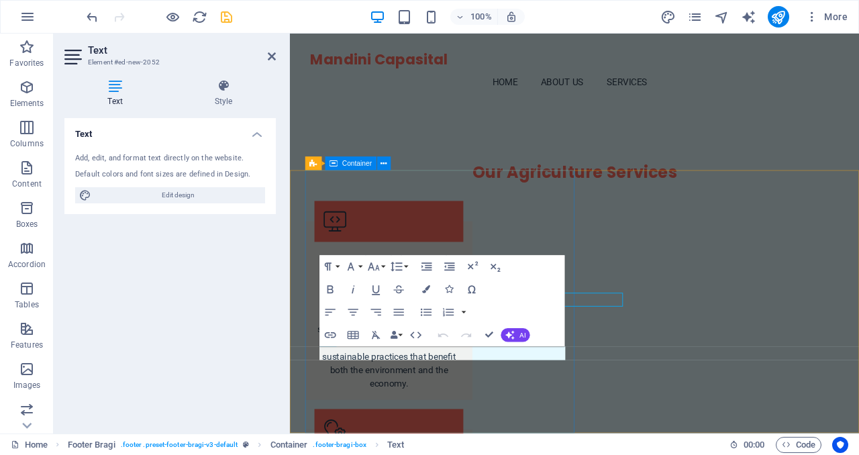
scroll to position [2285, 0]
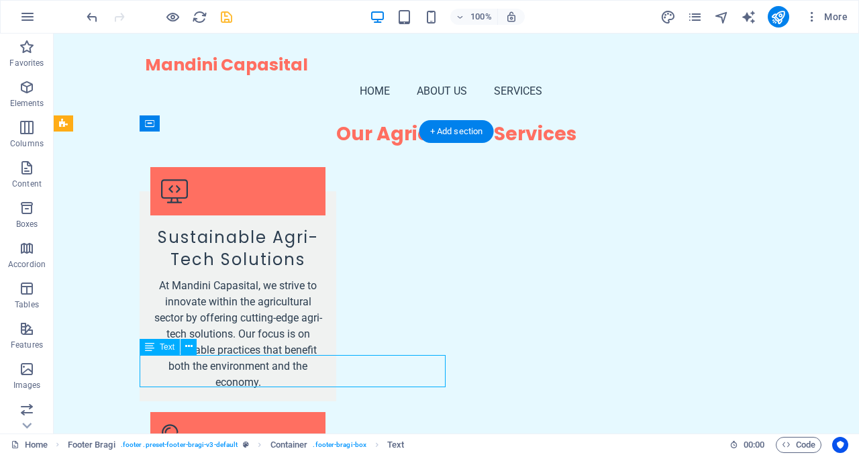
scroll to position [2301, 0]
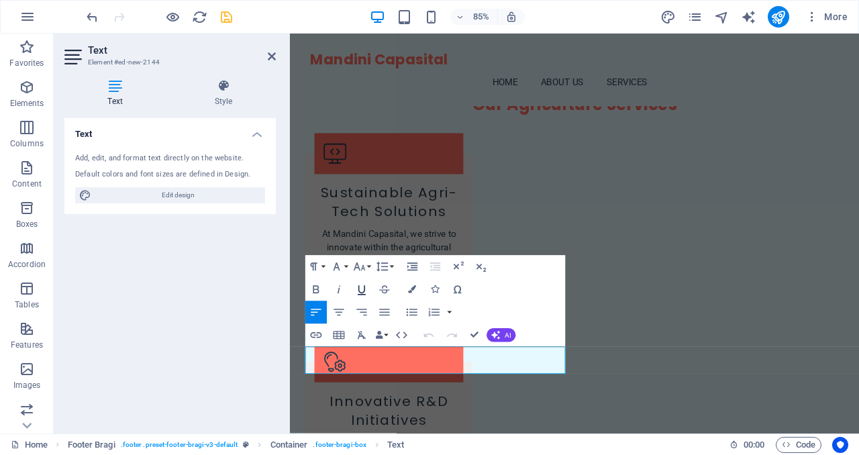
click at [362, 290] on icon "button" at bounding box center [361, 289] width 13 height 13
click at [360, 283] on icon "button" at bounding box center [361, 289] width 13 height 13
click at [322, 313] on icon "button" at bounding box center [315, 312] width 13 height 13
click at [284, 380] on div "Text Style Text Add, edit, and format text directly on the website. Default col…" at bounding box center [170, 250] width 233 height 365
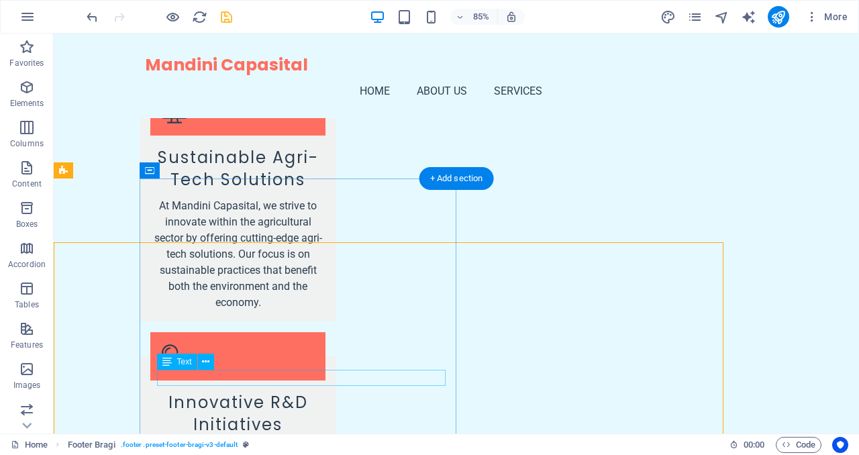
scroll to position [2237, 0]
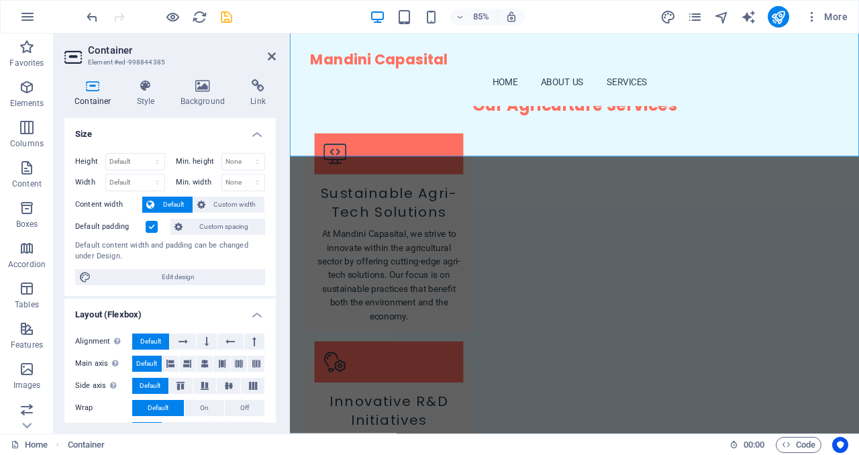
scroll to position [2301, 0]
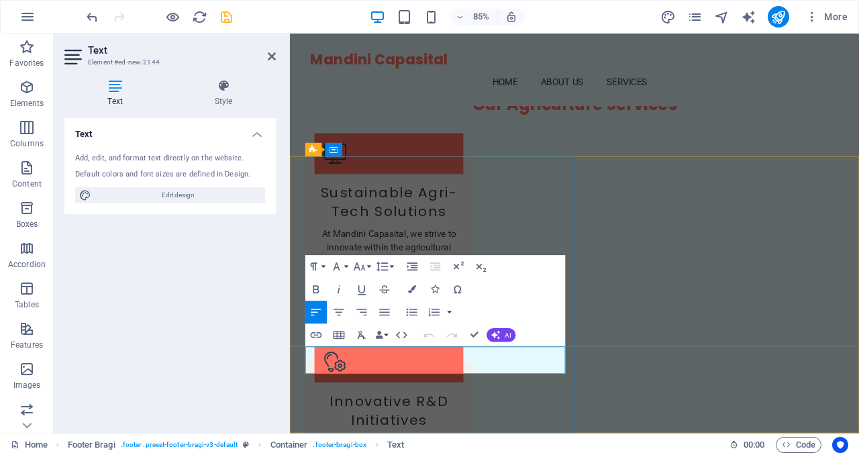
drag, startPoint x: 495, startPoint y: 413, endPoint x: 538, endPoint y: 413, distance: 42.9
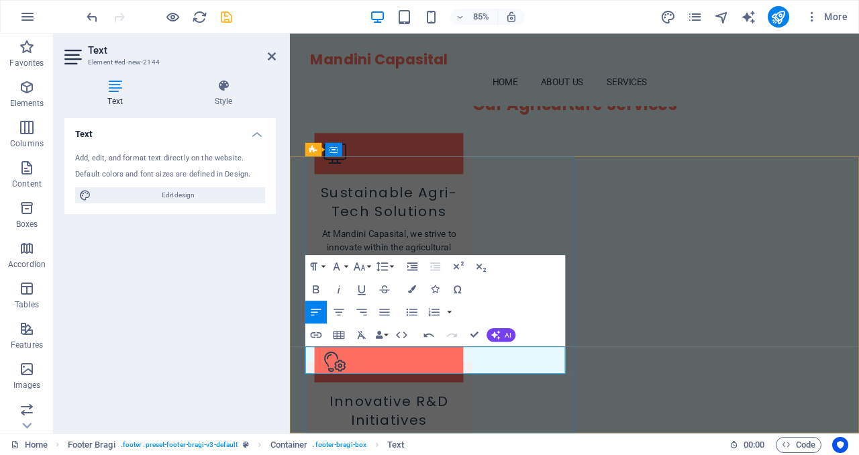
copy span "Mandini Capasital Limited is a trading division of AI Generated Limited Company…"
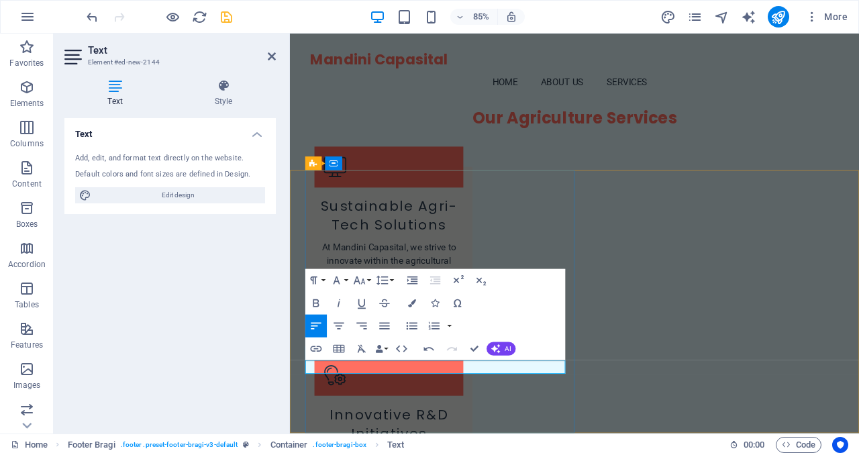
scroll to position [941, 5]
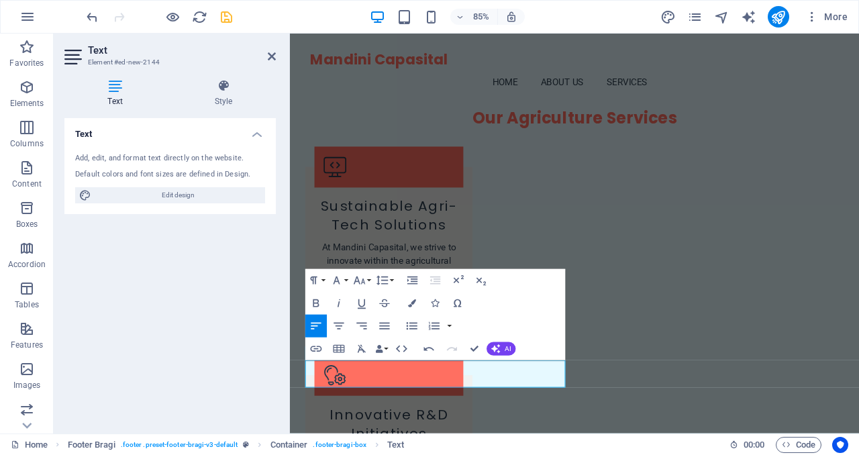
click at [258, 342] on div "Text Add, edit, and format text directly on the website. Default colors and fon…" at bounding box center [169, 270] width 211 height 305
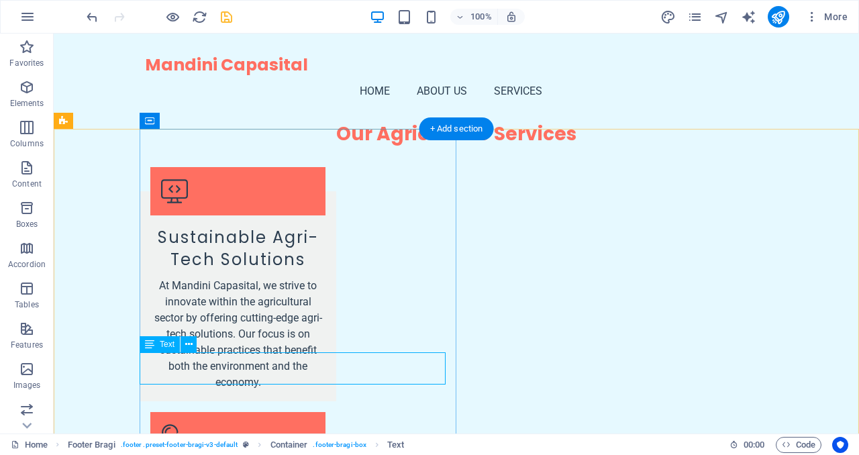
scroll to position [2308, 0]
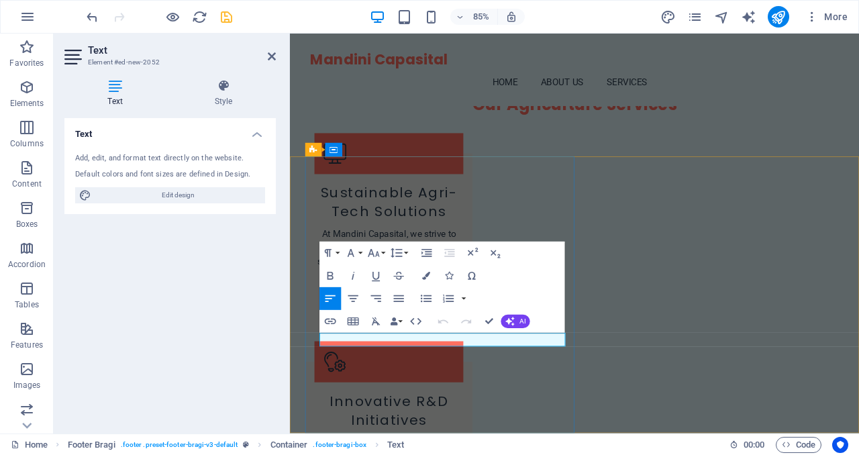
copy span "Registered in England & Wales VAT Number 15988726"
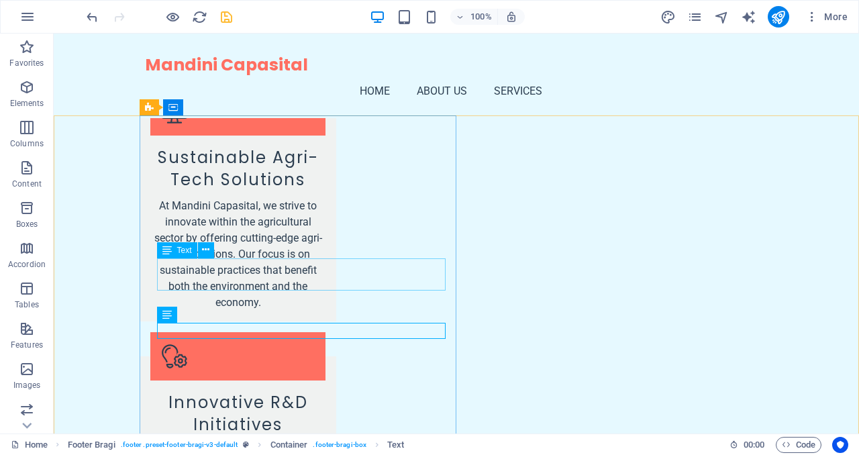
click at [221, 258] on div "Text" at bounding box center [190, 250] width 66 height 17
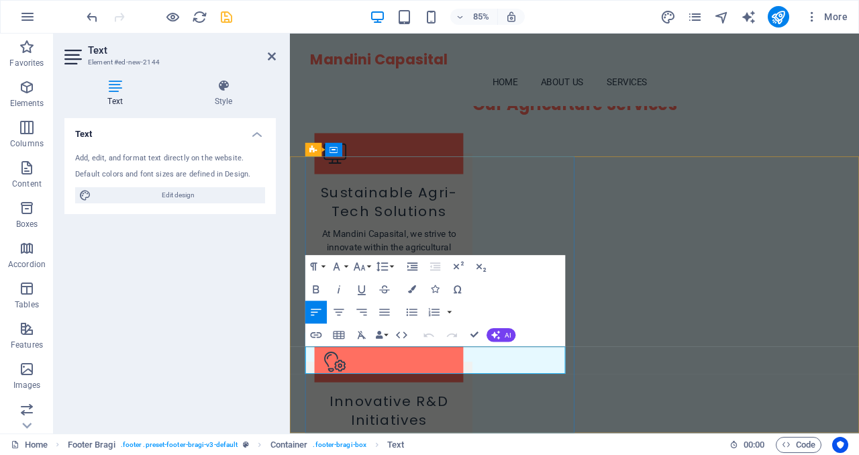
click at [346, 266] on button "Font Family" at bounding box center [338, 267] width 21 height 23
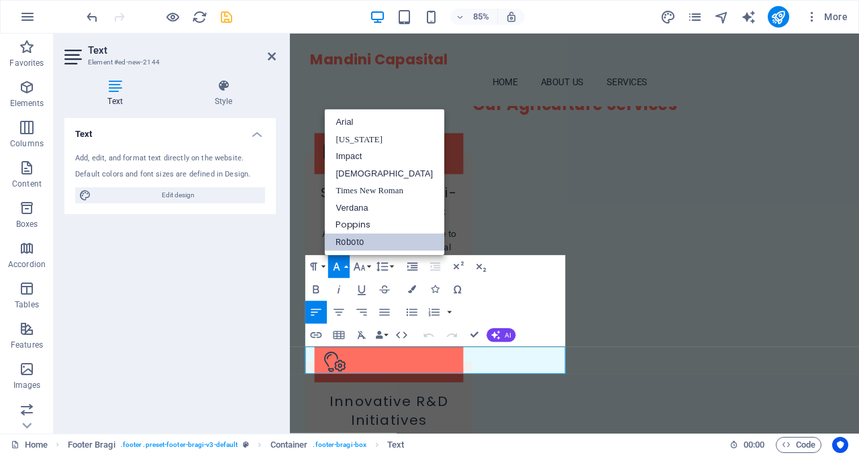
scroll to position [0, 0]
click at [346, 266] on button "Font Family" at bounding box center [338, 267] width 21 height 23
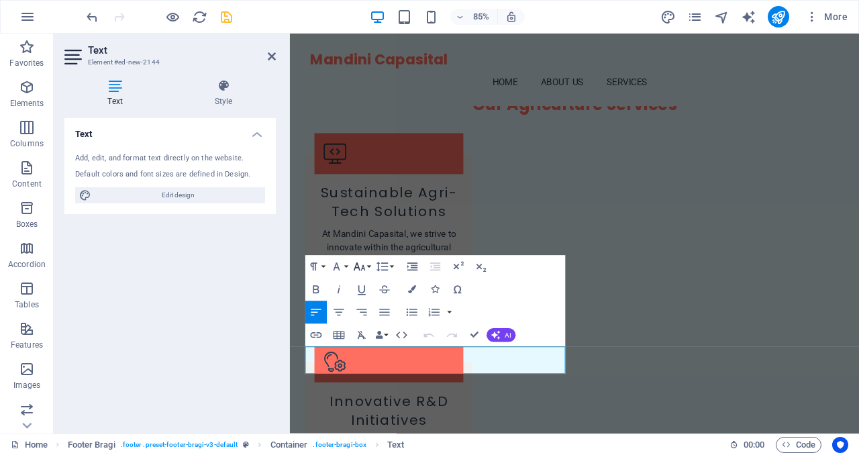
click at [368, 265] on button "Font Size" at bounding box center [361, 267] width 21 height 23
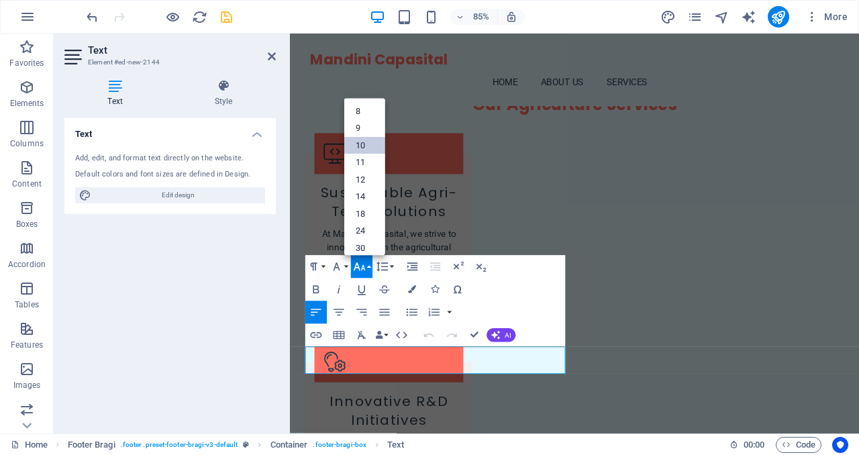
click at [368, 152] on link "10" at bounding box center [364, 146] width 41 height 17
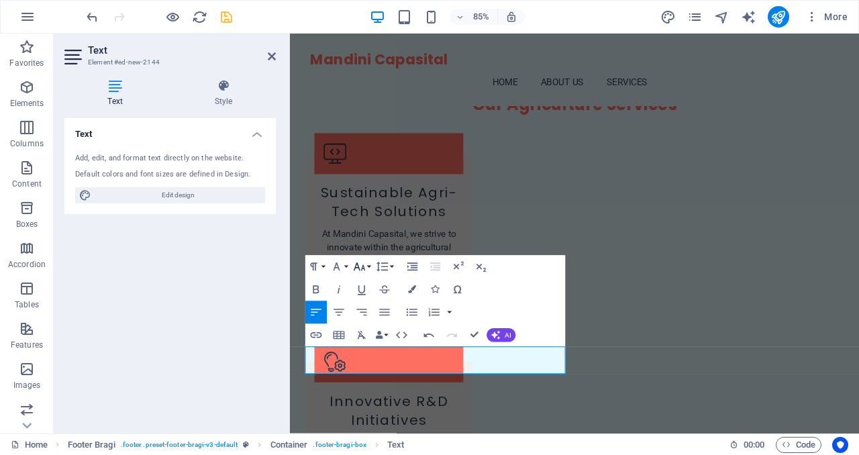
click at [368, 270] on button "Font Size" at bounding box center [361, 267] width 21 height 23
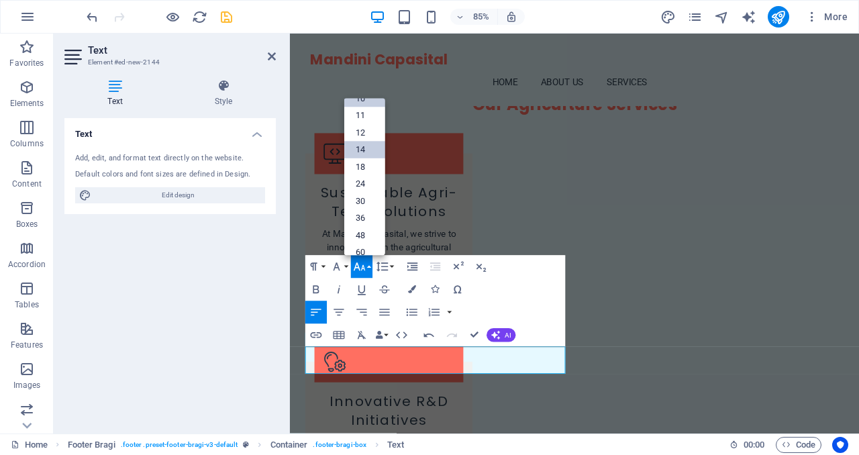
click at [361, 154] on link "14" at bounding box center [364, 150] width 41 height 17
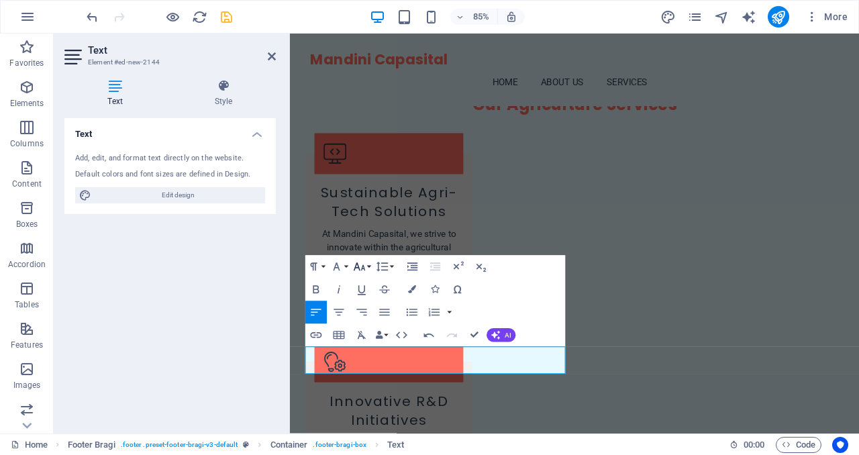
click at [360, 273] on icon "button" at bounding box center [358, 266] width 13 height 13
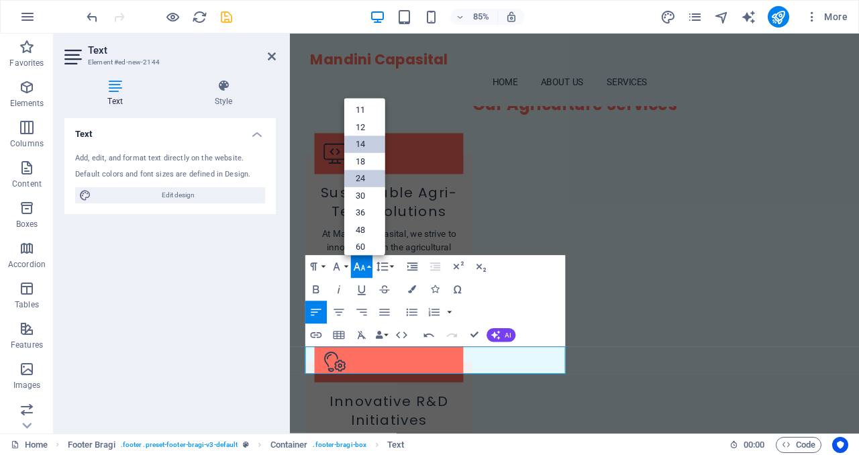
scroll to position [54, 0]
click at [369, 138] on link "12" at bounding box center [364, 133] width 41 height 17
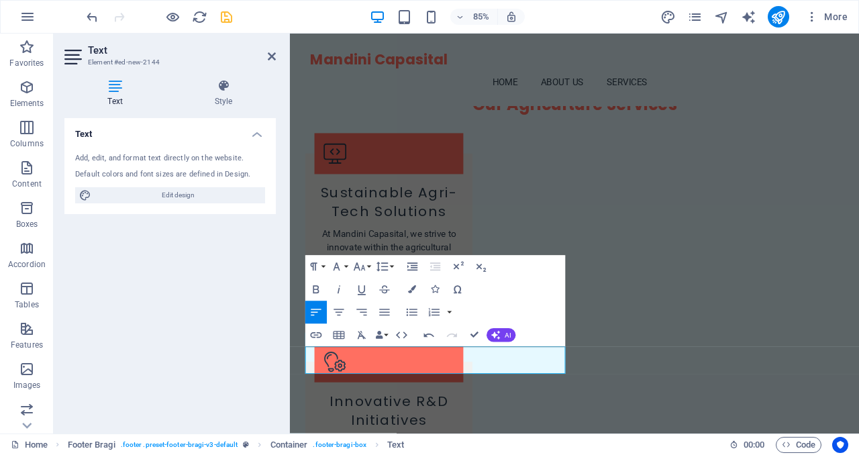
click at [262, 329] on div "Text Add, edit, and format text directly on the website. Default colors and fon…" at bounding box center [169, 270] width 211 height 305
click at [365, 268] on icon "button" at bounding box center [358, 266] width 13 height 13
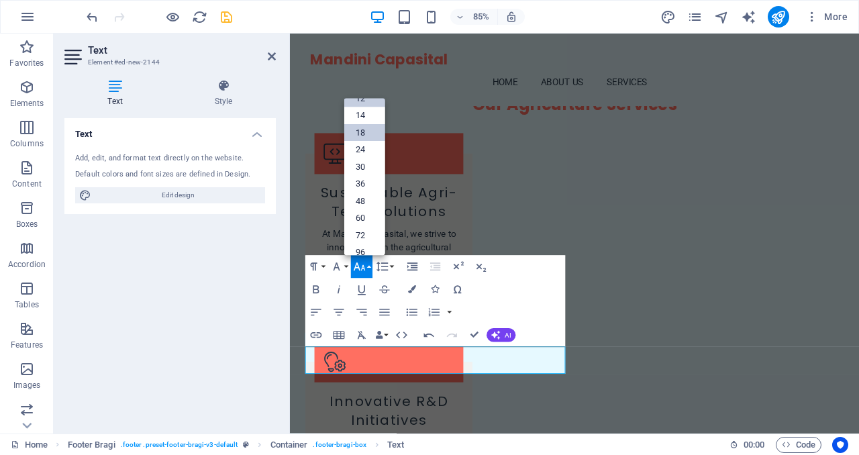
scroll to position [60, 0]
click at [365, 147] on link "14" at bounding box center [364, 146] width 41 height 17
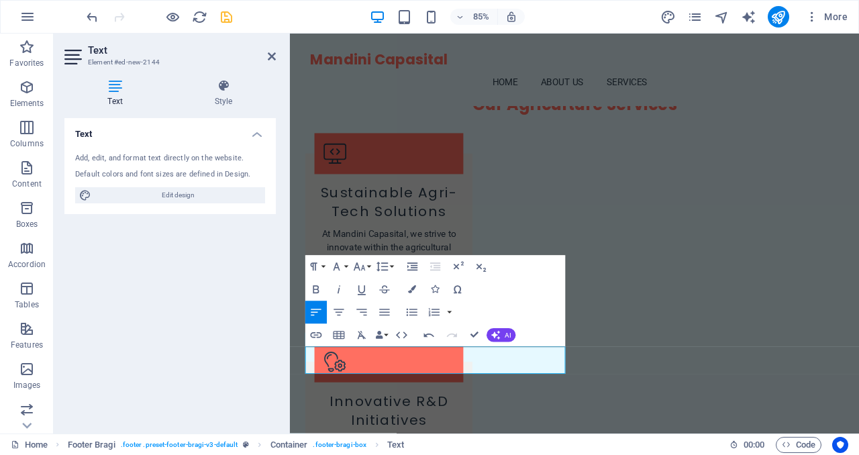
click at [281, 325] on div "Text Style Text Add, edit, and format text directly on the website. Default col…" at bounding box center [170, 250] width 233 height 365
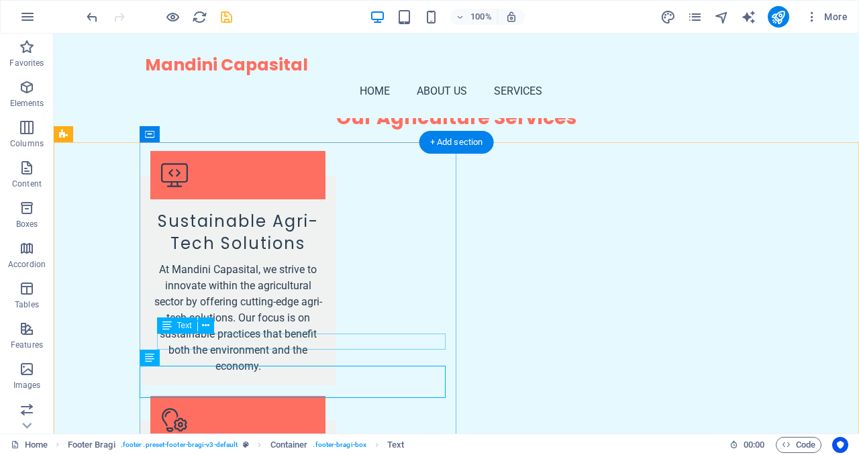
scroll to position [2308, 0]
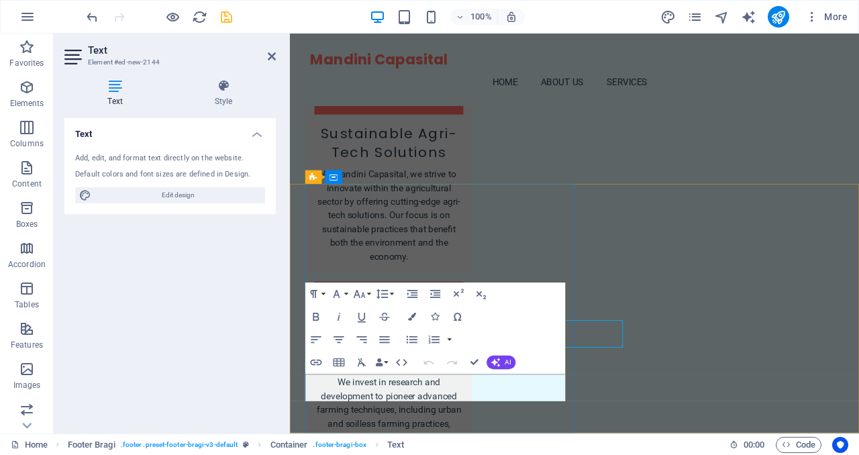
scroll to position [2301, 0]
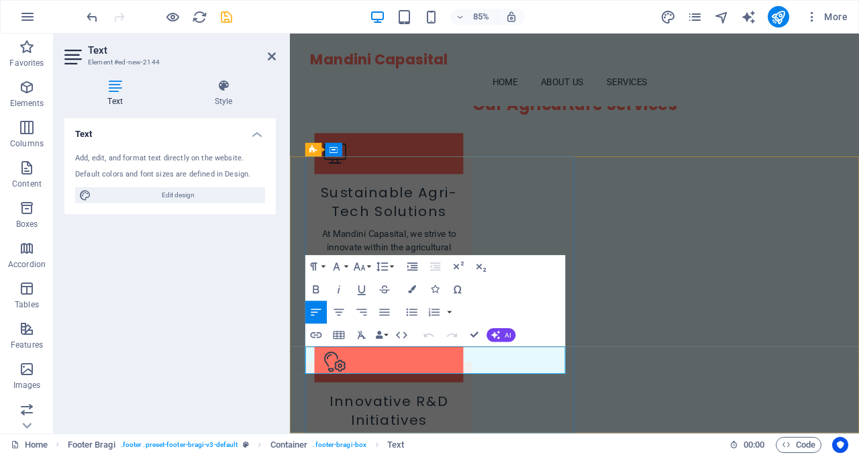
click at [370, 264] on button "Font Size" at bounding box center [361, 267] width 21 height 23
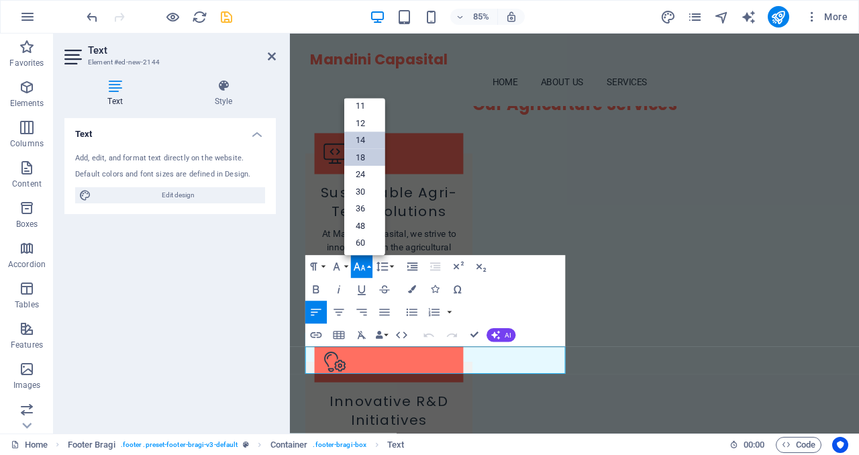
scroll to position [44, 0]
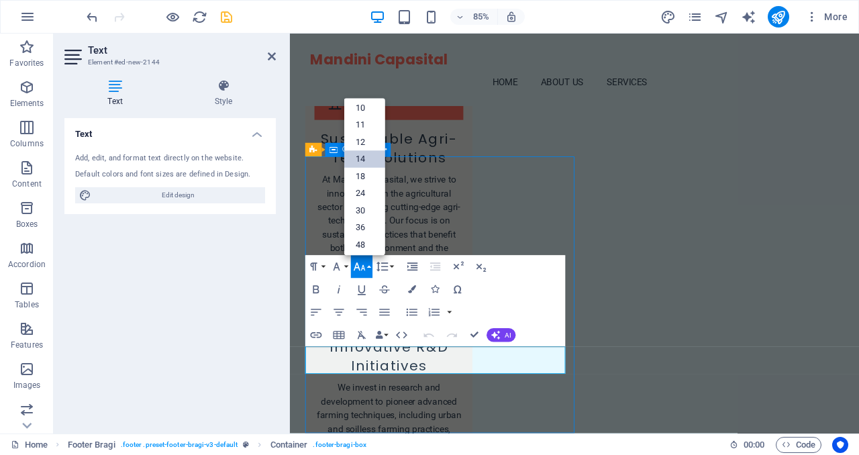
scroll to position [2237, 0]
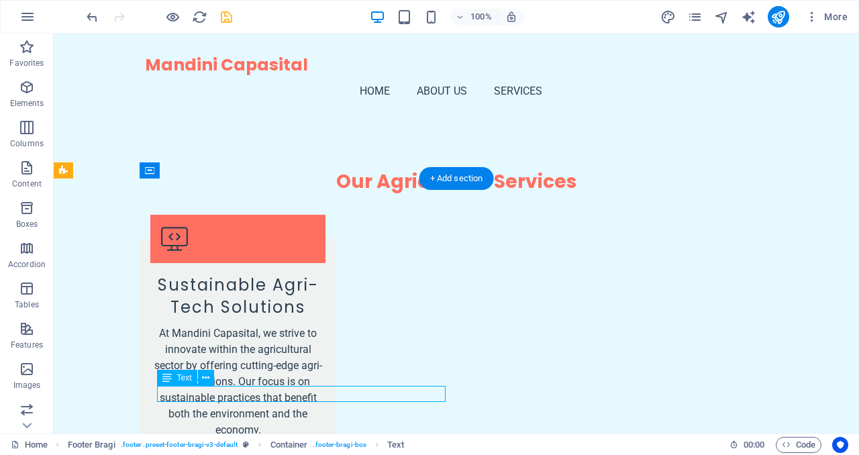
scroll to position [2301, 0]
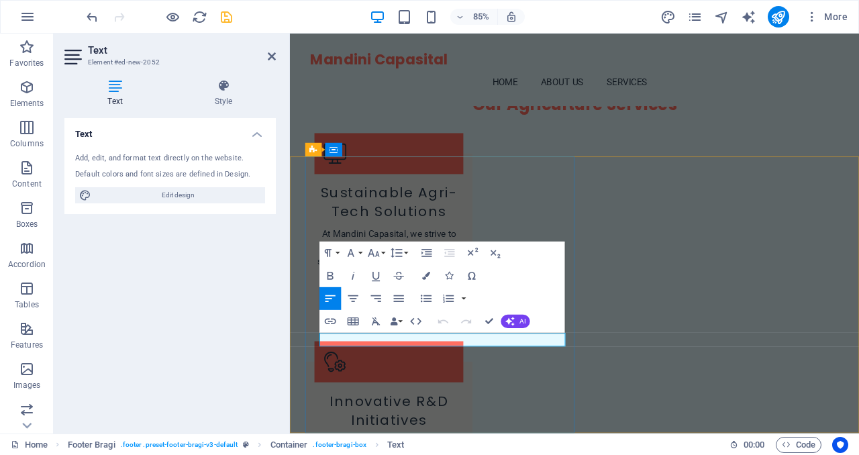
click at [380, 252] on icon "button" at bounding box center [373, 252] width 13 height 13
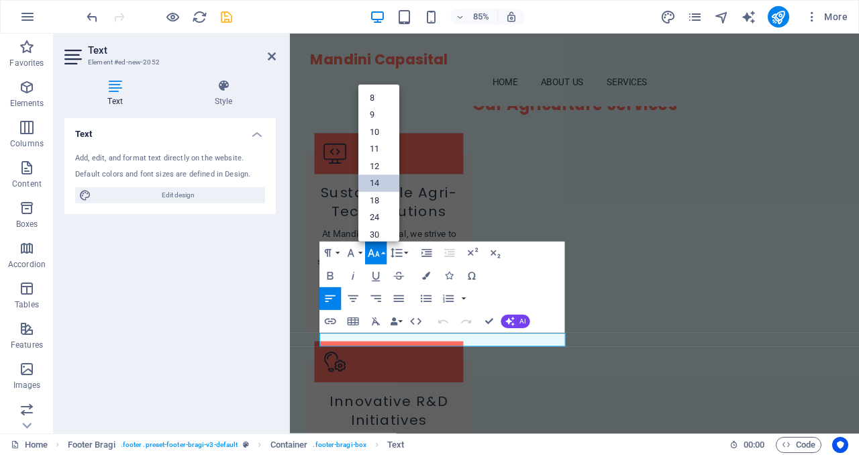
click at [376, 190] on link "14" at bounding box center [378, 183] width 41 height 17
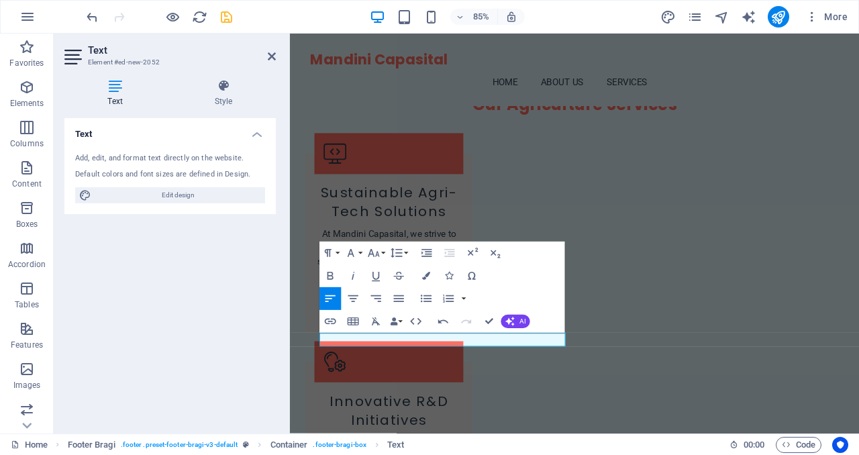
click at [266, 304] on div "Text Add, edit, and format text directly on the website. Default colors and fon…" at bounding box center [169, 270] width 211 height 305
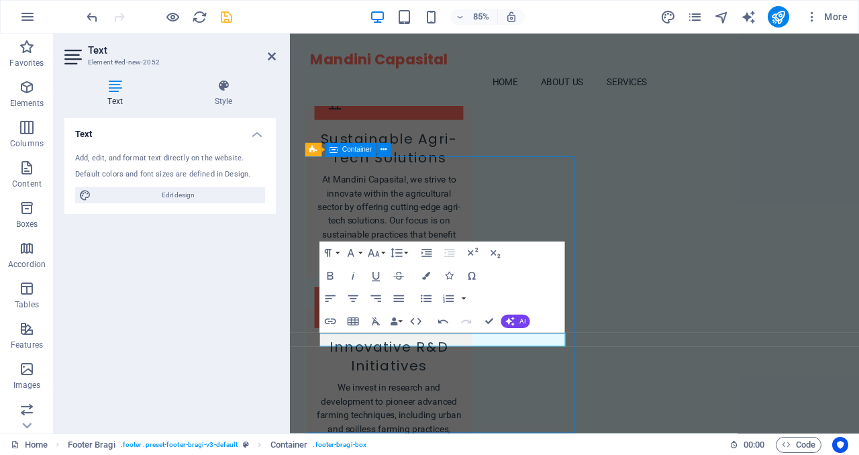
scroll to position [2237, 0]
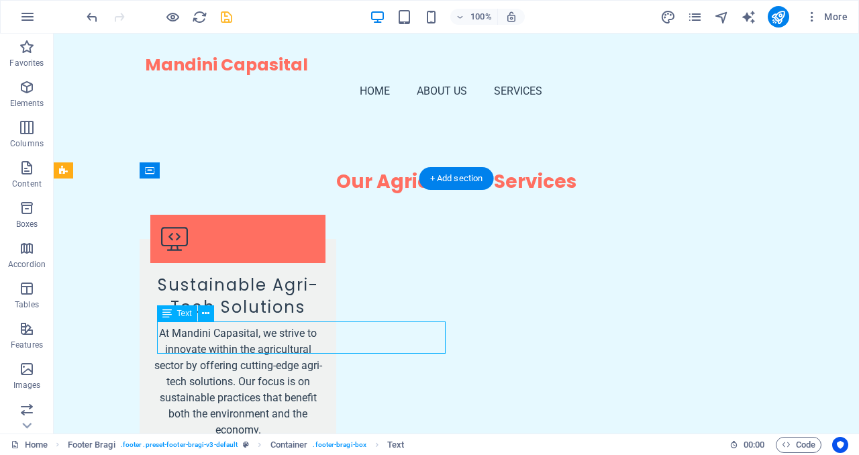
scroll to position [2301, 0]
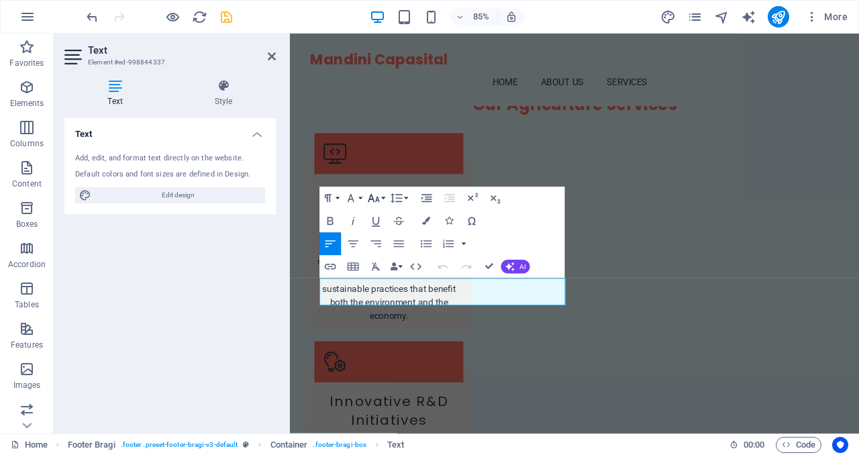
click at [375, 202] on icon "button" at bounding box center [373, 198] width 13 height 13
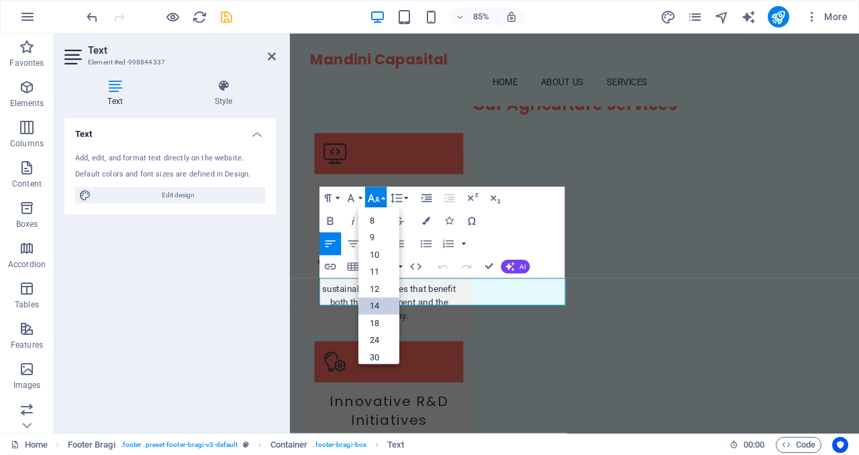
click at [384, 308] on link "14" at bounding box center [378, 306] width 41 height 17
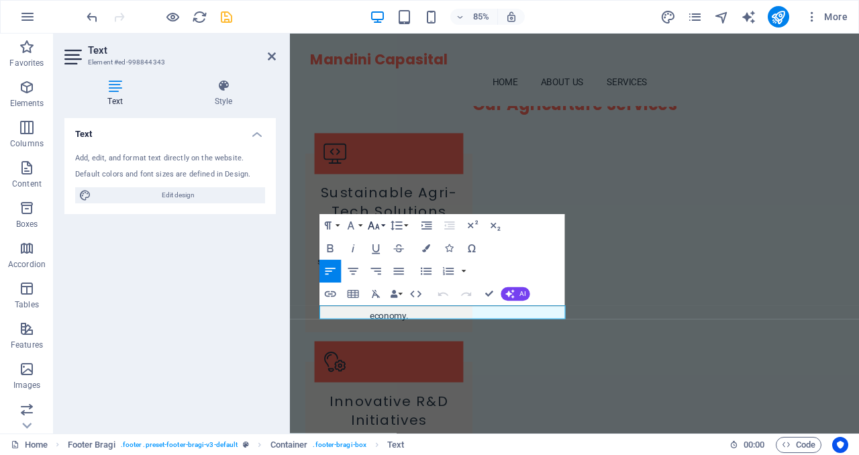
click at [384, 229] on button "Font Size" at bounding box center [376, 226] width 21 height 23
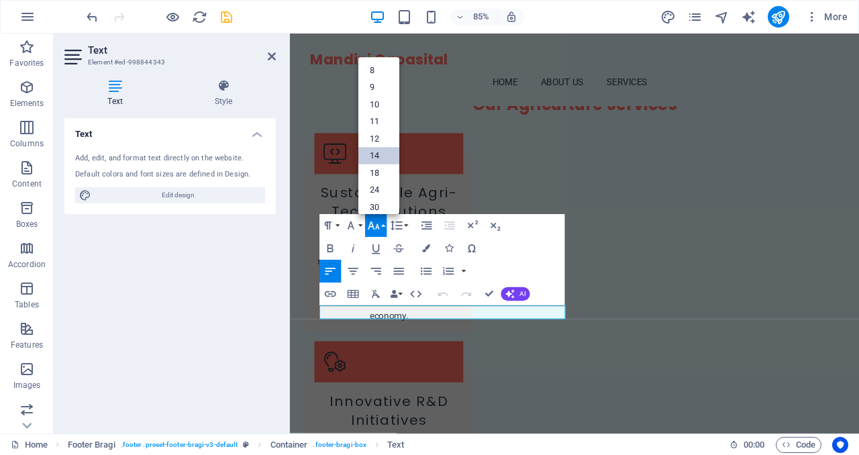
click at [380, 152] on link "14" at bounding box center [378, 156] width 41 height 17
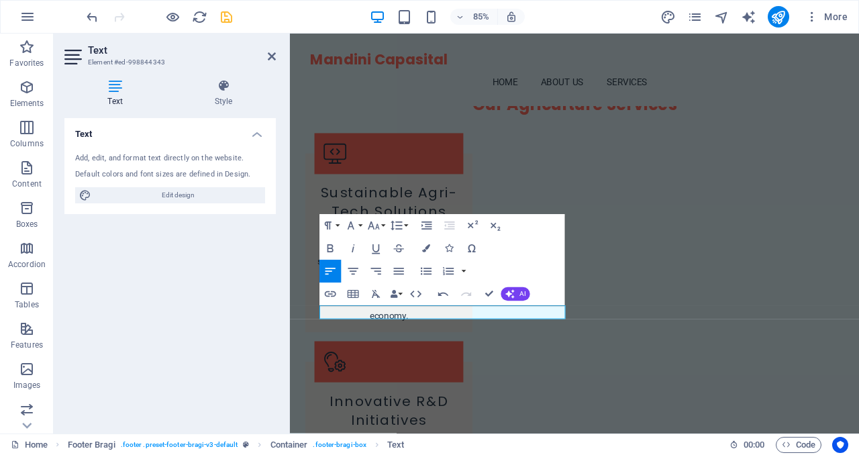
click at [254, 308] on div "Text Add, edit, and format text directly on the website. Default colors and fon…" at bounding box center [169, 270] width 211 height 305
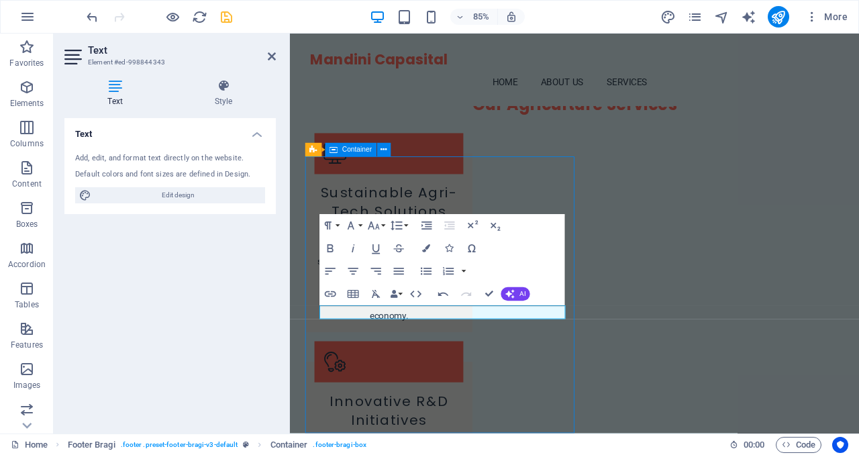
scroll to position [2237, 0]
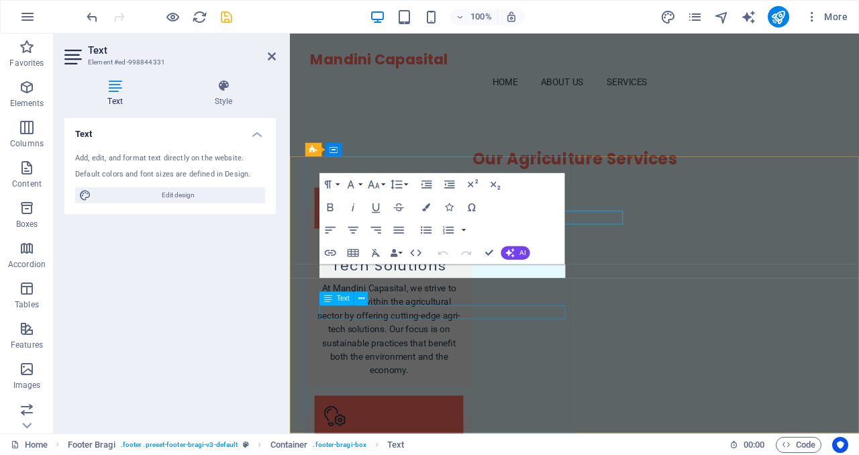
scroll to position [2301, 0]
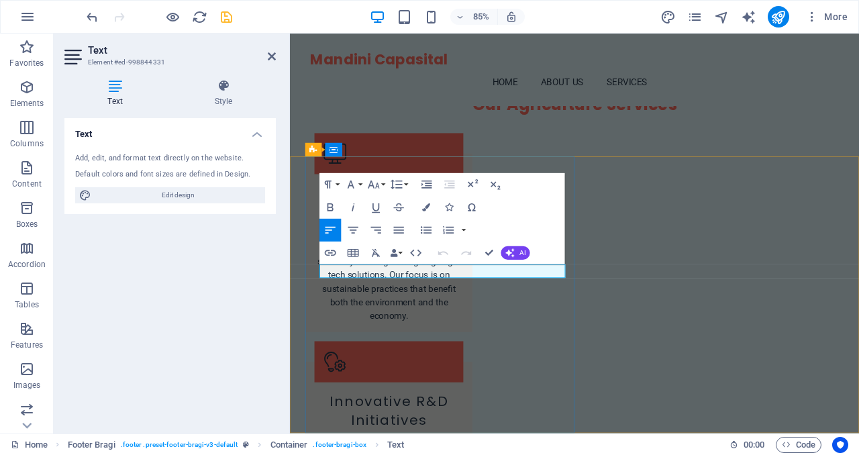
copy p "Mandini Capasital Limited"
click at [377, 183] on icon "button" at bounding box center [373, 185] width 11 height 8
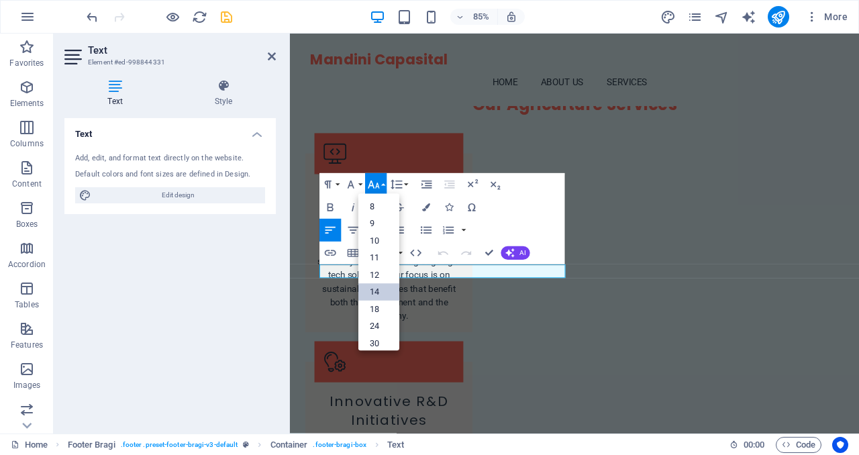
click at [384, 288] on link "14" at bounding box center [378, 292] width 41 height 17
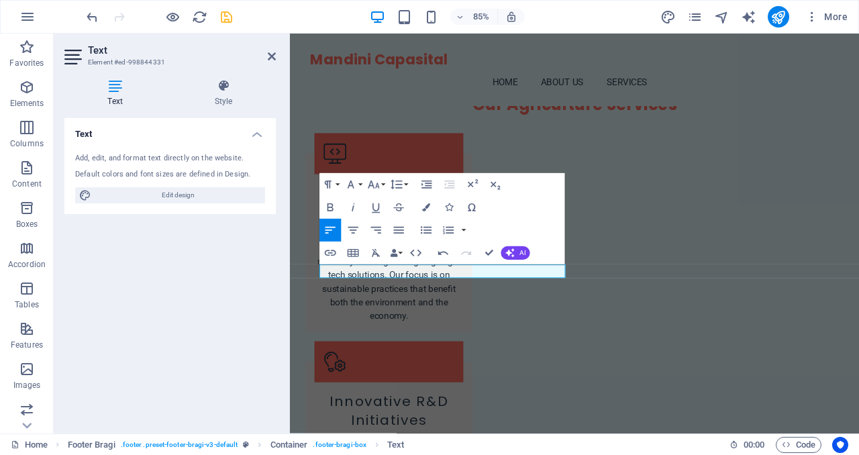
click at [279, 285] on div "Text Style Text Add, edit, and format text directly on the website. Default col…" at bounding box center [170, 250] width 233 height 365
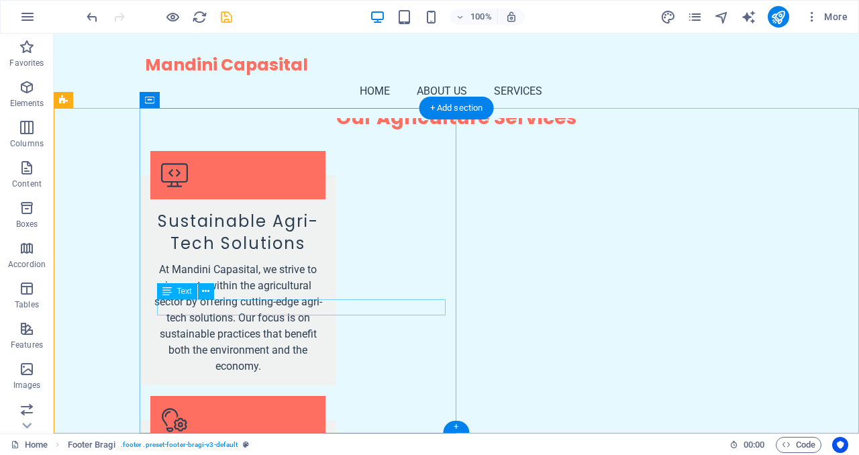
scroll to position [2308, 0]
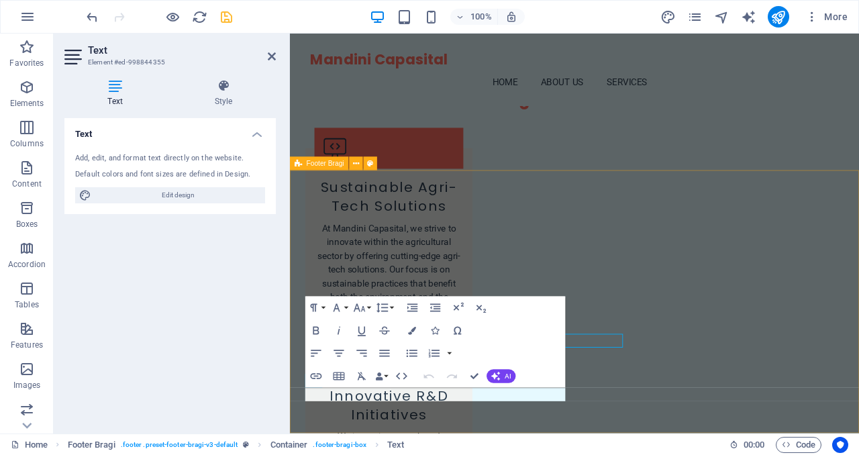
scroll to position [2301, 0]
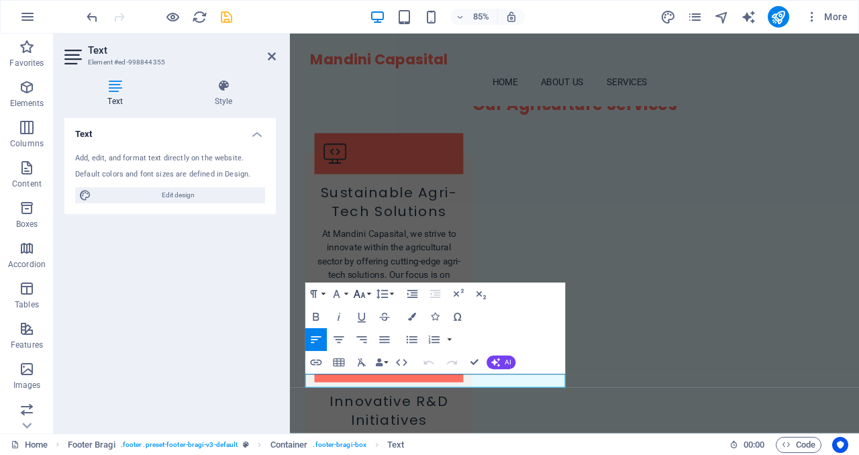
click at [368, 296] on button "Font Size" at bounding box center [361, 294] width 21 height 23
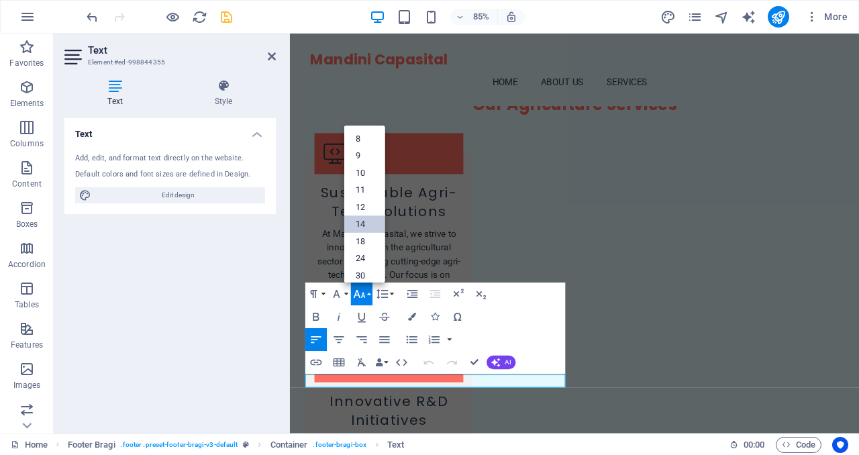
click at [362, 223] on link "14" at bounding box center [364, 224] width 41 height 17
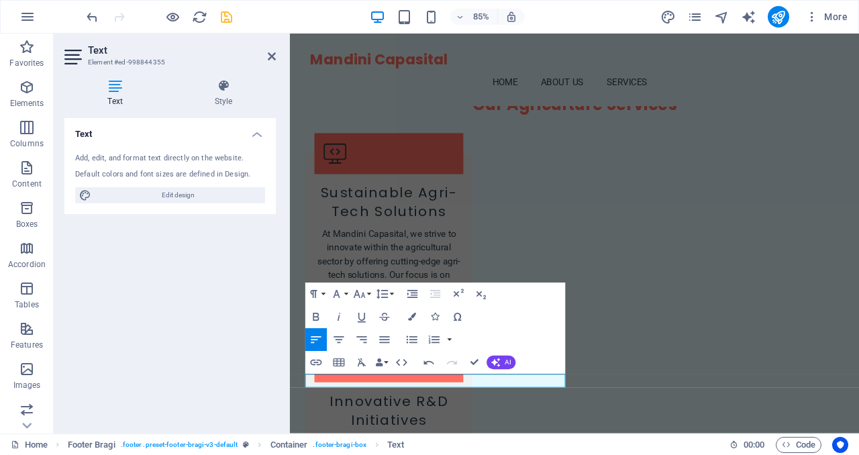
click at [201, 263] on div "Text Add, edit, and format text directly on the website. Default colors and fon…" at bounding box center [169, 270] width 211 height 305
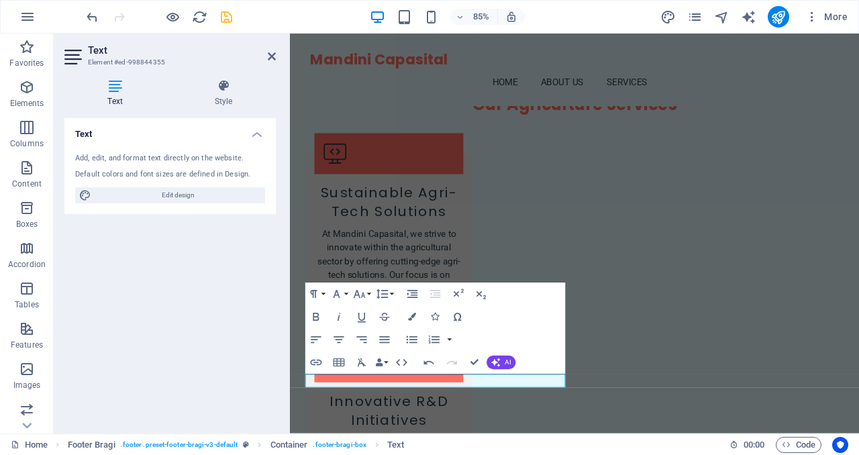
click at [201, 263] on div "Text Add, edit, and format text directly on the website. Default colors and fon…" at bounding box center [169, 270] width 211 height 305
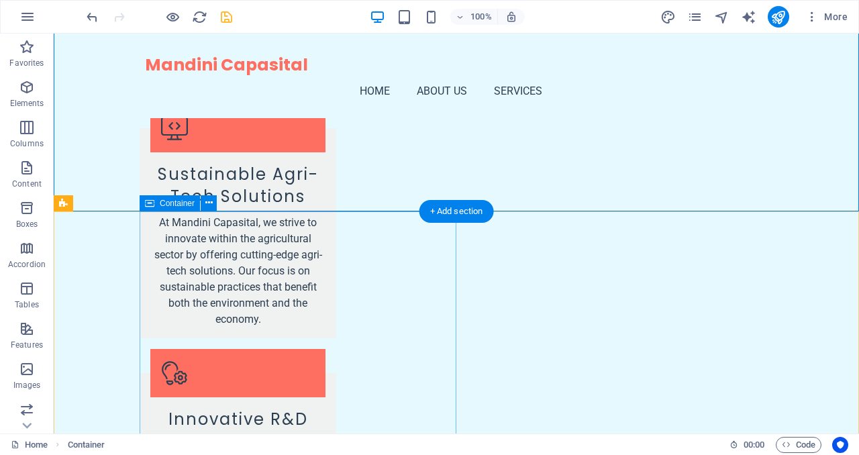
scroll to position [2308, 0]
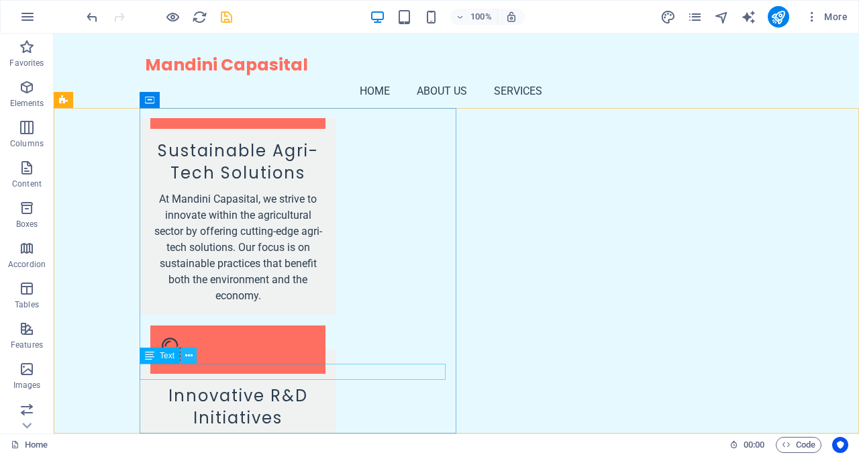
click at [188, 353] on icon at bounding box center [188, 356] width 7 height 14
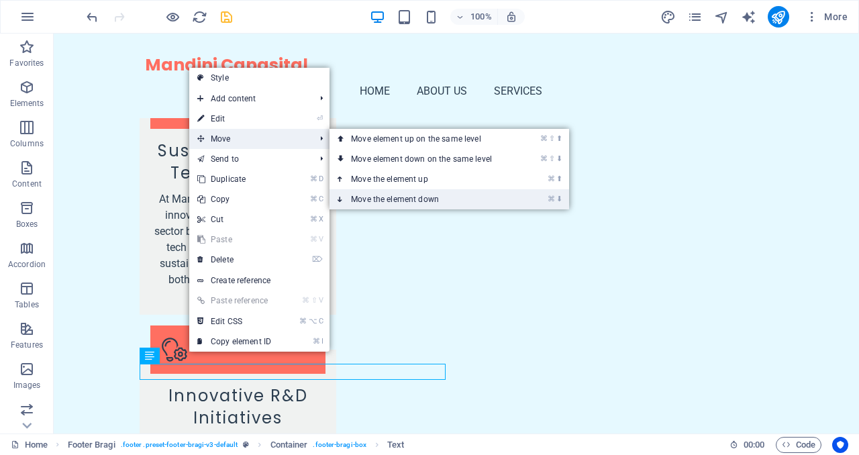
click at [364, 197] on link "⌘ ⬇ Move the element down" at bounding box center [423, 199] width 189 height 20
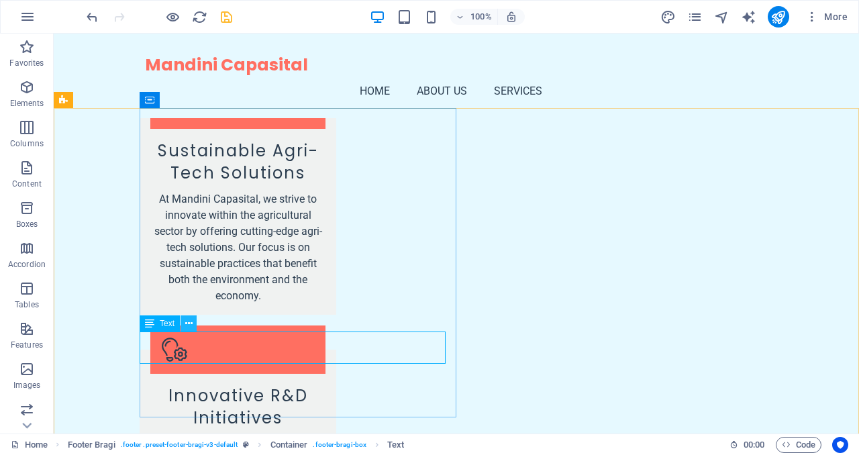
click at [191, 323] on icon at bounding box center [188, 324] width 7 height 14
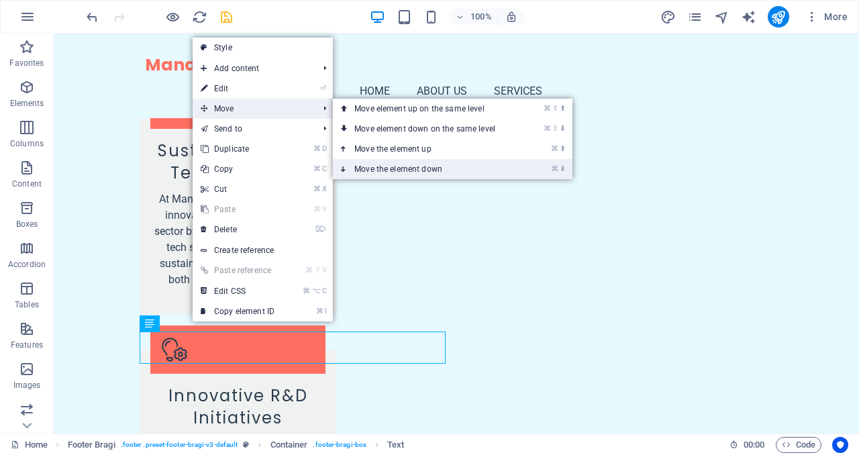
click at [377, 163] on link "⌘ ⬇ Move the element down" at bounding box center [427, 169] width 189 height 20
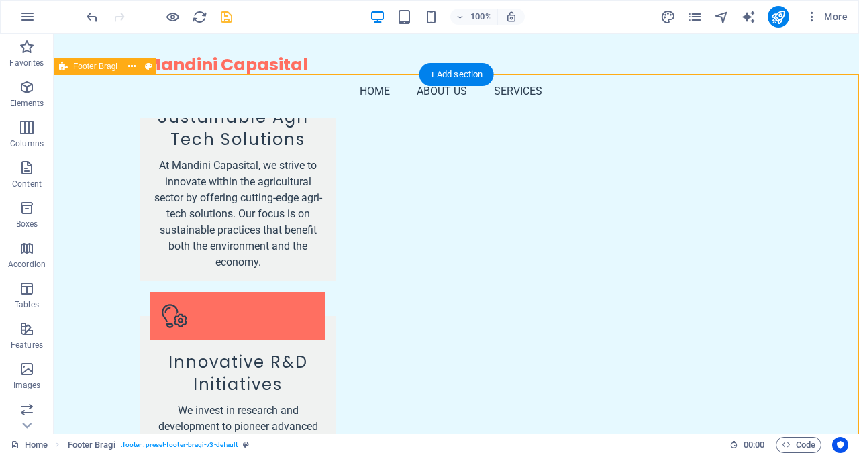
scroll to position [2351, 0]
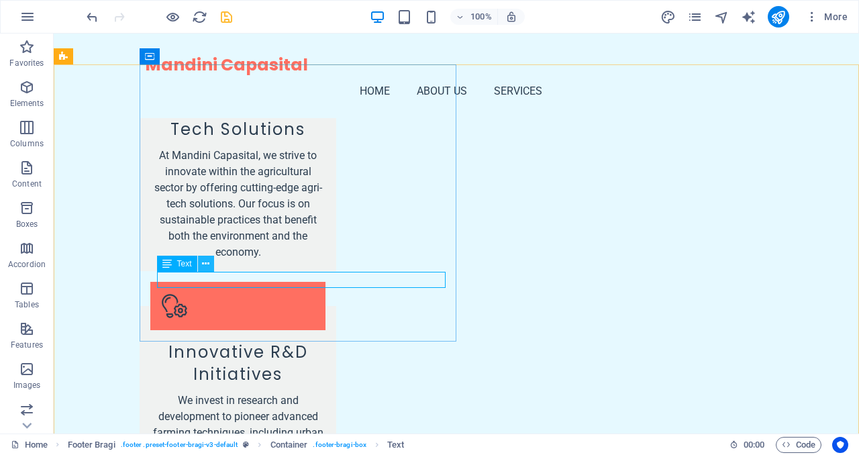
click at [206, 264] on icon at bounding box center [205, 264] width 7 height 14
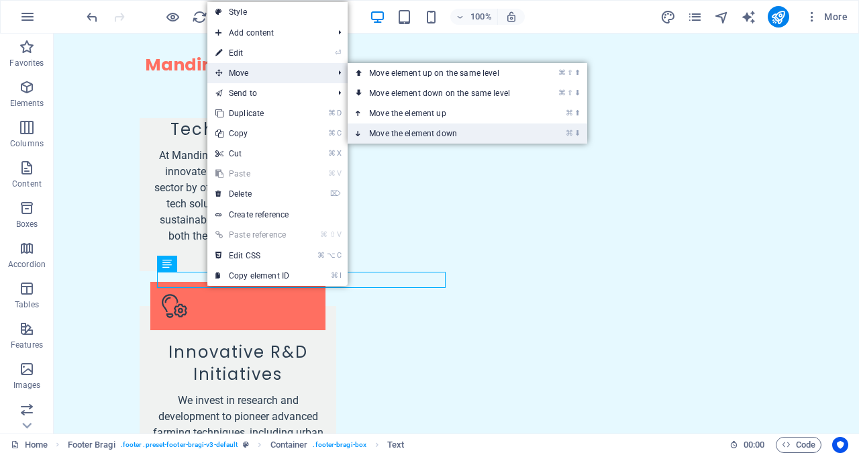
click at [387, 127] on link "⌘ ⬇ Move the element down" at bounding box center [441, 133] width 189 height 20
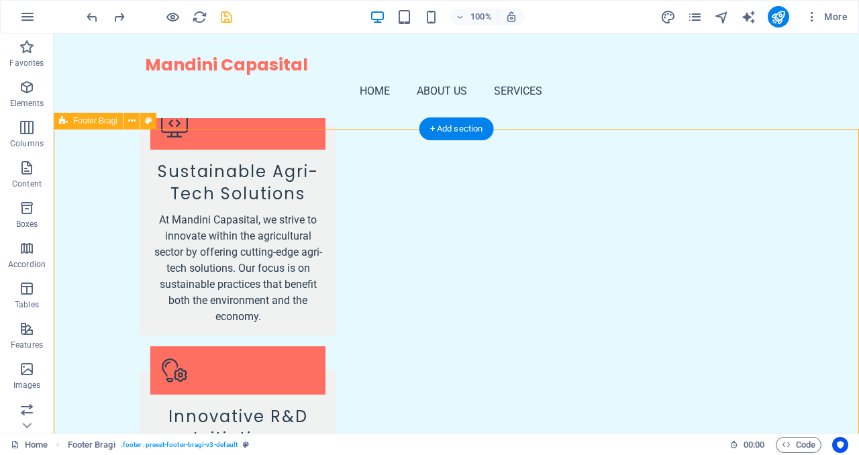
scroll to position [2253, 0]
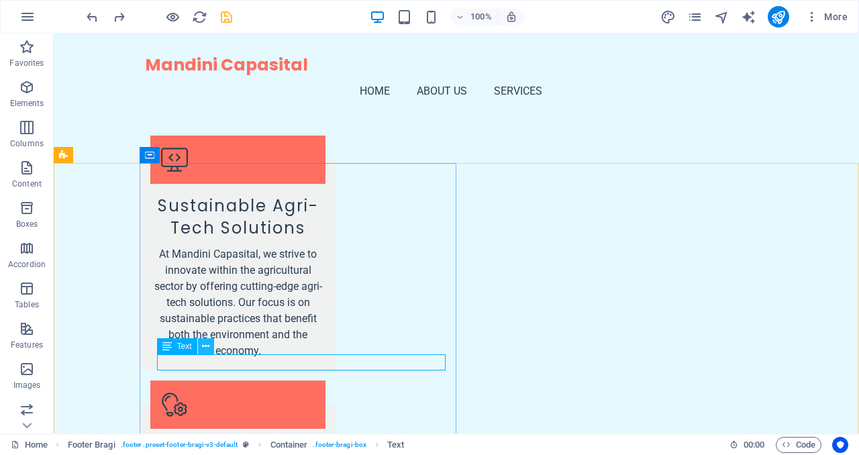
click at [207, 345] on icon at bounding box center [205, 346] width 7 height 14
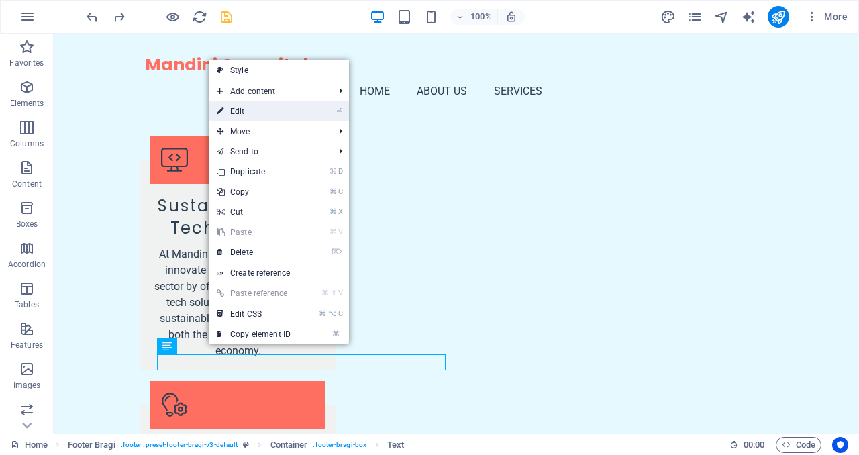
click at [319, 109] on li "⏎ Edit" at bounding box center [279, 111] width 140 height 20
click at [270, 112] on link "⏎ Edit" at bounding box center [254, 111] width 90 height 20
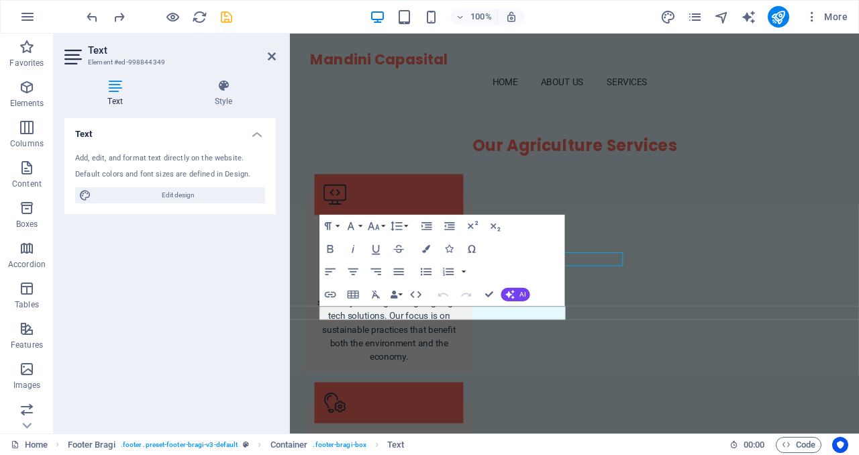
scroll to position [2316, 0]
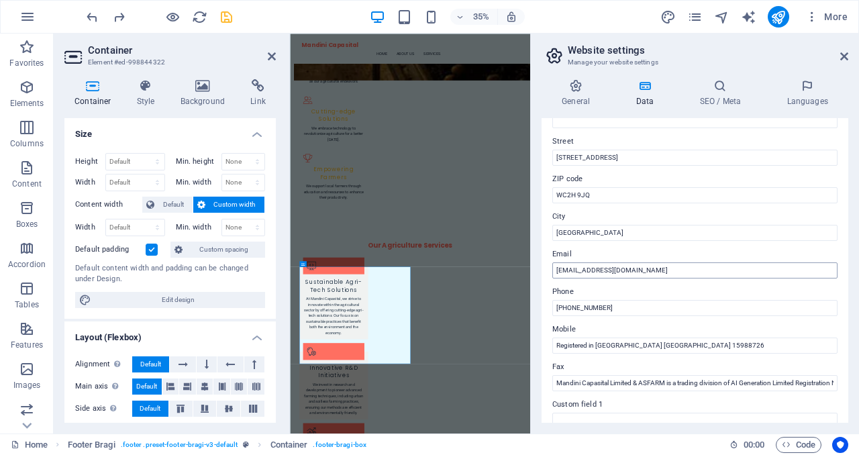
scroll to position [162, 0]
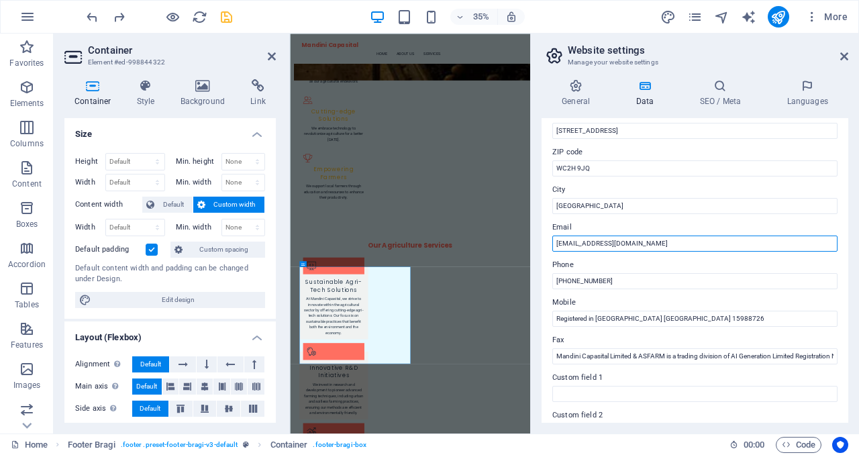
click at [593, 246] on input "info@mandinicapasital.com" at bounding box center [694, 243] width 285 height 16
type input "[EMAIL_ADDRESS][DOMAIN_NAME]"
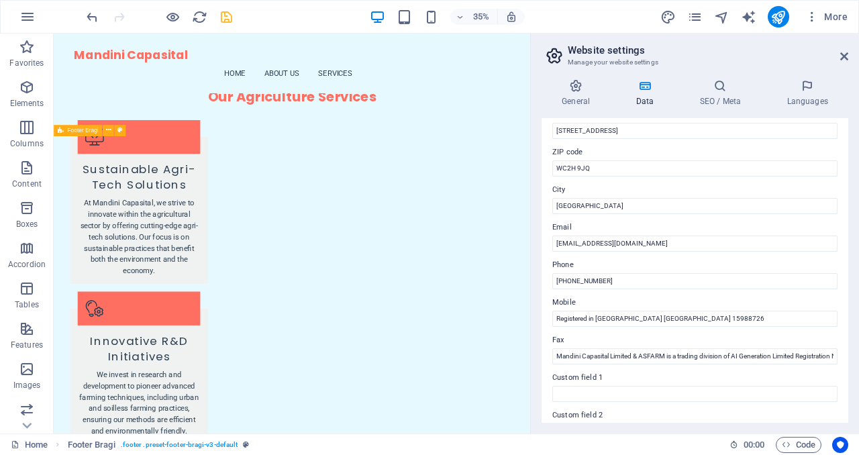
scroll to position [2390, 0]
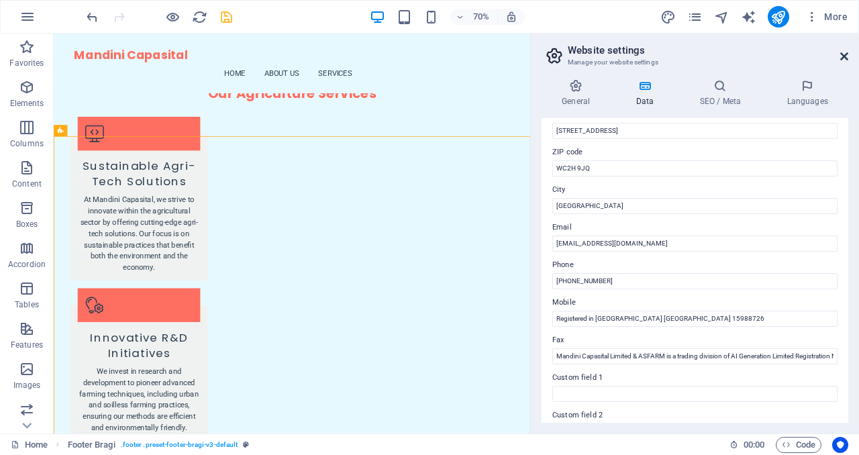
click at [844, 57] on icon at bounding box center [844, 56] width 8 height 11
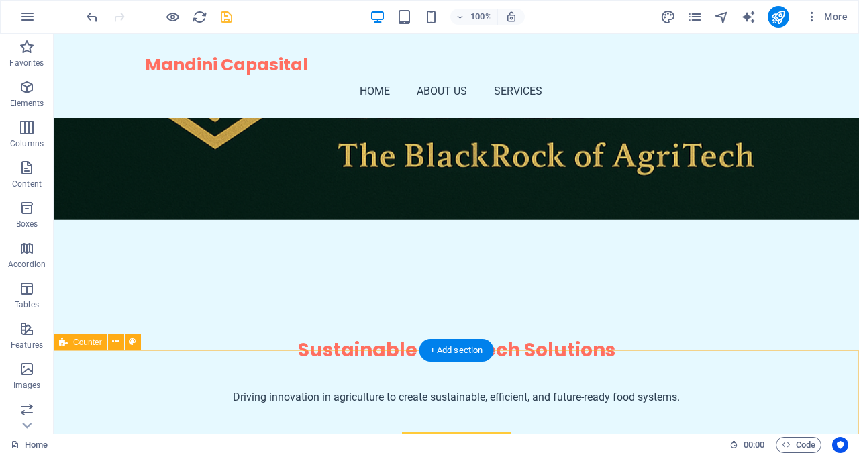
scroll to position [366, 0]
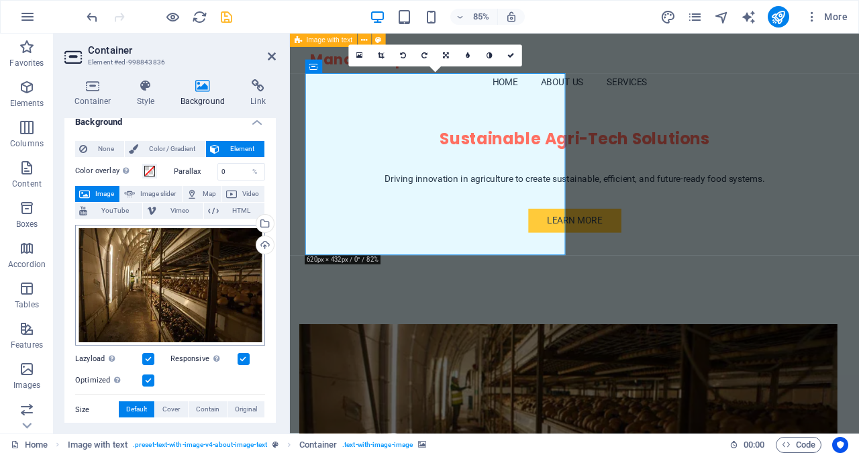
scroll to position [0, 0]
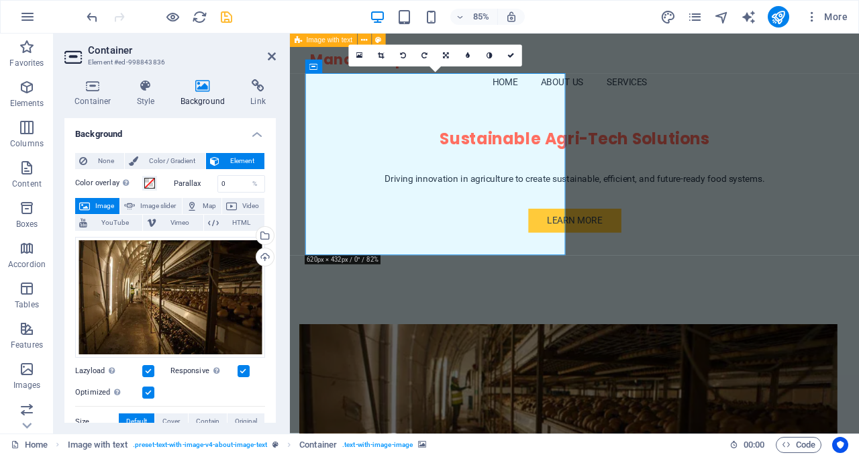
click at [284, 249] on div "Container Style Background Link Size Height Default px rem % vh vw Min. height …" at bounding box center [170, 250] width 233 height 365
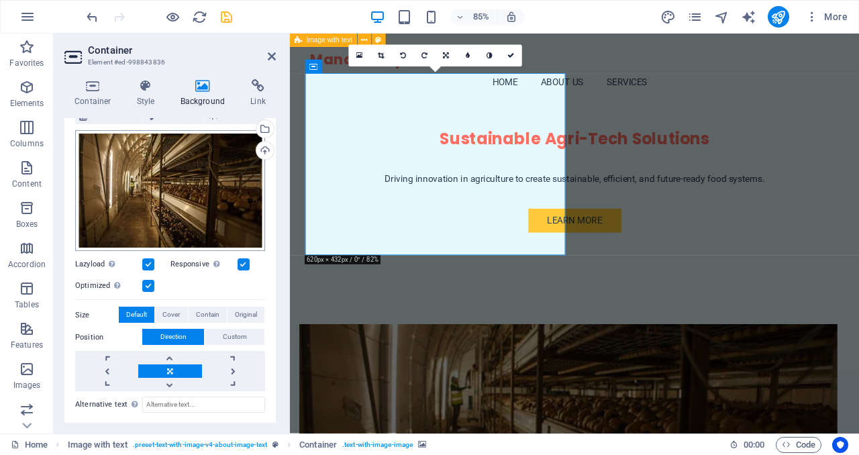
scroll to position [202, 0]
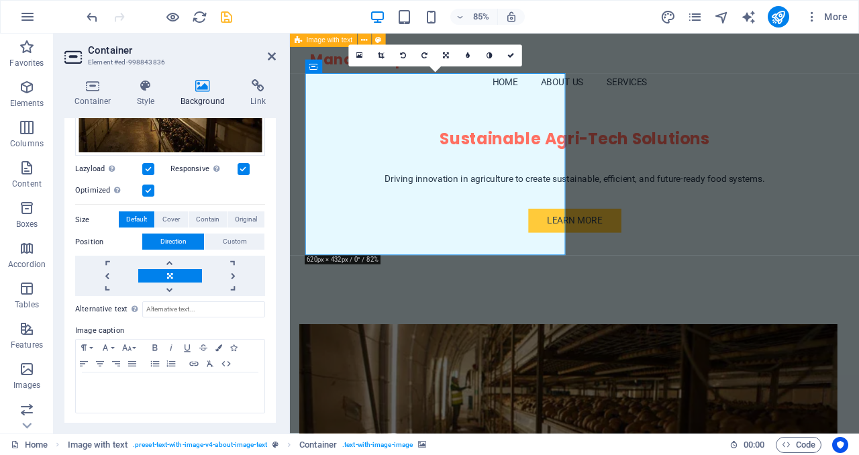
click at [229, 320] on div "Alternative text The alternative text is used by devices that cannot display im…" at bounding box center [170, 355] width 190 height 118
click at [508, 63] on link at bounding box center [510, 55] width 21 height 21
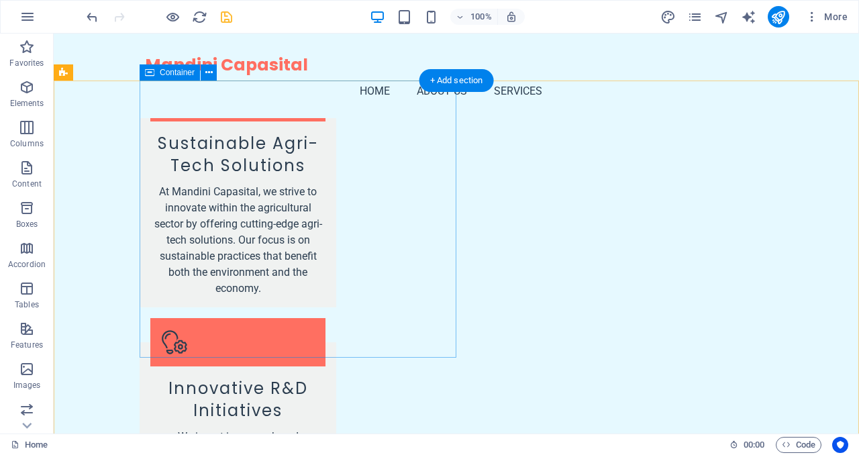
scroll to position [2312, 0]
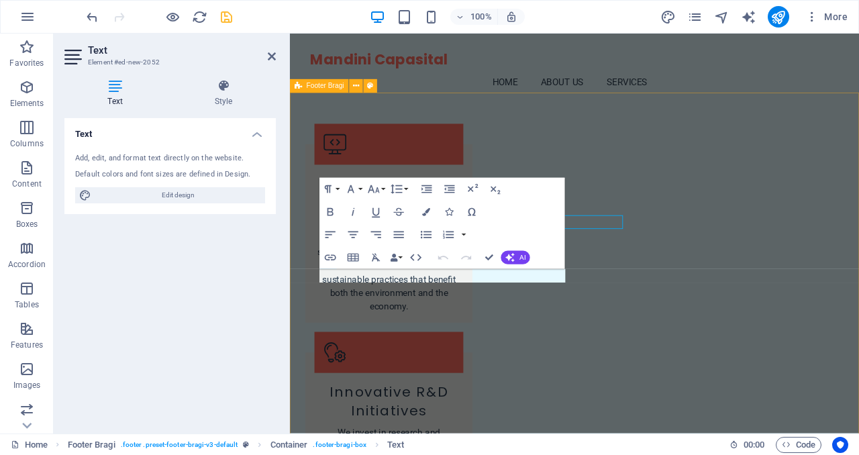
scroll to position [2376, 0]
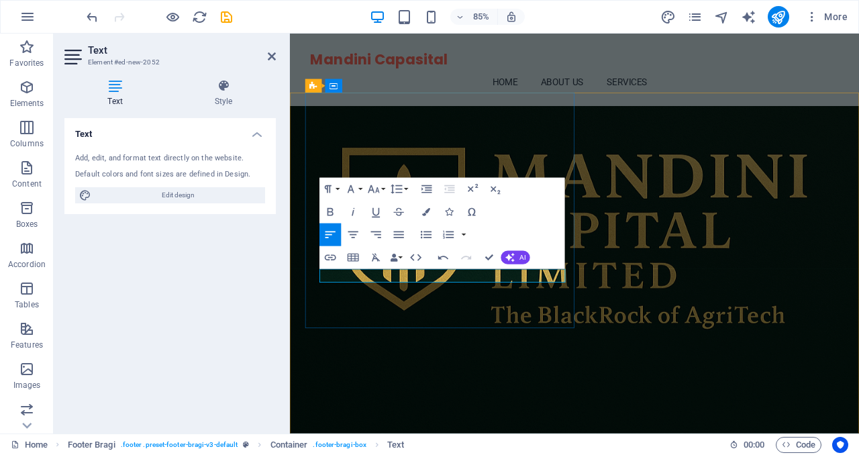
scroll to position [2376, 0]
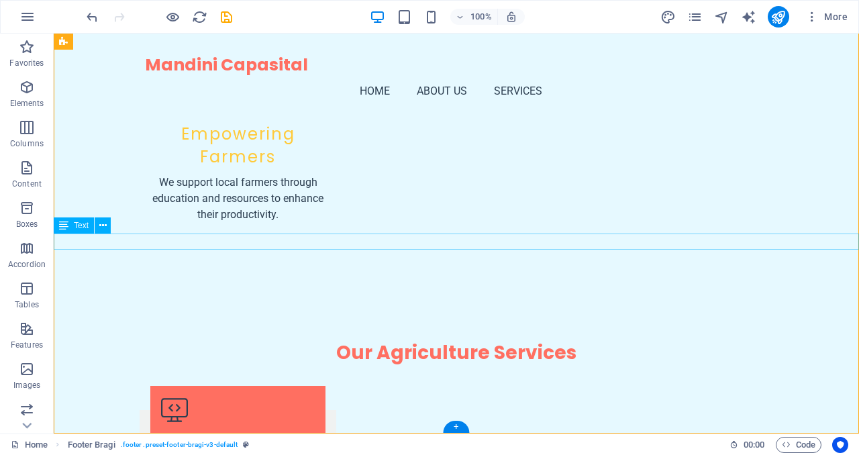
scroll to position [2459, 0]
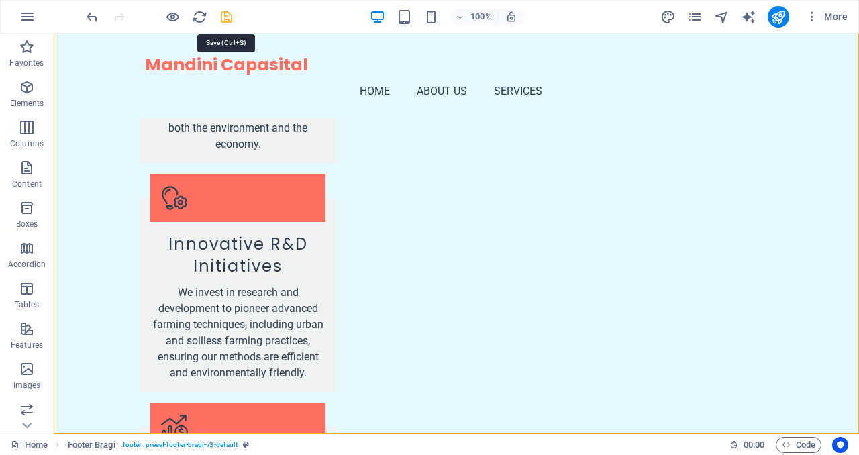
click at [224, 19] on icon "save" at bounding box center [226, 16] width 15 height 15
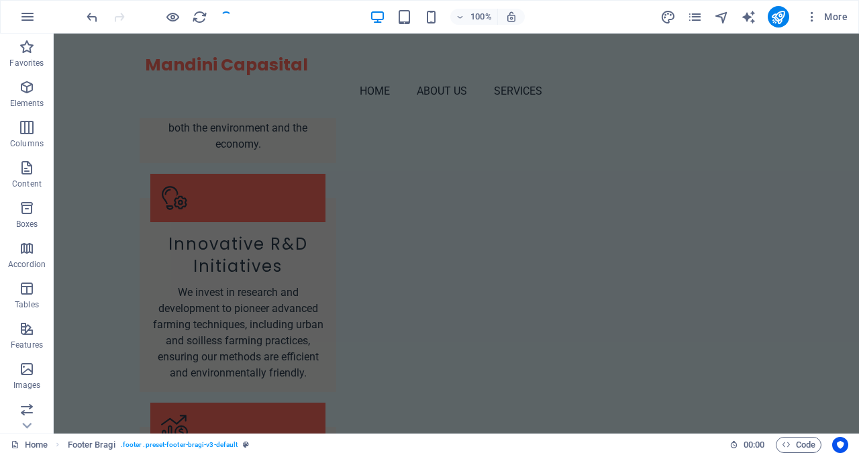
checkbox input "false"
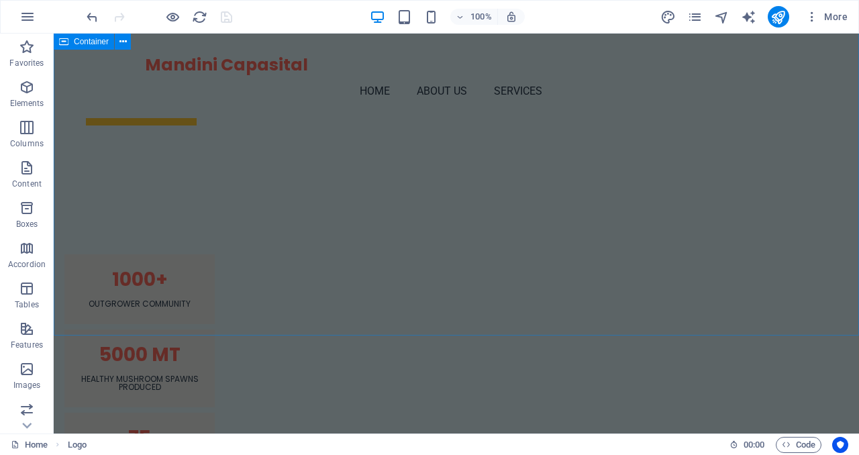
scroll to position [0, 0]
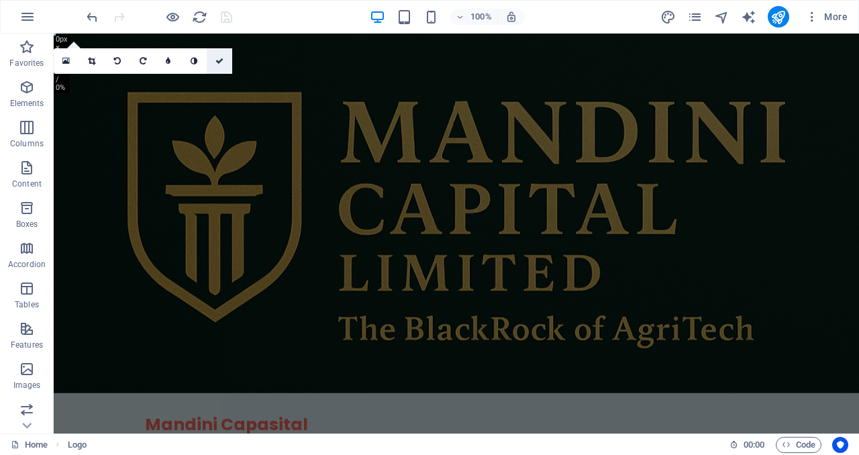
click at [222, 59] on icon at bounding box center [219, 61] width 8 height 8
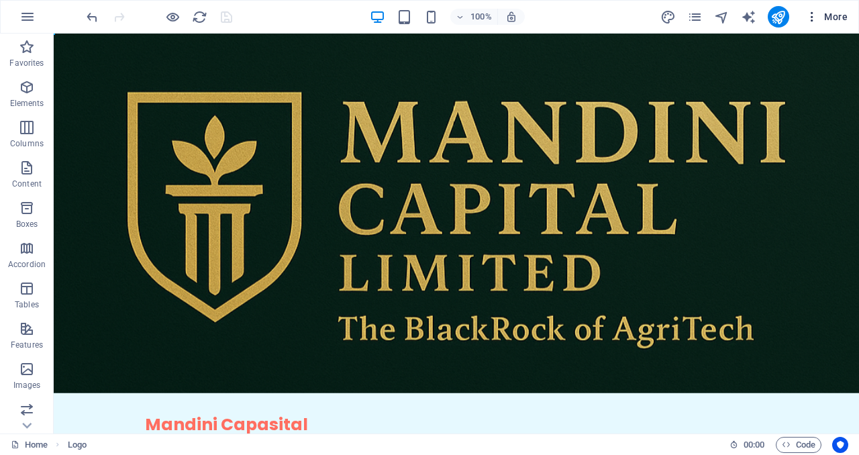
click at [841, 24] on button "More" at bounding box center [826, 16] width 53 height 21
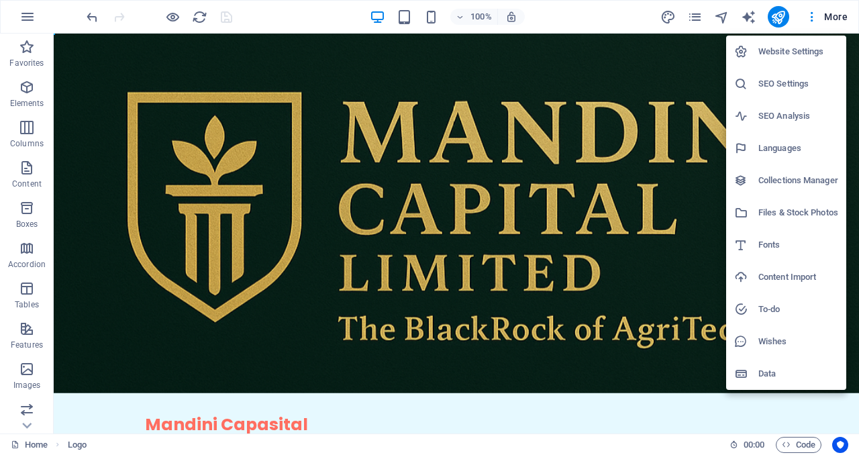
click at [835, 13] on div at bounding box center [429, 227] width 859 height 455
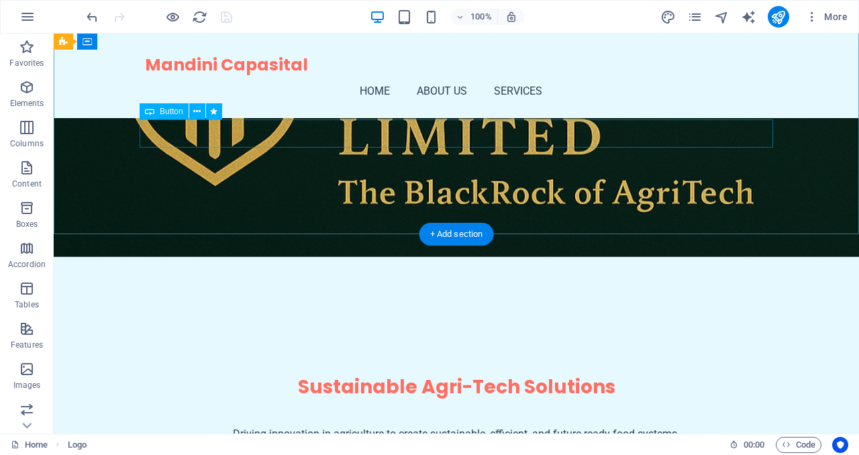
scroll to position [174, 0]
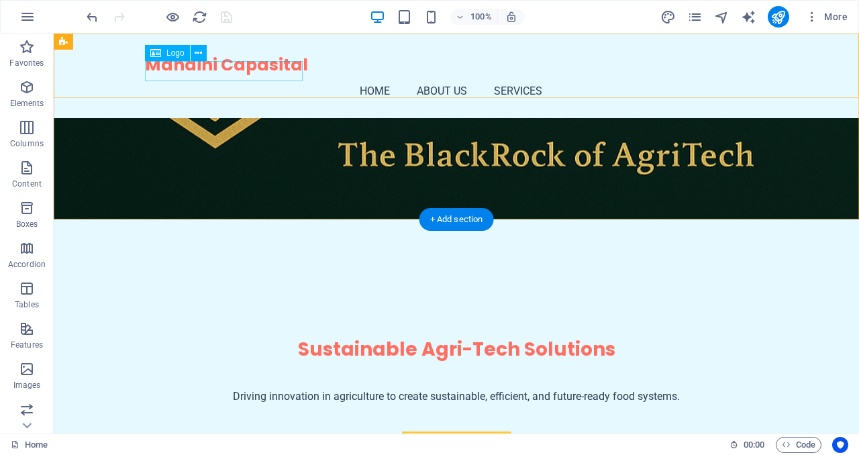
click at [285, 75] on div "Mandini Capasital" at bounding box center [456, 65] width 623 height 20
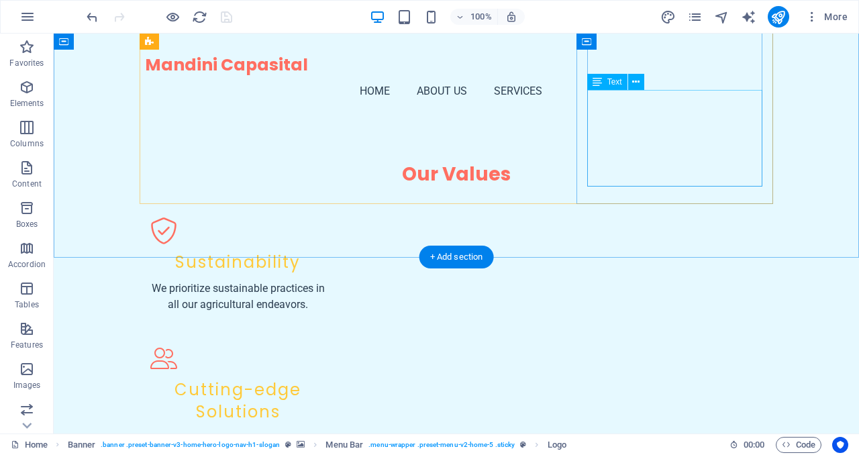
scroll to position [1802, 0]
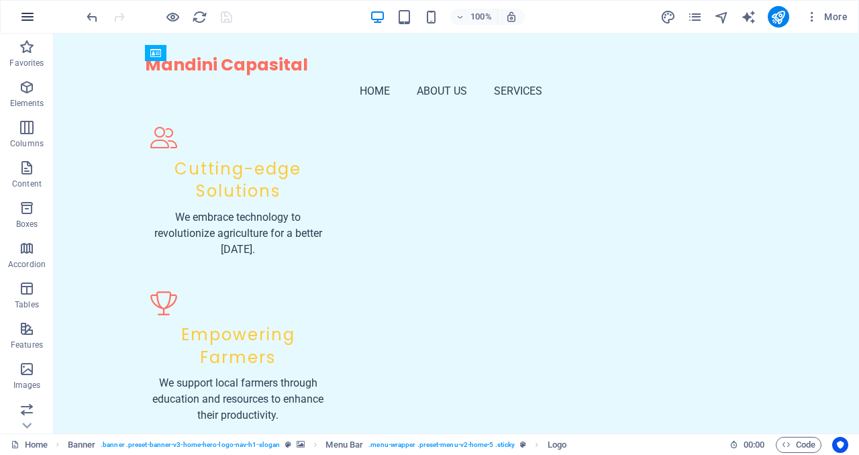
click at [26, 22] on icon "button" at bounding box center [27, 17] width 16 height 16
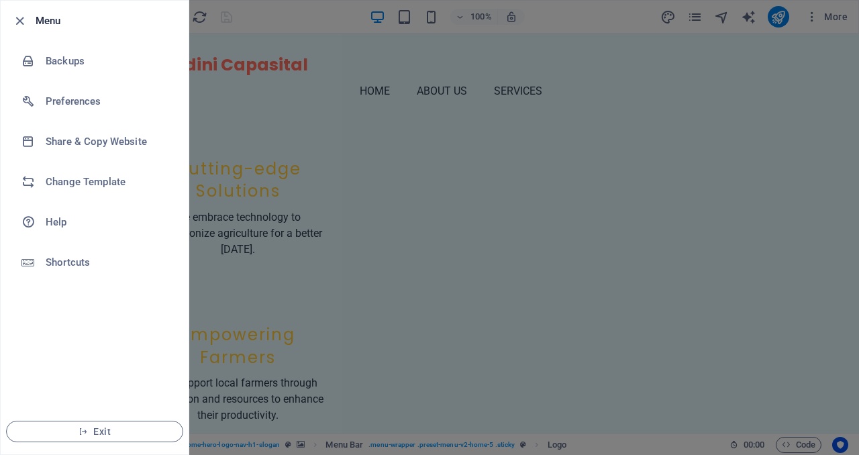
click at [26, 22] on icon "button" at bounding box center [19, 20] width 15 height 15
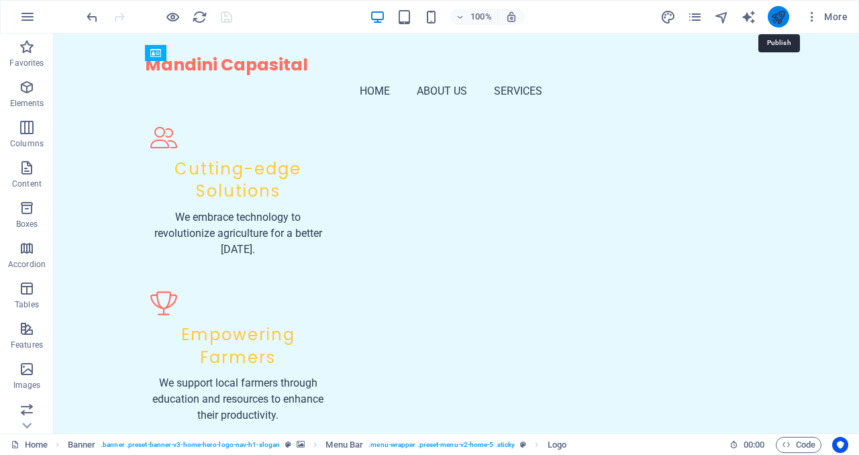
click at [781, 21] on icon "publish" at bounding box center [777, 16] width 15 height 15
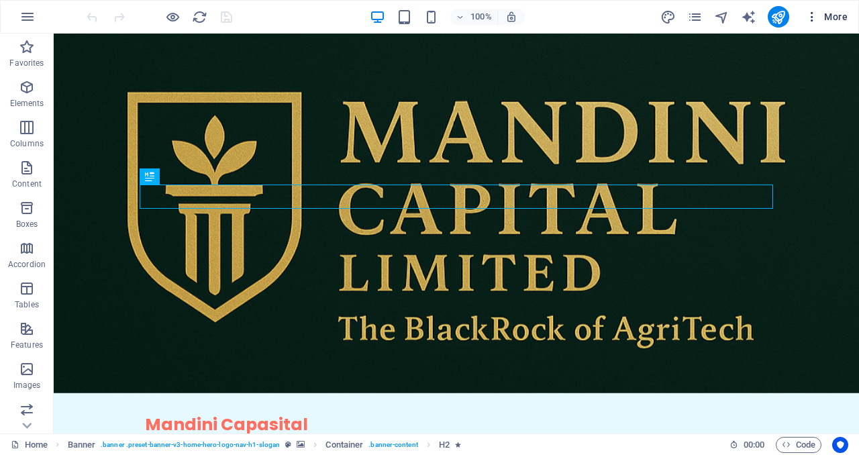
click at [828, 25] on button "More" at bounding box center [826, 16] width 53 height 21
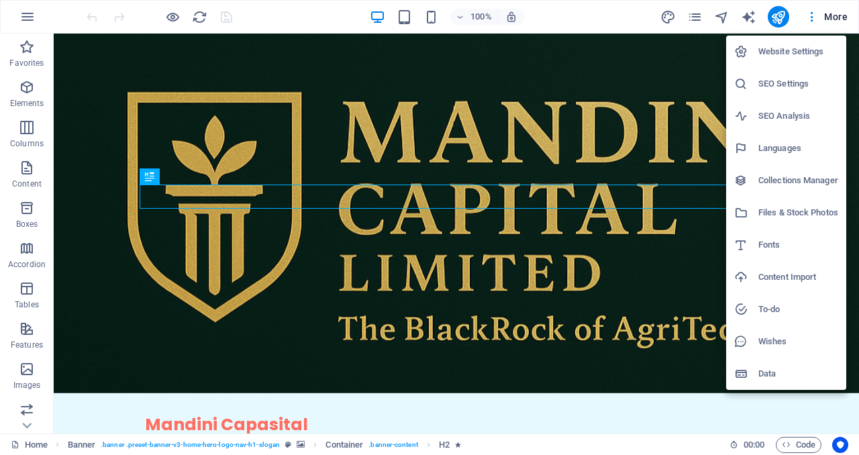
click at [703, 52] on div at bounding box center [429, 227] width 859 height 455
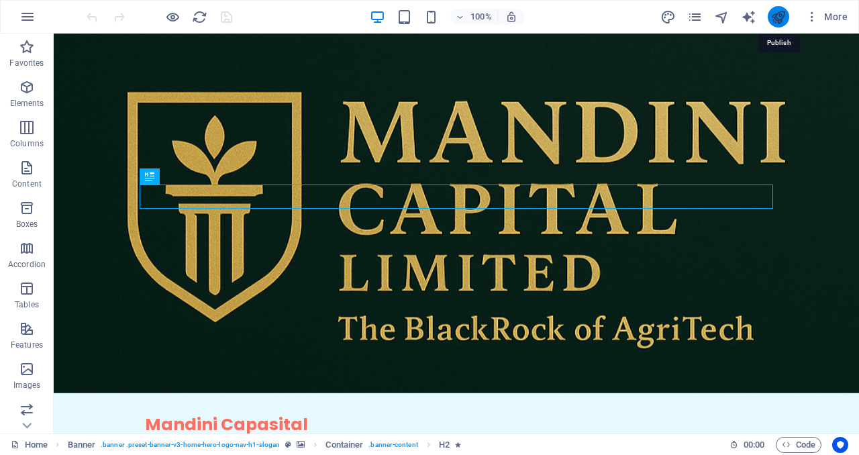
click at [780, 19] on icon "publish" at bounding box center [777, 16] width 15 height 15
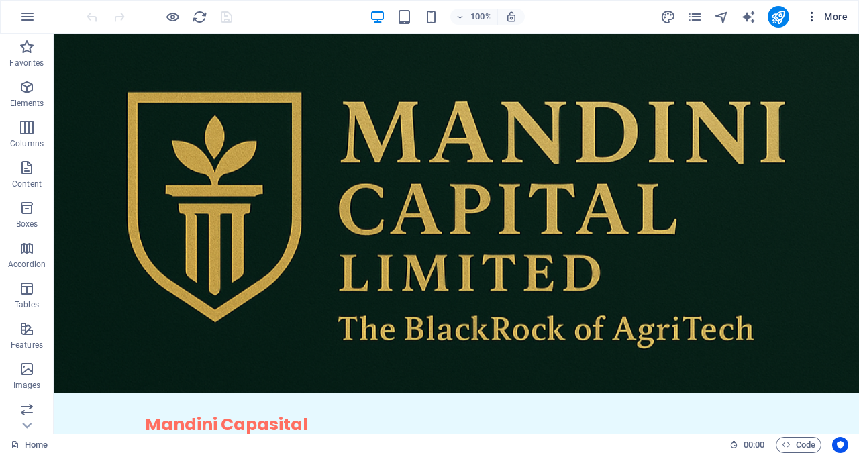
click at [807, 22] on icon "button" at bounding box center [811, 16] width 13 height 13
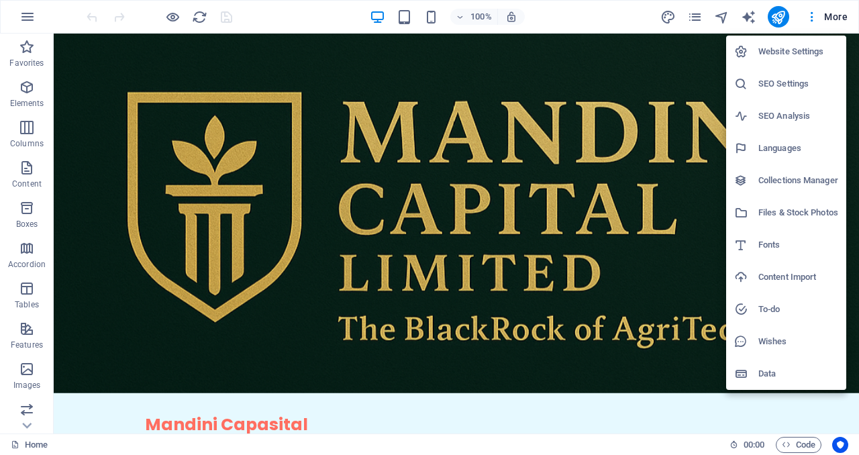
click at [812, 20] on div at bounding box center [429, 227] width 859 height 455
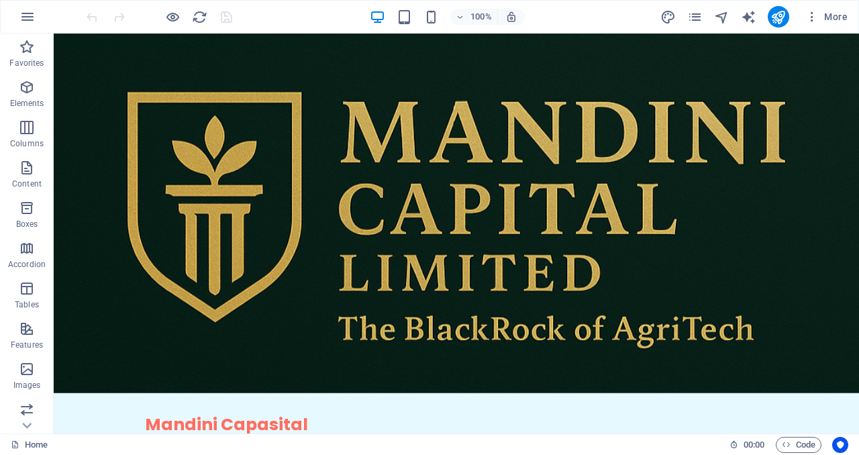
click at [812, 20] on icon "button" at bounding box center [811, 16] width 13 height 13
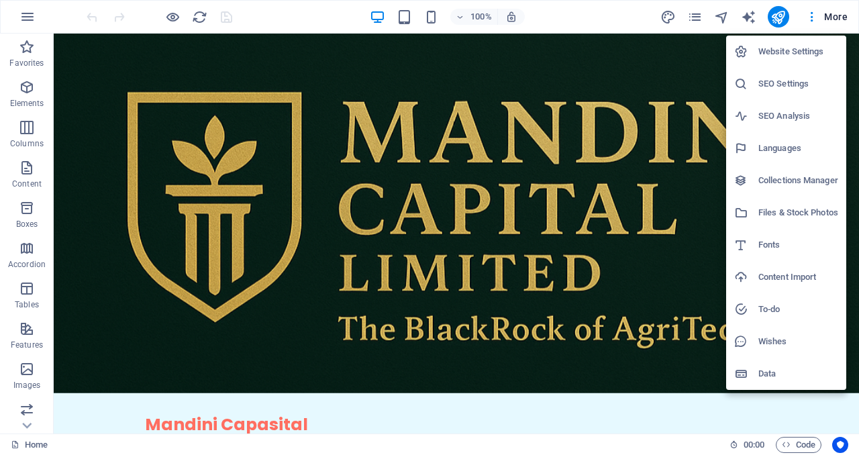
click at [274, 18] on div at bounding box center [429, 227] width 859 height 455
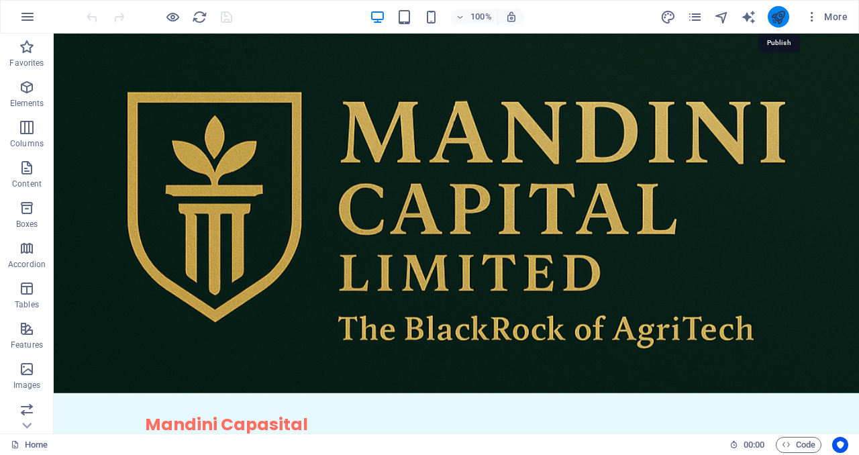
click at [778, 16] on icon "publish" at bounding box center [777, 16] width 15 height 15
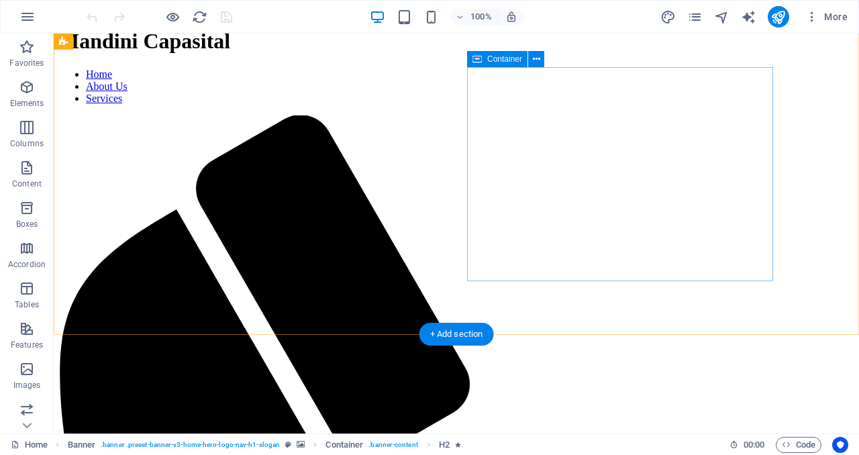
scroll to position [396, 0]
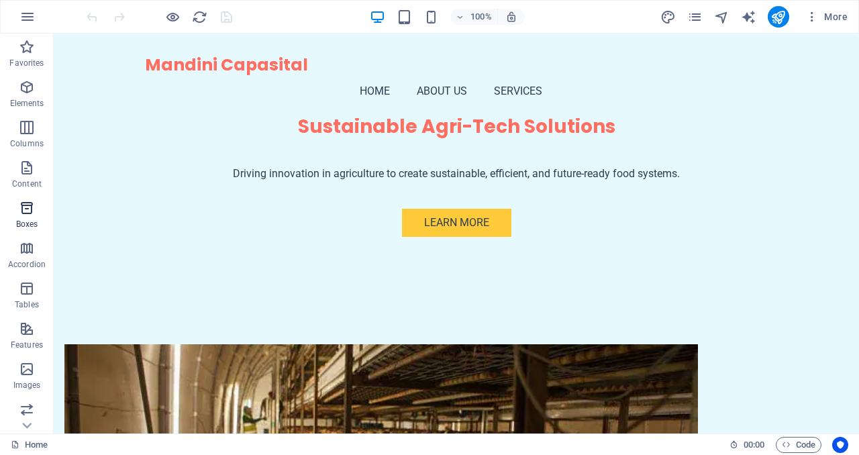
click at [32, 213] on icon "button" at bounding box center [27, 208] width 16 height 16
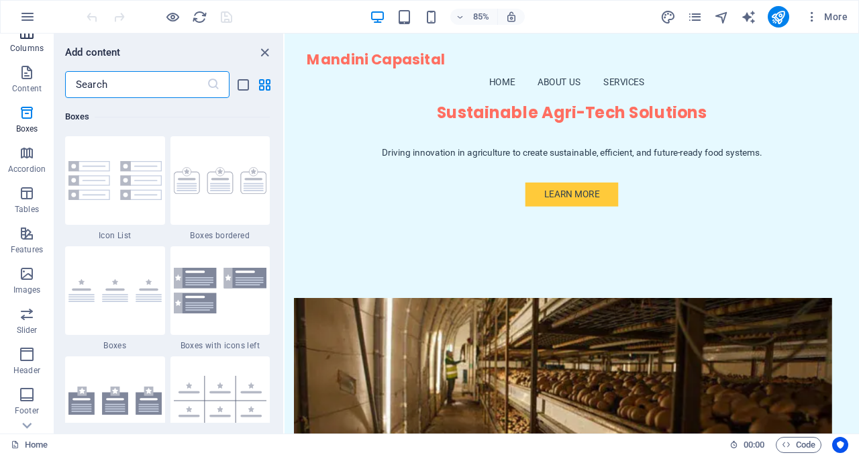
scroll to position [204, 0]
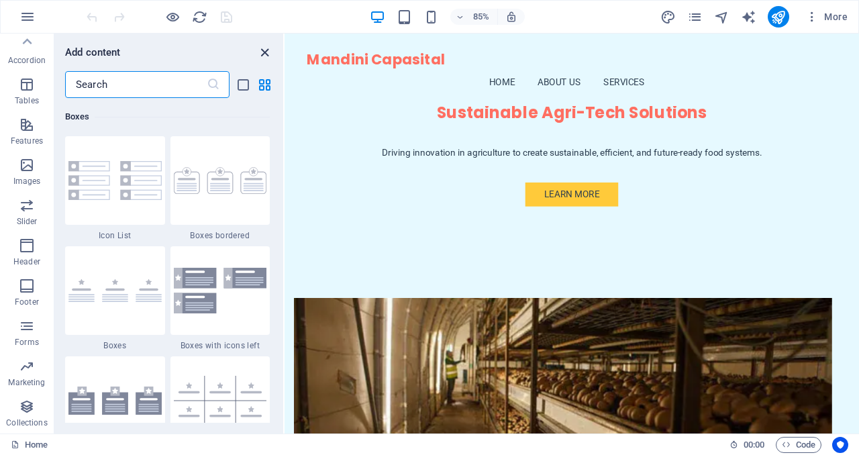
click at [268, 50] on icon "close panel" at bounding box center [264, 52] width 15 height 15
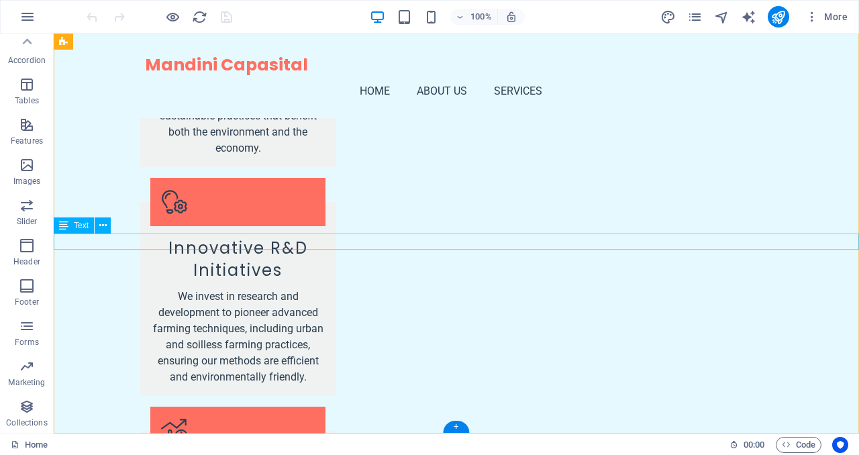
scroll to position [2459, 0]
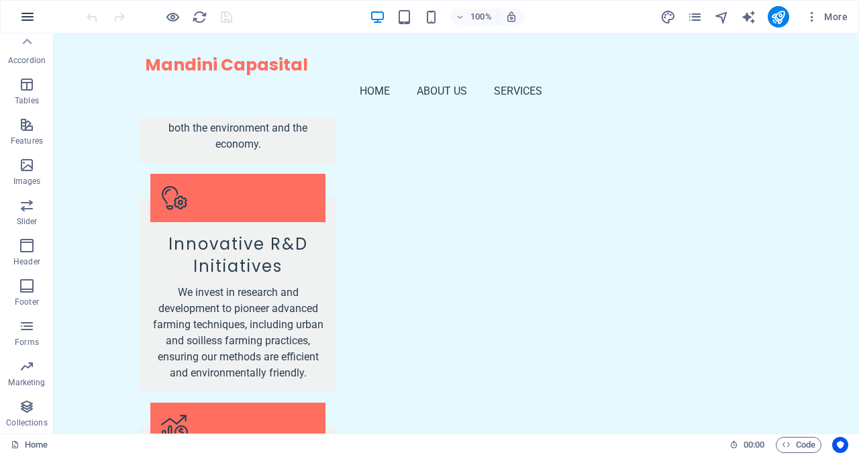
click at [22, 17] on icon "button" at bounding box center [27, 17] width 16 height 16
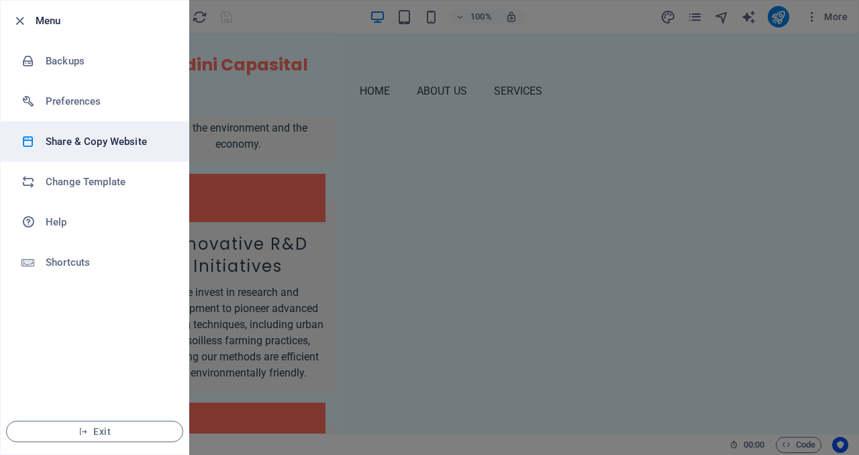
click at [95, 144] on h6 "Share & Copy Website" at bounding box center [108, 141] width 124 height 16
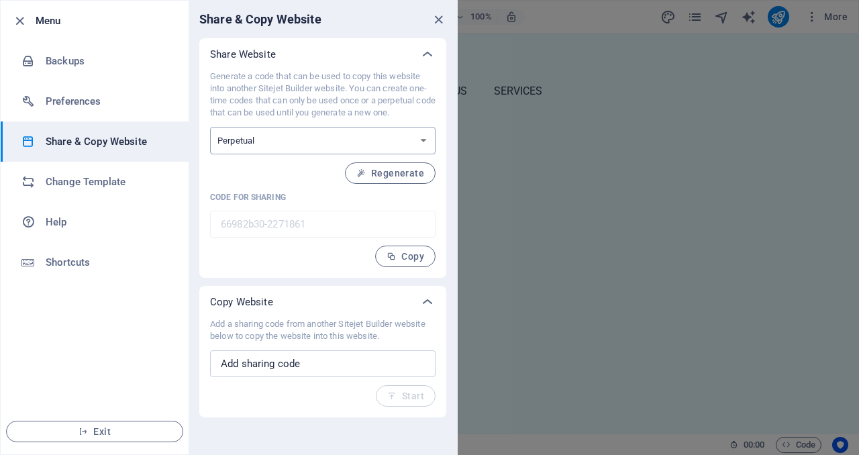
click at [274, 138] on select "One-time Perpetual" at bounding box center [322, 141] width 225 height 28
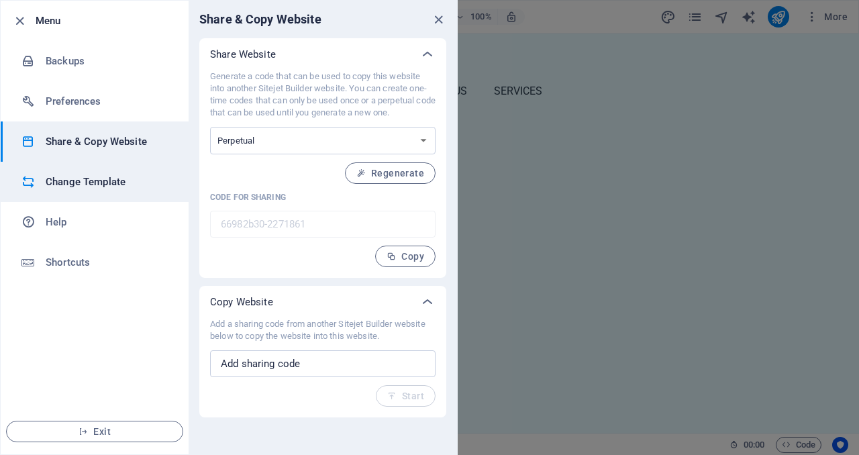
click at [93, 188] on h6 "Change Template" at bounding box center [108, 182] width 124 height 16
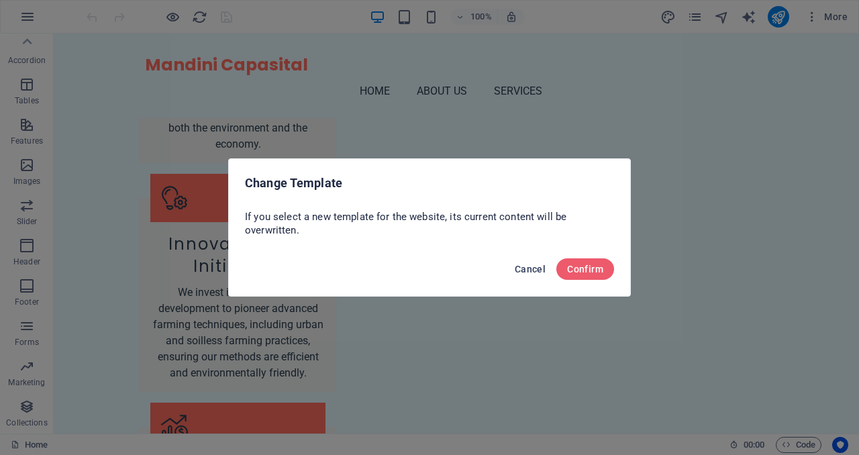
click at [526, 268] on span "Cancel" at bounding box center [530, 269] width 31 height 11
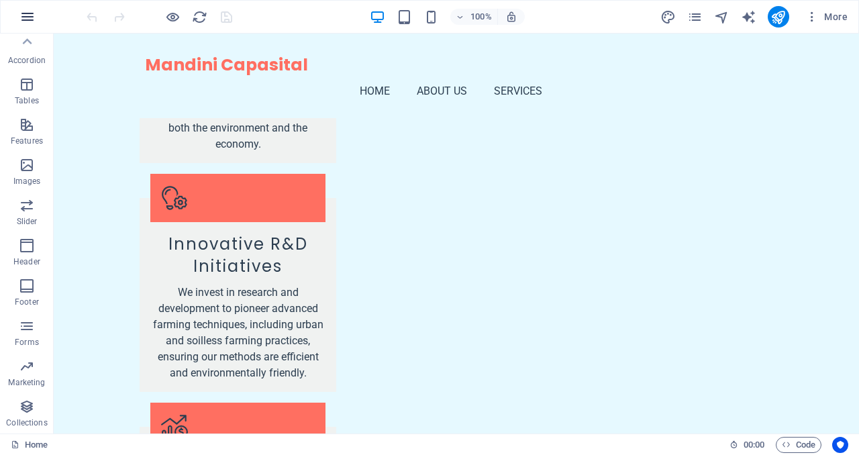
click at [25, 19] on icon "button" at bounding box center [27, 17] width 16 height 16
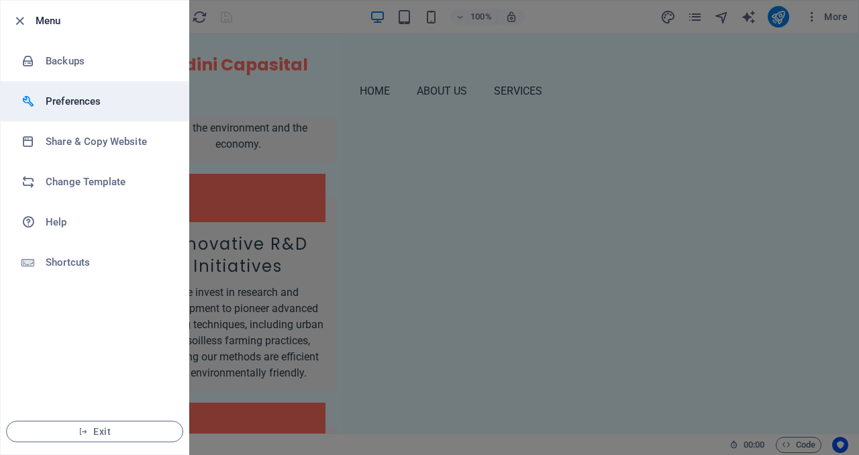
click at [68, 107] on h6 "Preferences" at bounding box center [108, 101] width 124 height 16
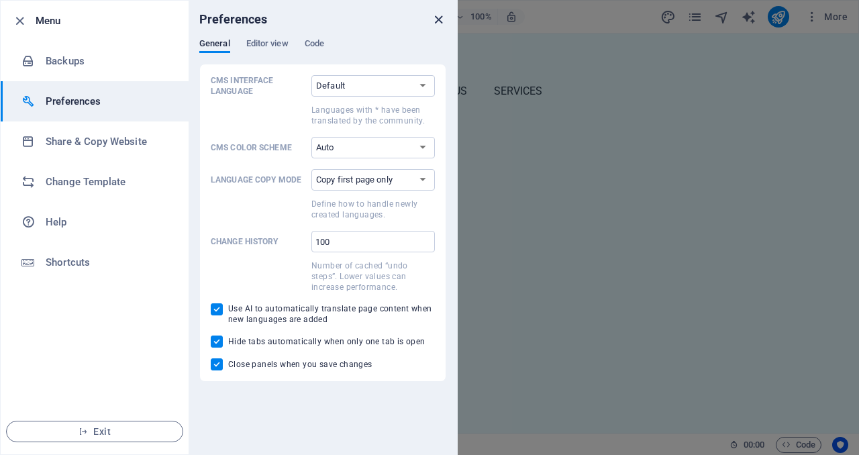
click at [435, 23] on icon "close" at bounding box center [438, 19] width 15 height 15
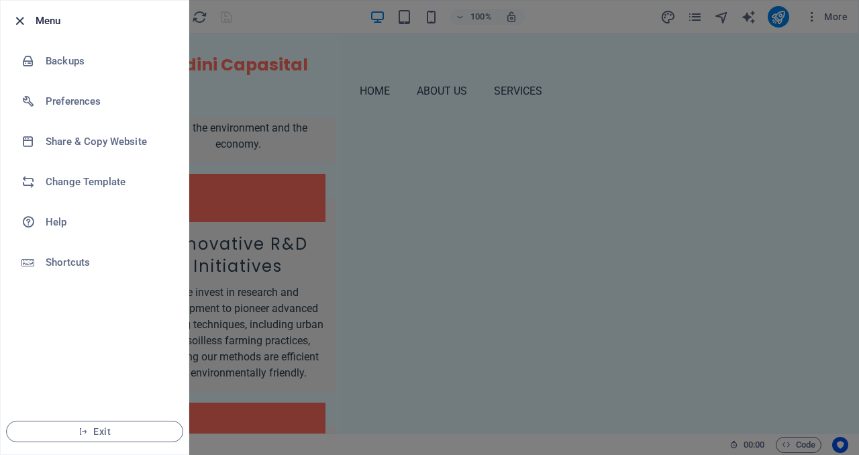
click at [19, 25] on icon "button" at bounding box center [19, 20] width 15 height 15
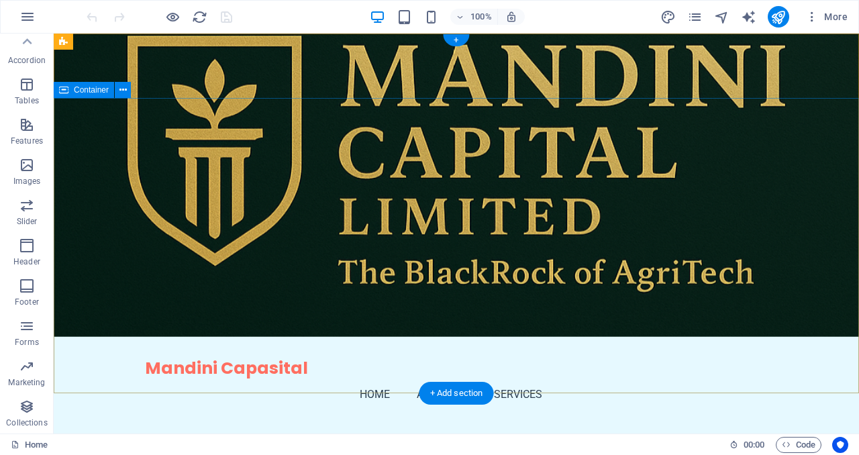
scroll to position [0, 0]
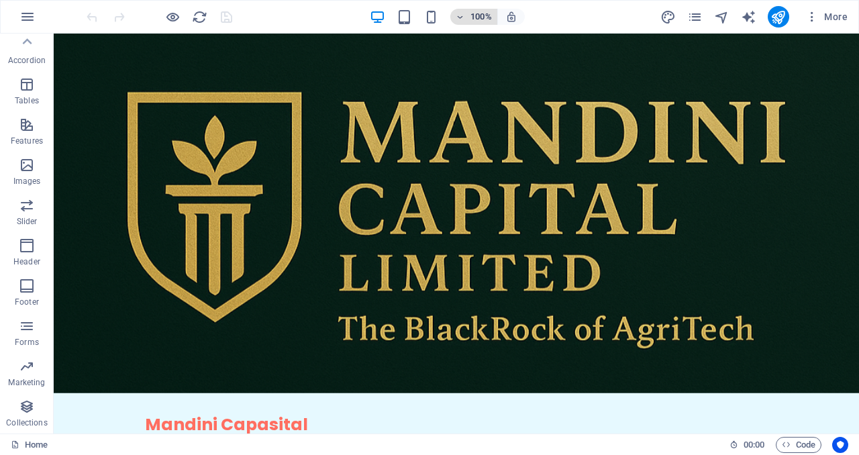
click at [478, 15] on h6 "100%" at bounding box center [480, 17] width 21 height 16
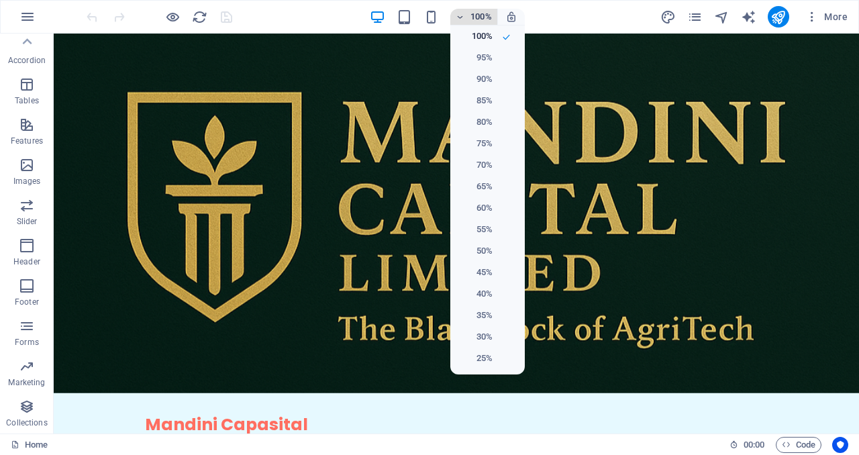
click at [478, 15] on div at bounding box center [429, 227] width 859 height 455
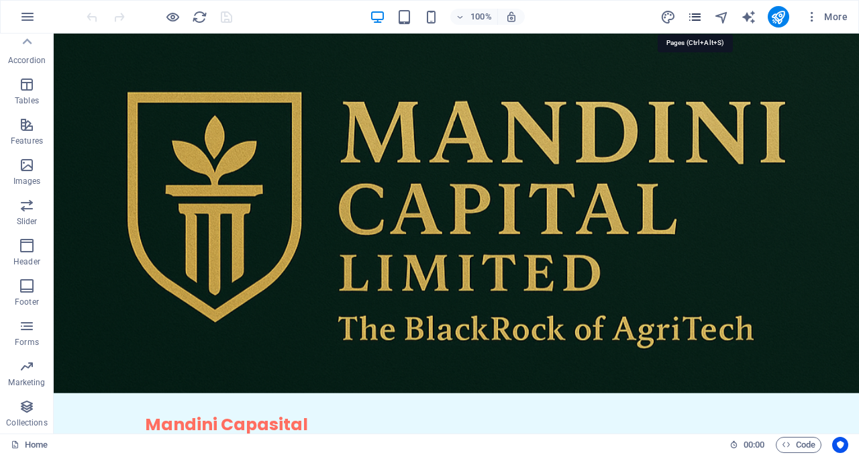
click at [690, 15] on icon "pages" at bounding box center [694, 16] width 15 height 15
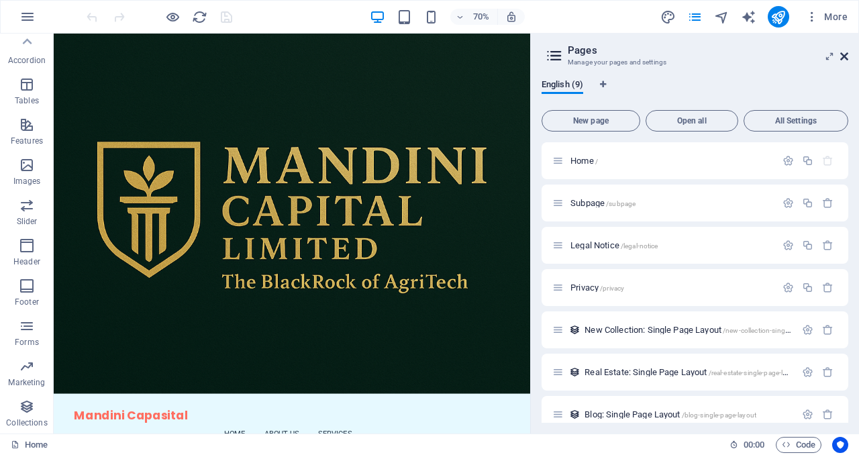
click at [847, 56] on icon at bounding box center [844, 56] width 8 height 11
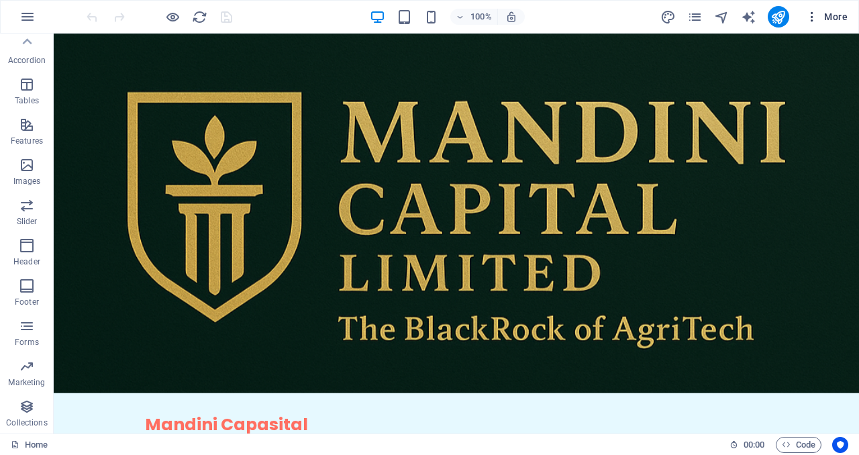
click at [833, 15] on span "More" at bounding box center [826, 16] width 42 height 13
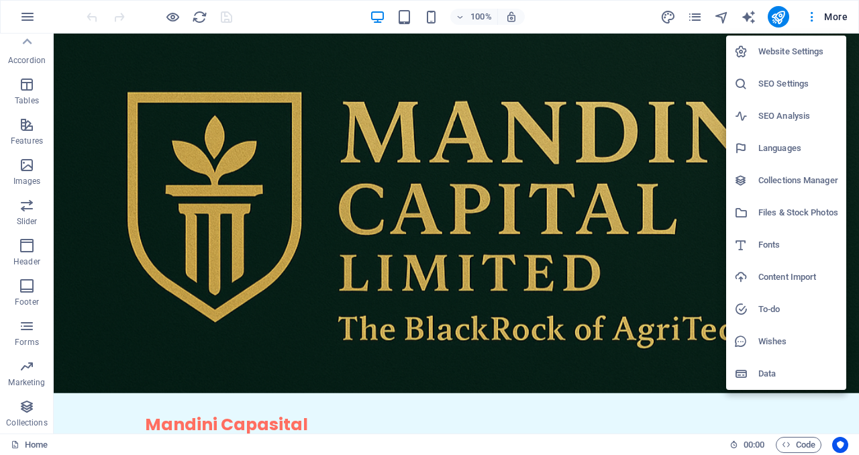
click at [808, 16] on div at bounding box center [429, 227] width 859 height 455
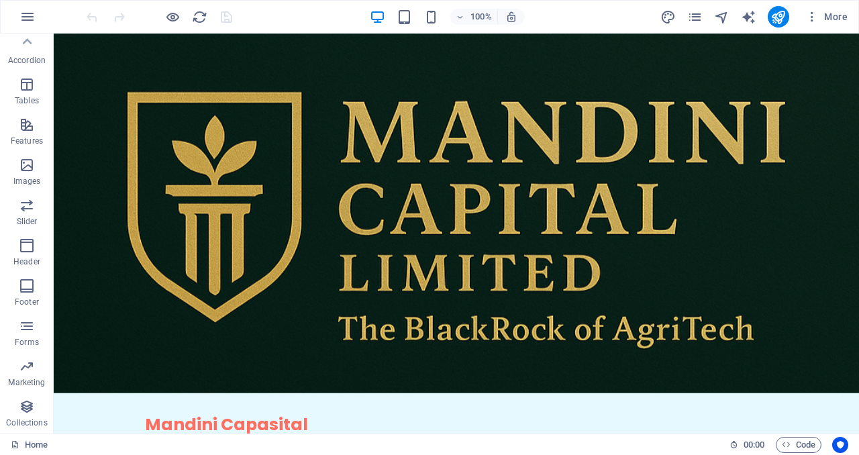
click at [808, 16] on icon "button" at bounding box center [811, 16] width 13 height 13
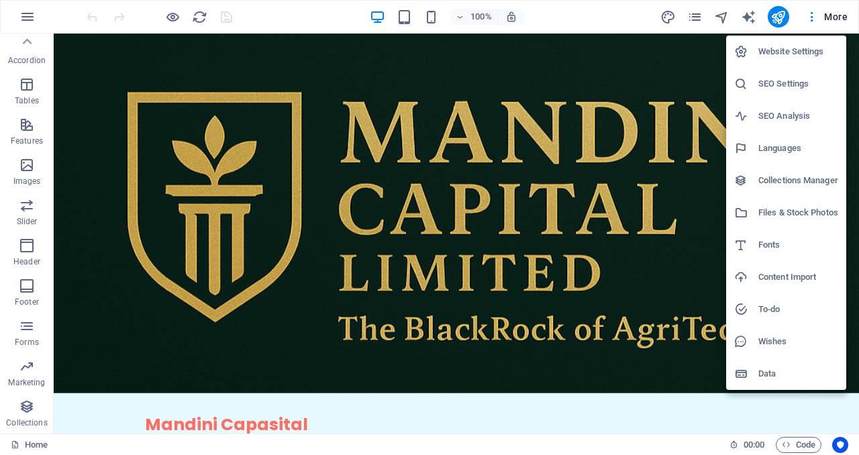
click at [808, 16] on div at bounding box center [429, 227] width 859 height 455
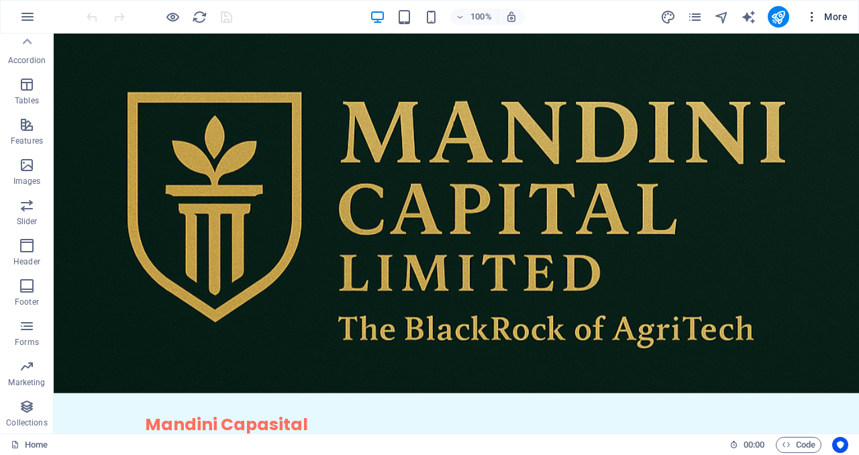
click at [814, 15] on icon "button" at bounding box center [811, 16] width 13 height 13
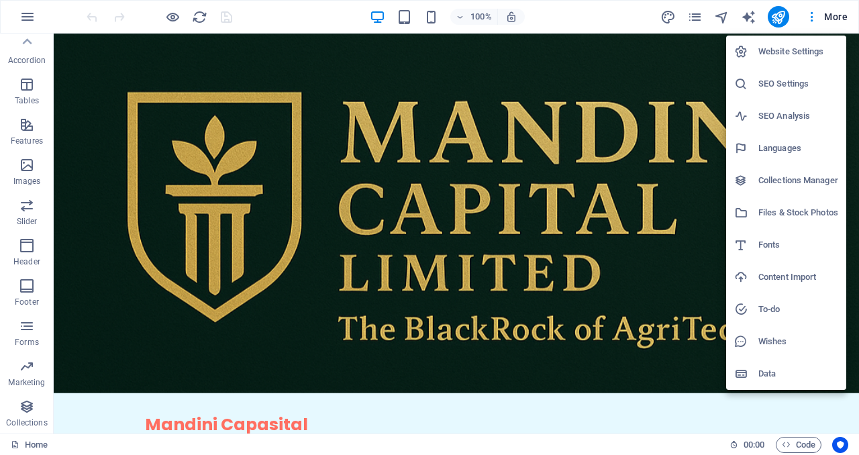
click at [812, 11] on div at bounding box center [429, 227] width 859 height 455
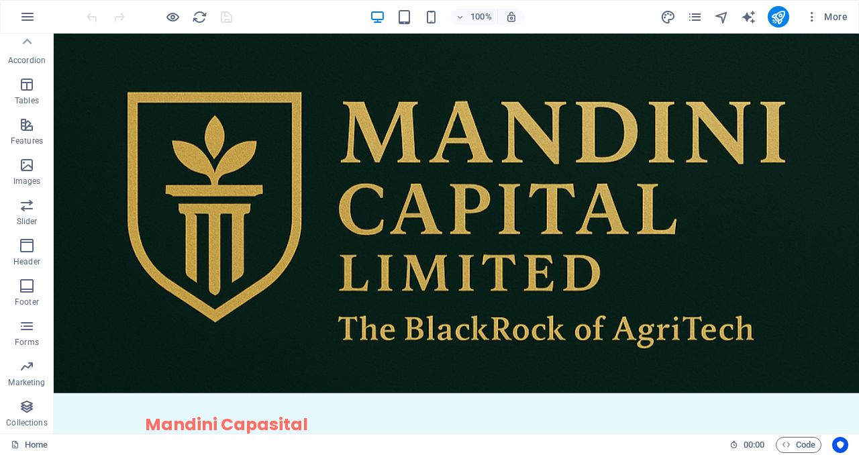
click at [812, 11] on icon "button" at bounding box center [811, 16] width 13 height 13
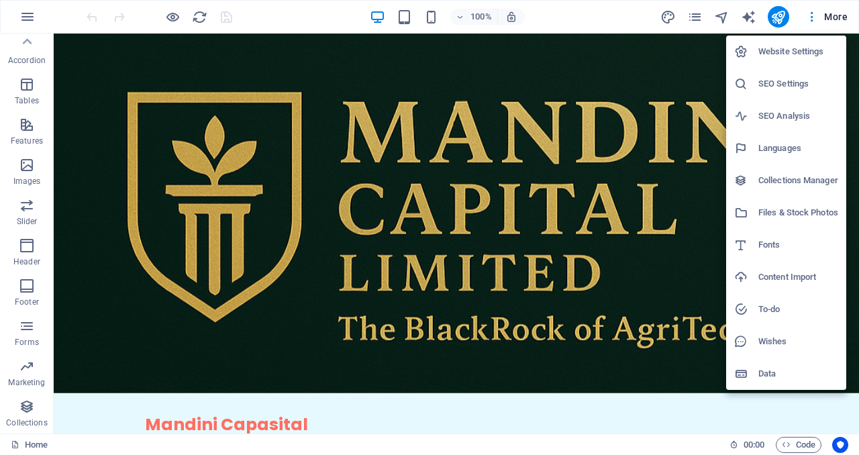
click at [606, 21] on div at bounding box center [429, 227] width 859 height 455
